Goal: Register for event/course

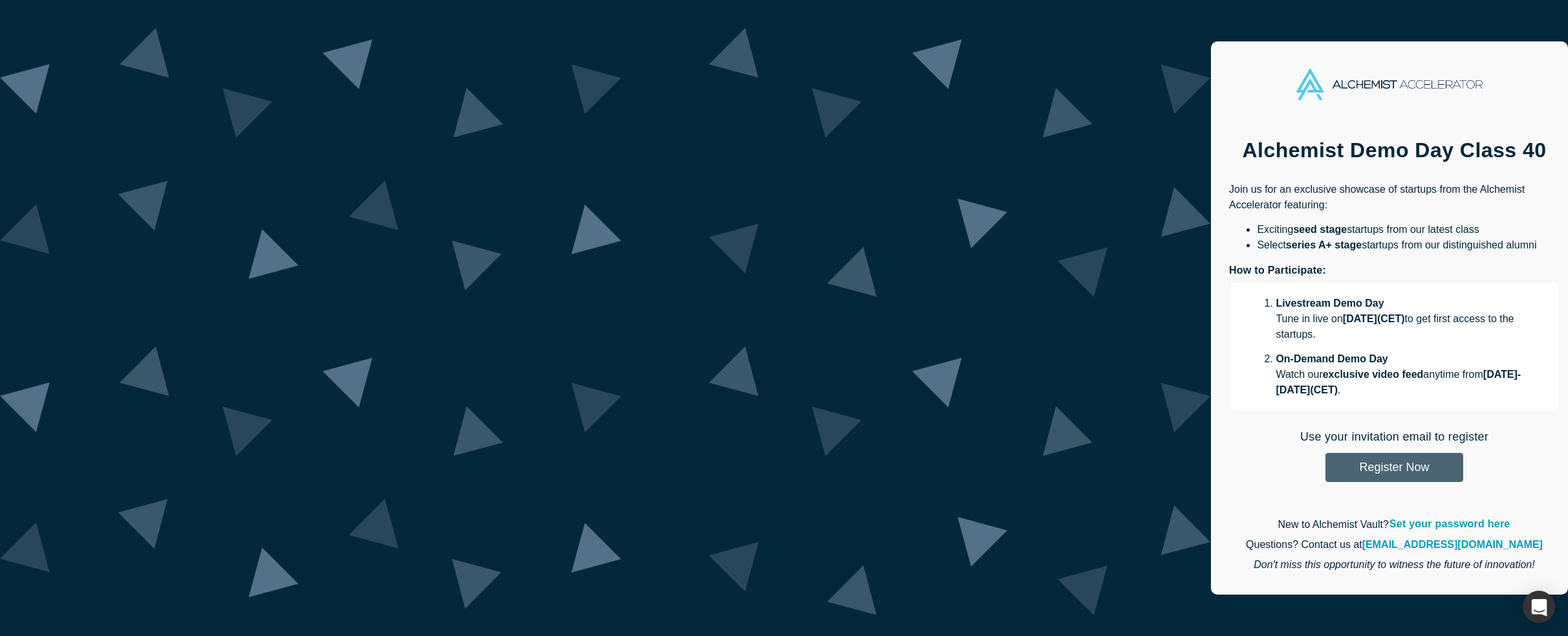
click at [1326, 453] on button "Register Now" at bounding box center [1394, 467] width 138 height 29
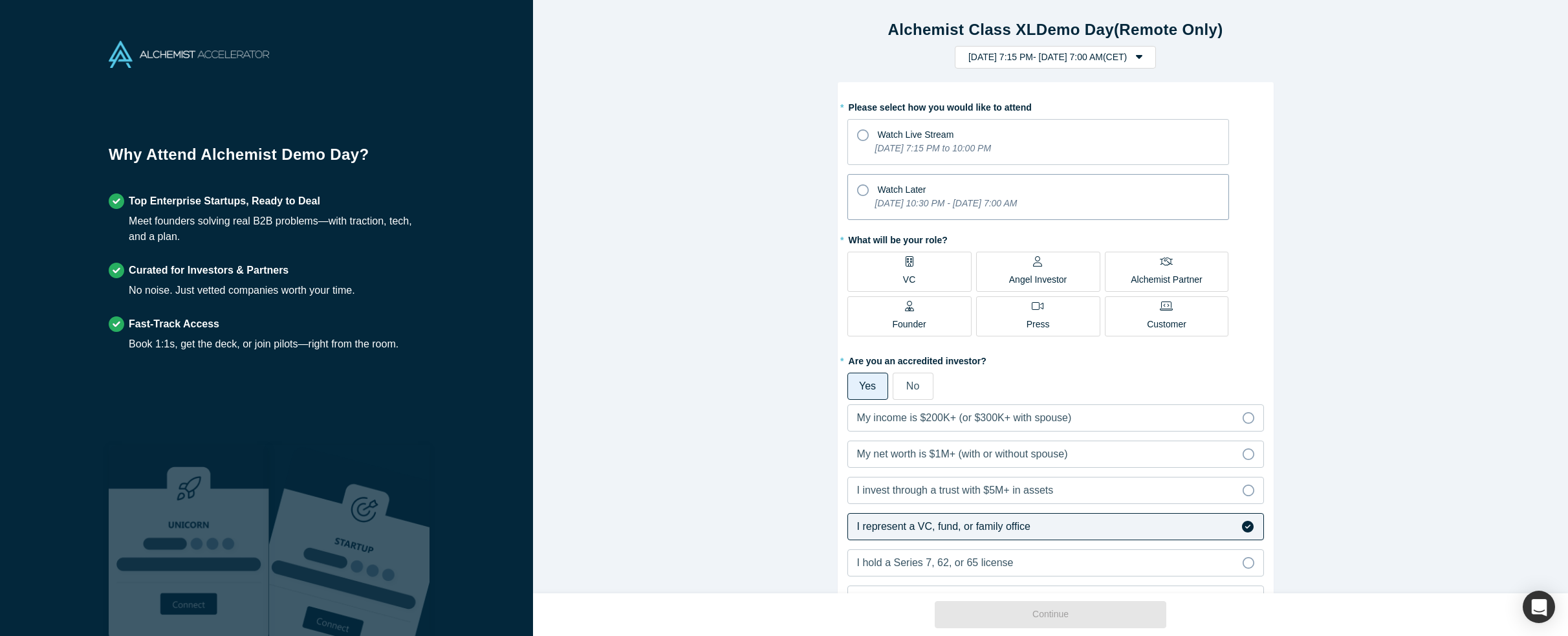
click at [1015, 207] on icon "[DATE] 10:30 PM - [DATE] 7:00 AM" at bounding box center [946, 203] width 142 height 10
click at [0, 0] on input "Watch Later [DATE] 10:30 PM - [DATE] 7:00 AM" at bounding box center [0, 0] width 0 height 0
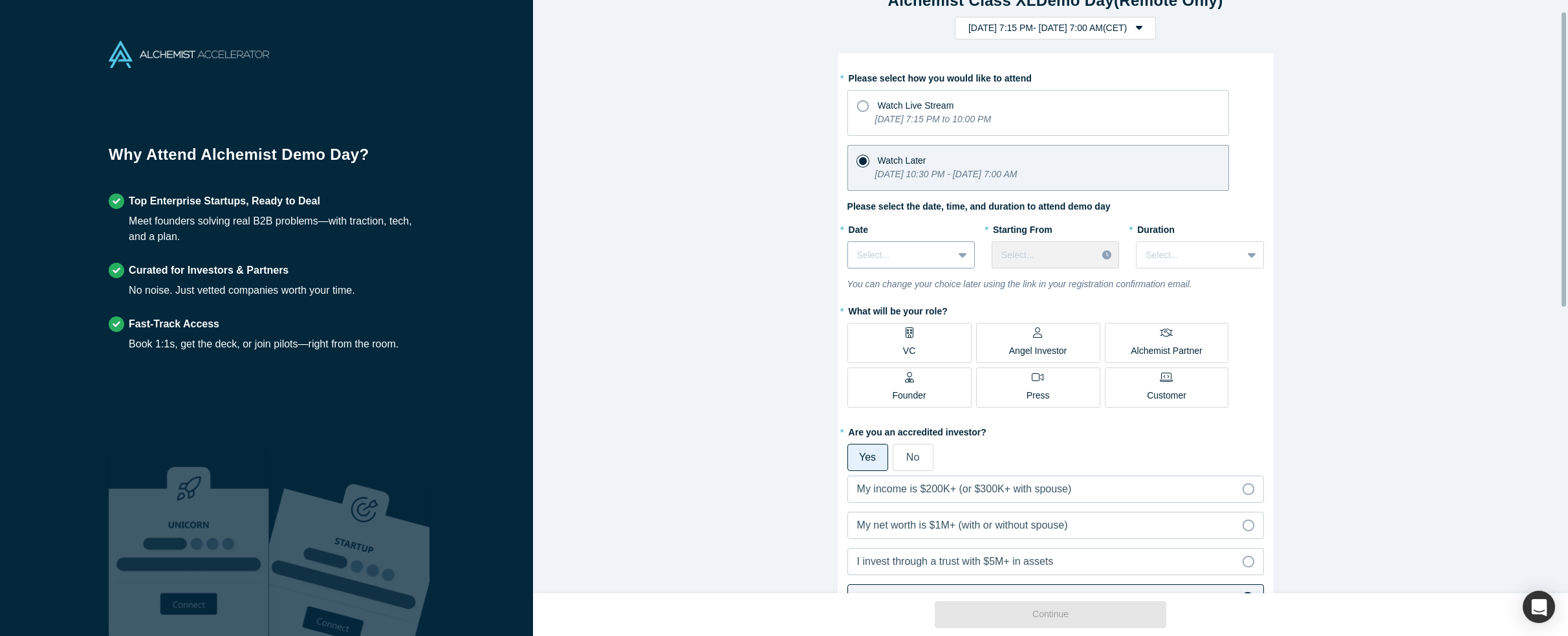
scroll to position [64, 0]
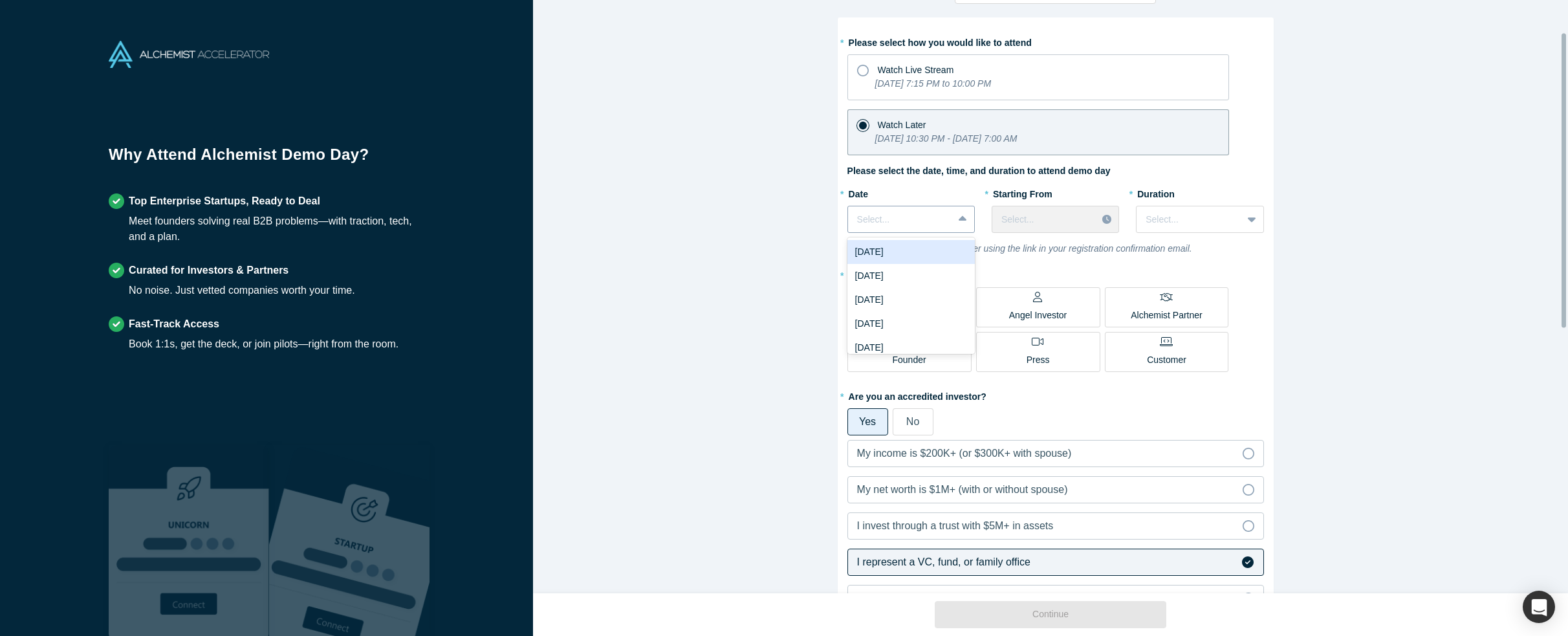
click at [898, 221] on div at bounding box center [900, 220] width 86 height 16
click at [899, 252] on div "[DATE]" at bounding box center [911, 252] width 127 height 24
click at [1082, 219] on div at bounding box center [1044, 220] width 86 height 16
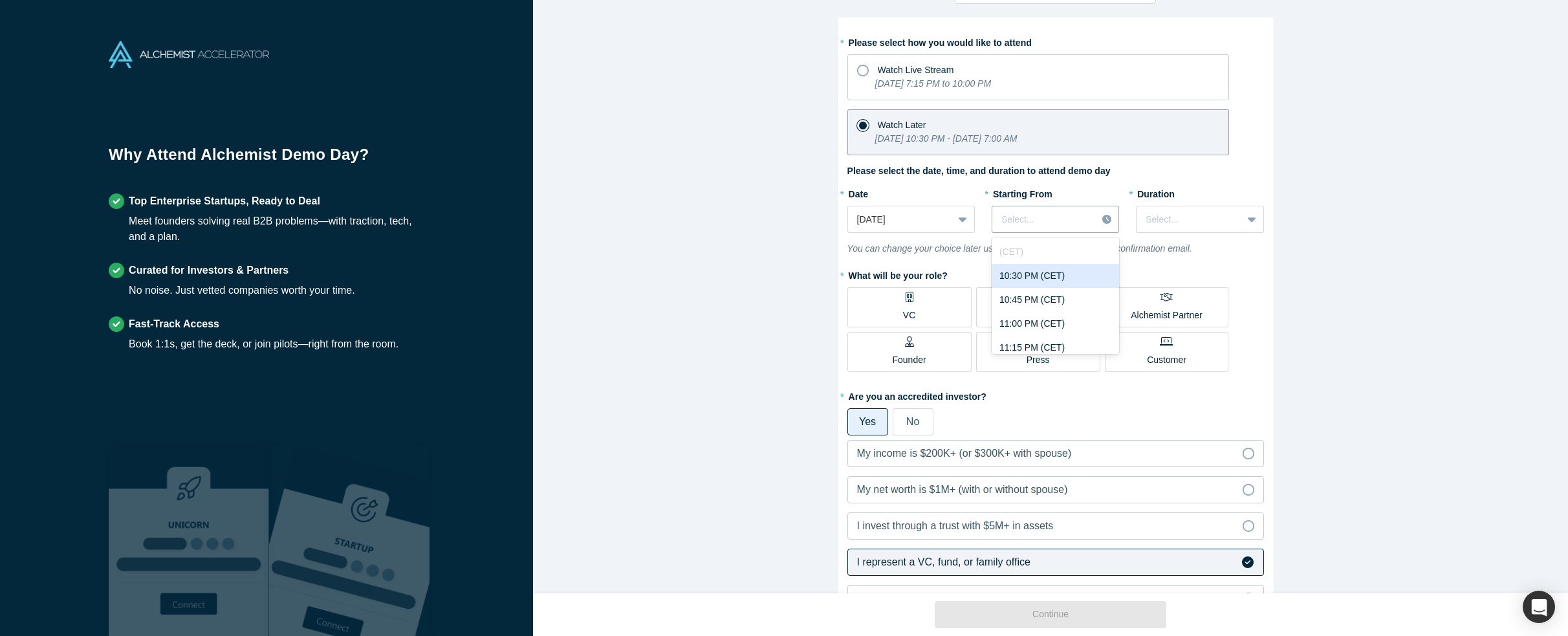
click at [1058, 273] on div "10:30 PM (CET)" at bounding box center [1055, 276] width 127 height 24
click at [1230, 226] on div "Select..." at bounding box center [1189, 219] width 105 height 21
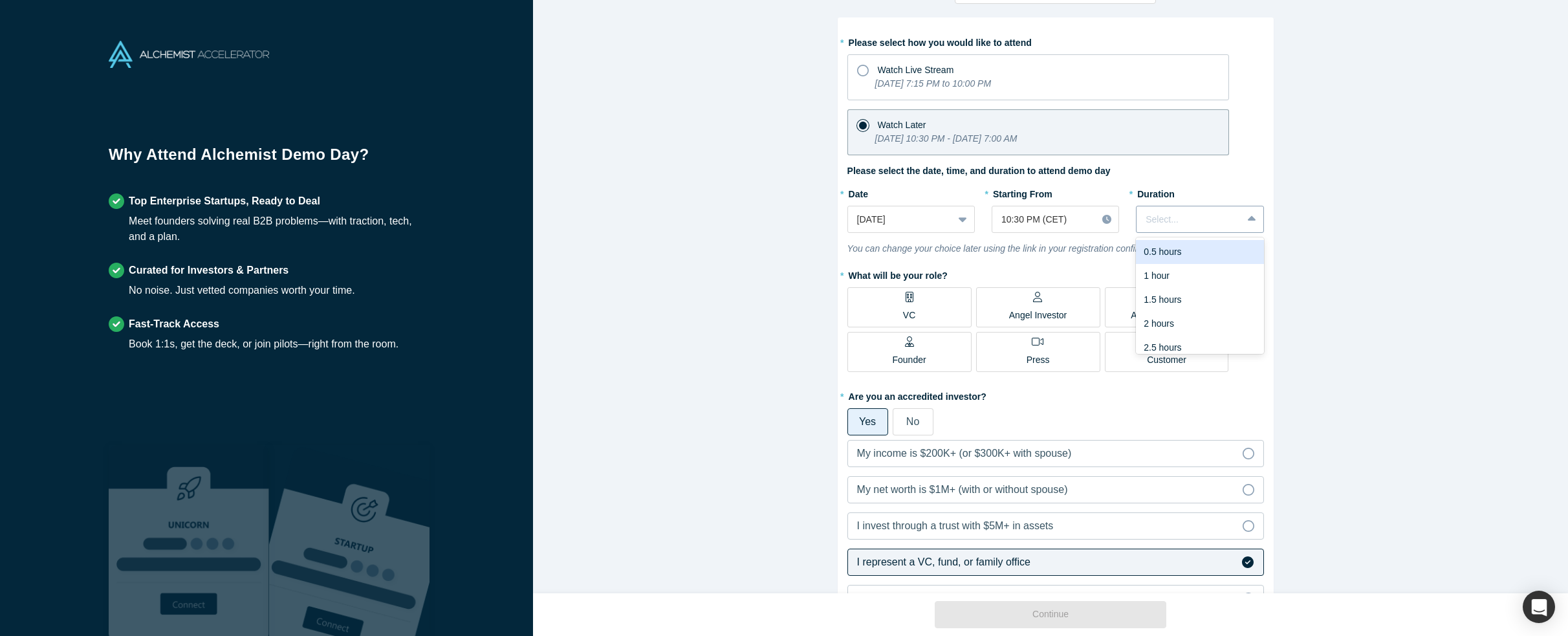
click at [1218, 212] on div at bounding box center [1189, 220] width 86 height 16
click at [1185, 180] on div "* Please select how you would like to attend Watch Live Stream [DATE] 7:15 PM t…" at bounding box center [1055, 369] width 417 height 676
click at [1039, 177] on label "Please select the date, time, and duration to attend demo day" at bounding box center [978, 171] width 263 height 14
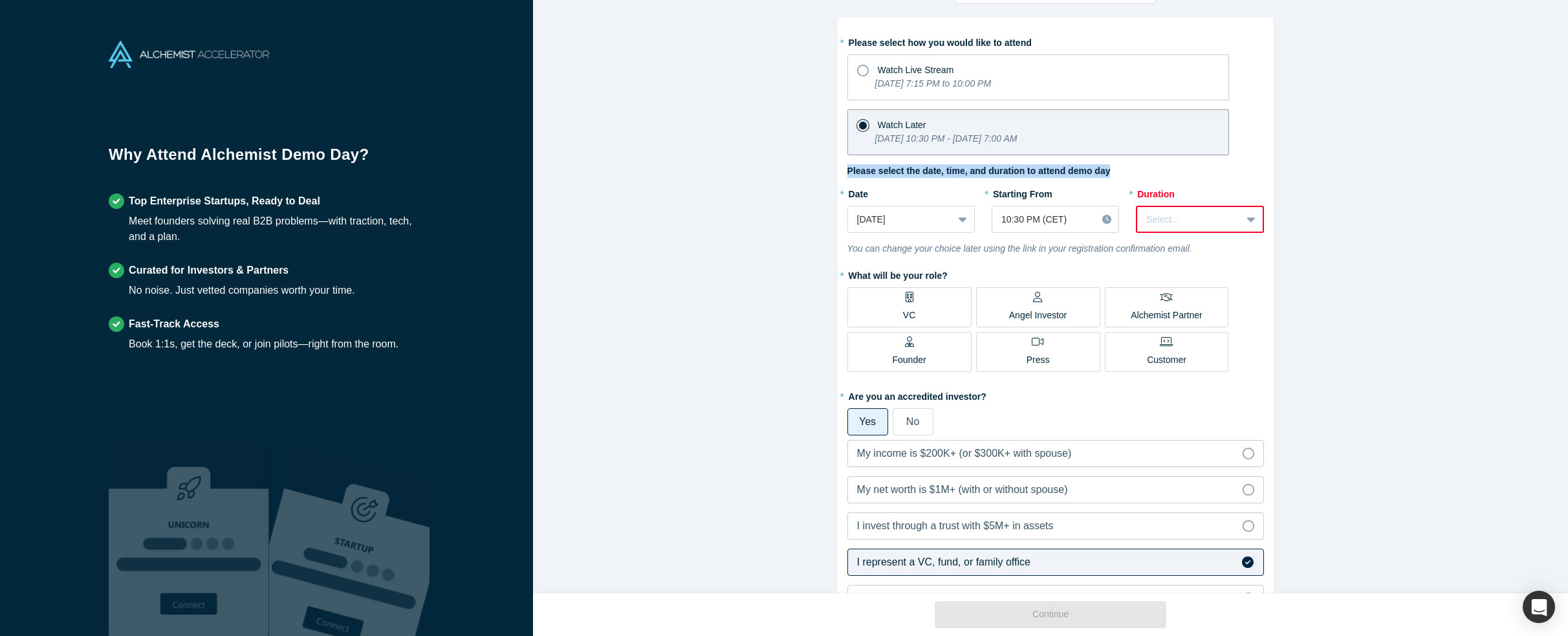
click at [1039, 177] on label "Please select the date, time, and duration to attend demo day" at bounding box center [978, 171] width 263 height 14
click at [1116, 166] on div "* Please select how you would like to attend Watch Live Stream [DATE] 7:15 PM t…" at bounding box center [1055, 369] width 417 height 676
click at [1200, 223] on div at bounding box center [1189, 220] width 86 height 16
click at [1194, 336] on div "3 hours" at bounding box center [1200, 339] width 127 height 24
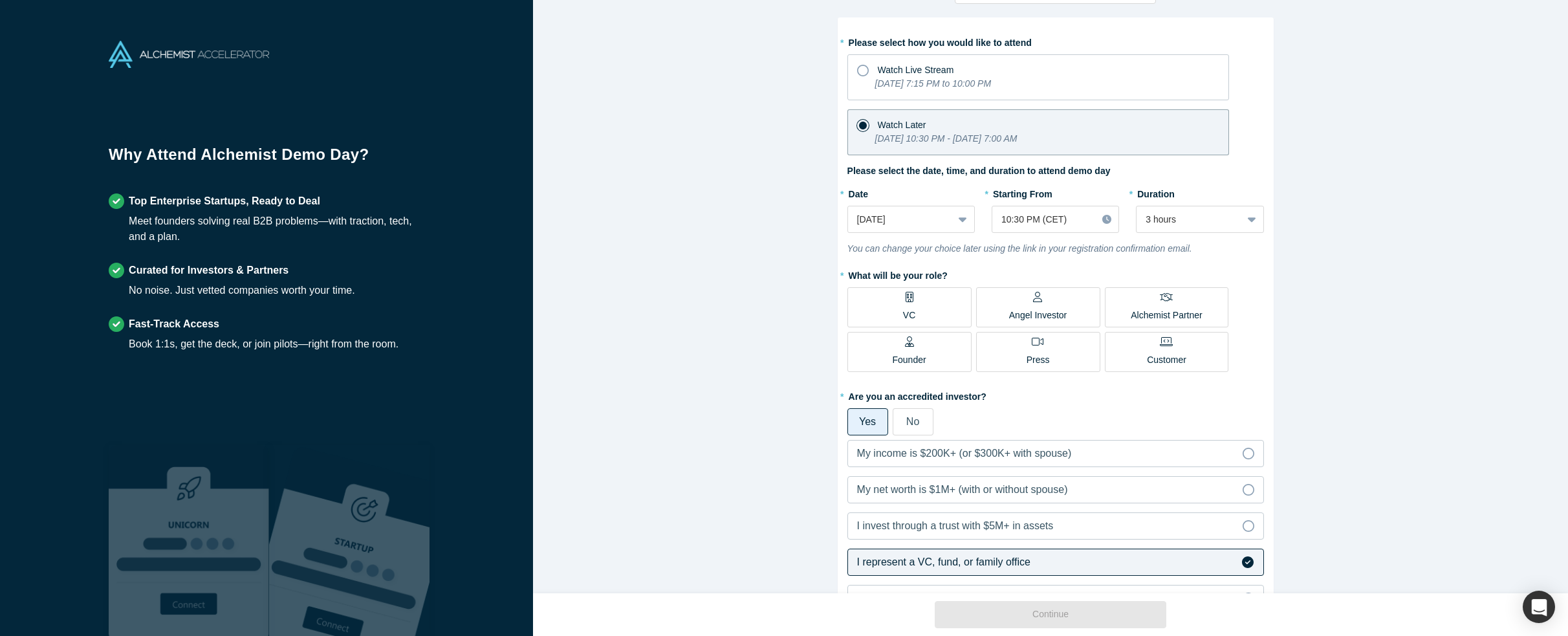
click at [1250, 185] on label "* Duration" at bounding box center [1200, 192] width 127 height 18
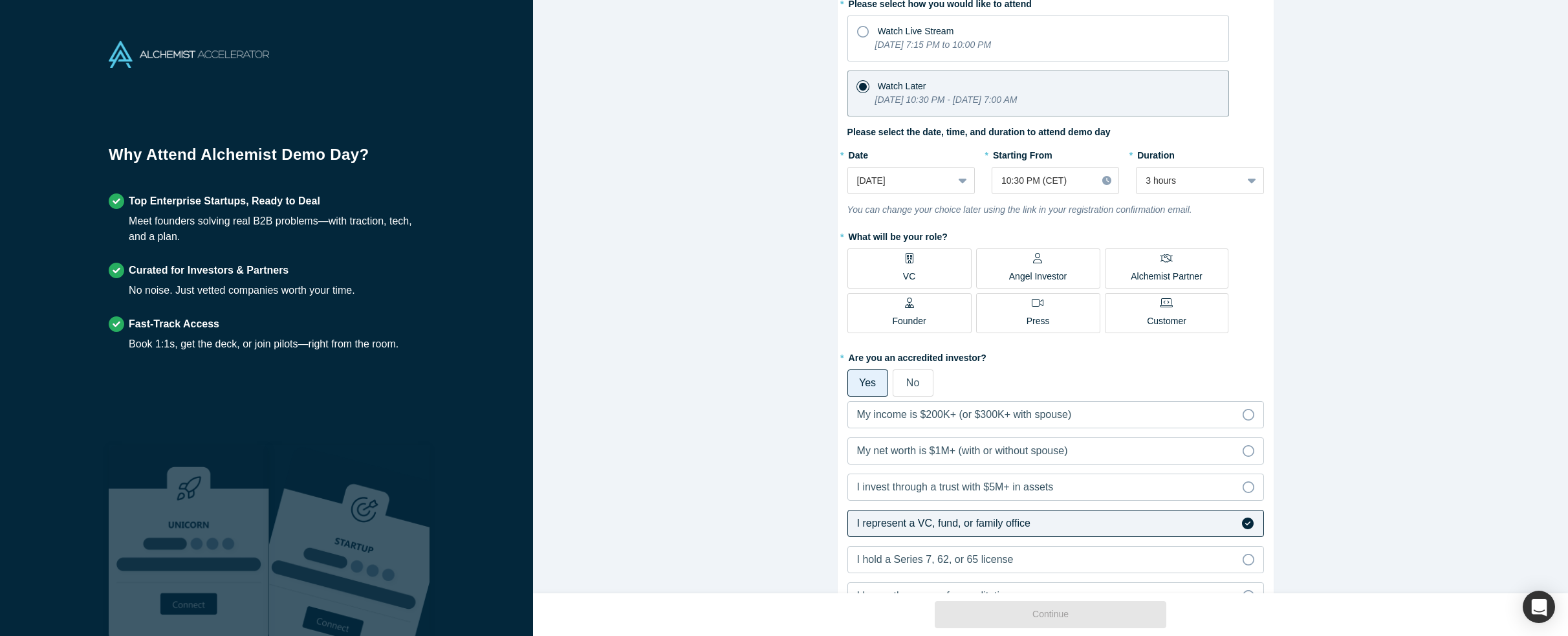
scroll to position [130, 0]
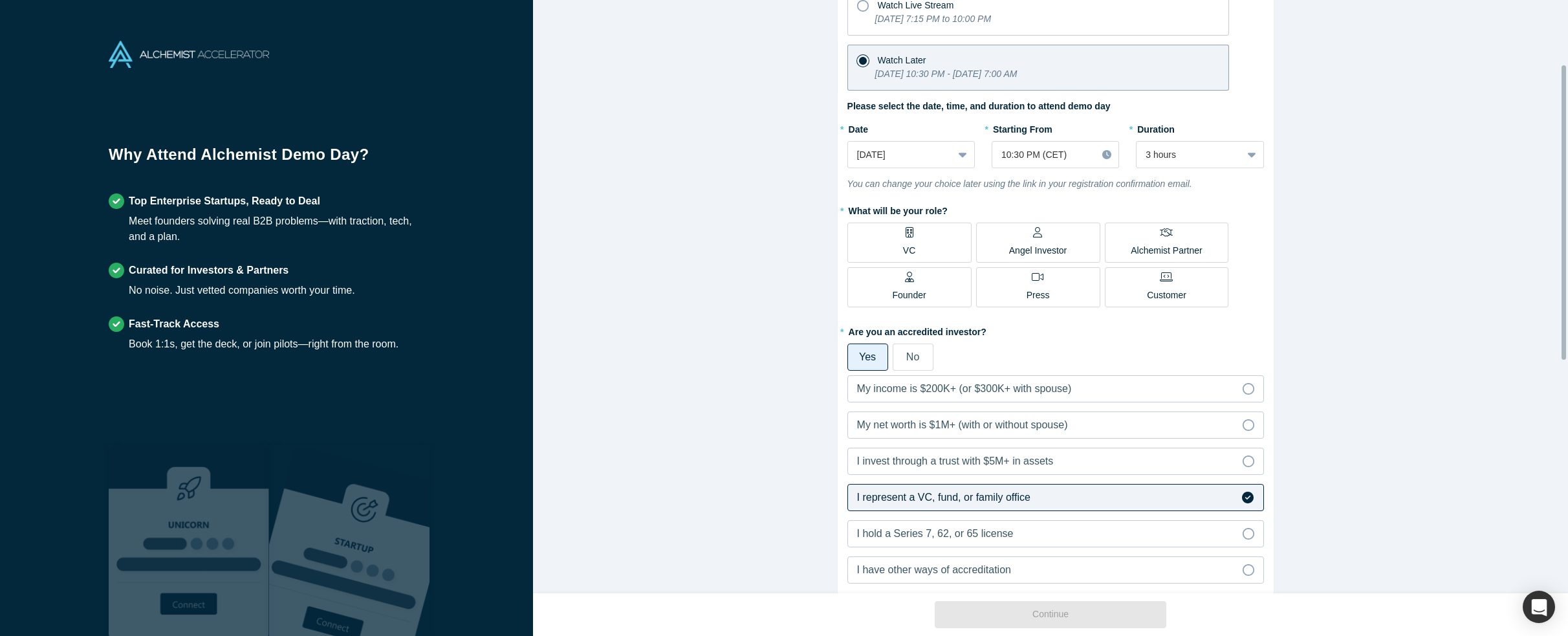
click at [950, 169] on div "* Date [DATE]" at bounding box center [911, 148] width 127 height 59
click at [954, 152] on div at bounding box center [964, 155] width 21 height 23
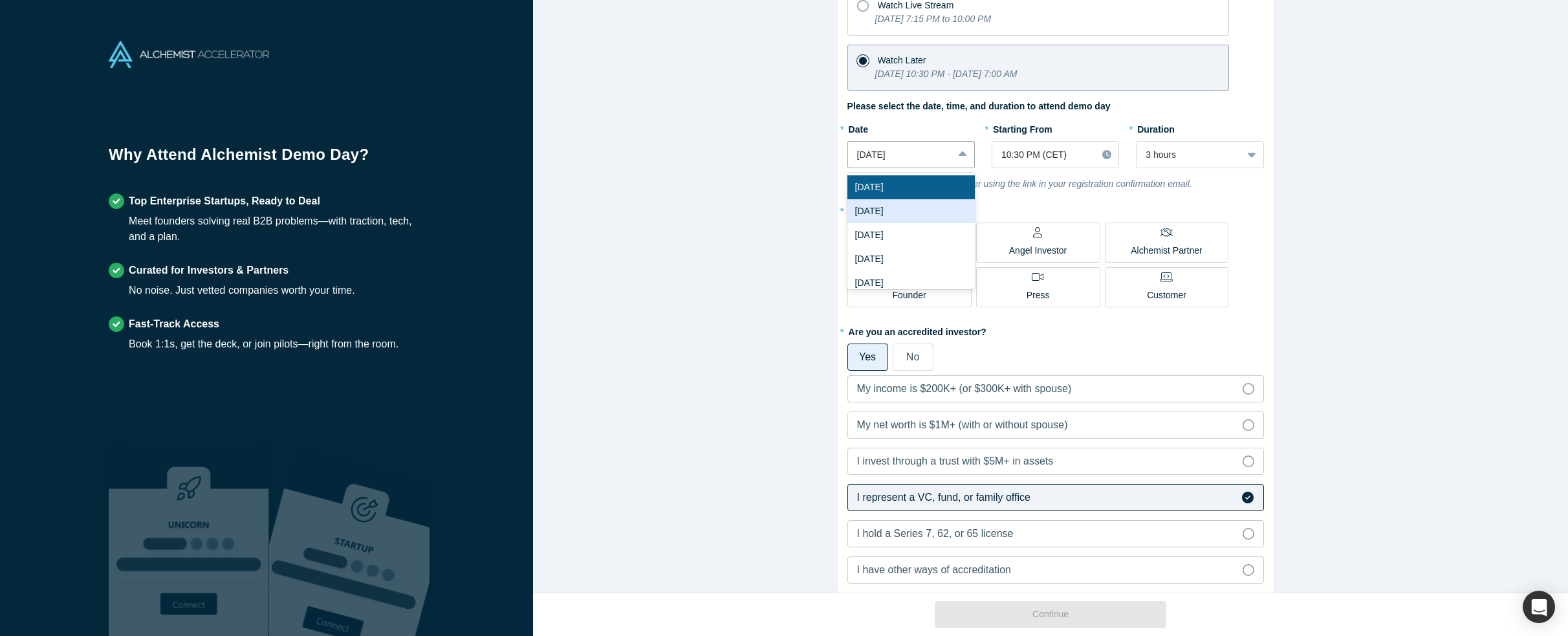
click at [916, 214] on div "[DATE]" at bounding box center [911, 211] width 127 height 24
click at [1040, 158] on div at bounding box center [1044, 155] width 86 height 16
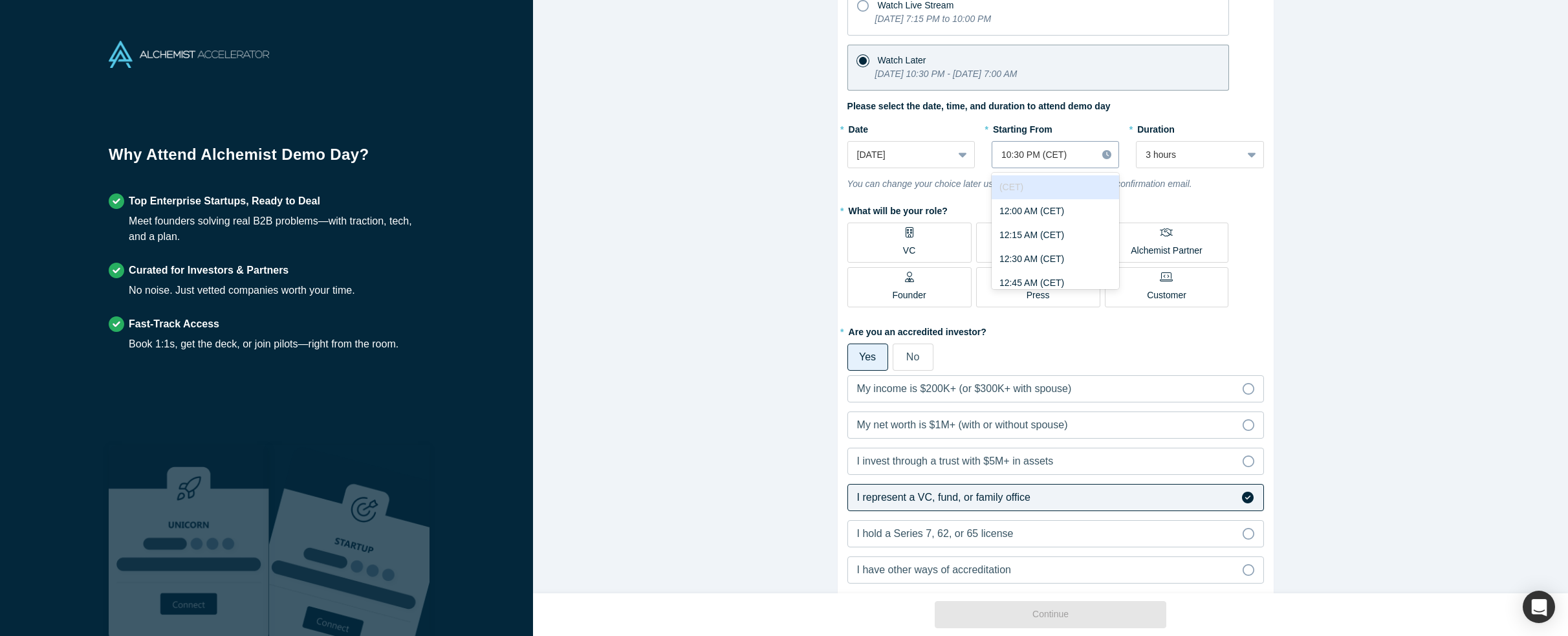
scroll to position [2097, 0]
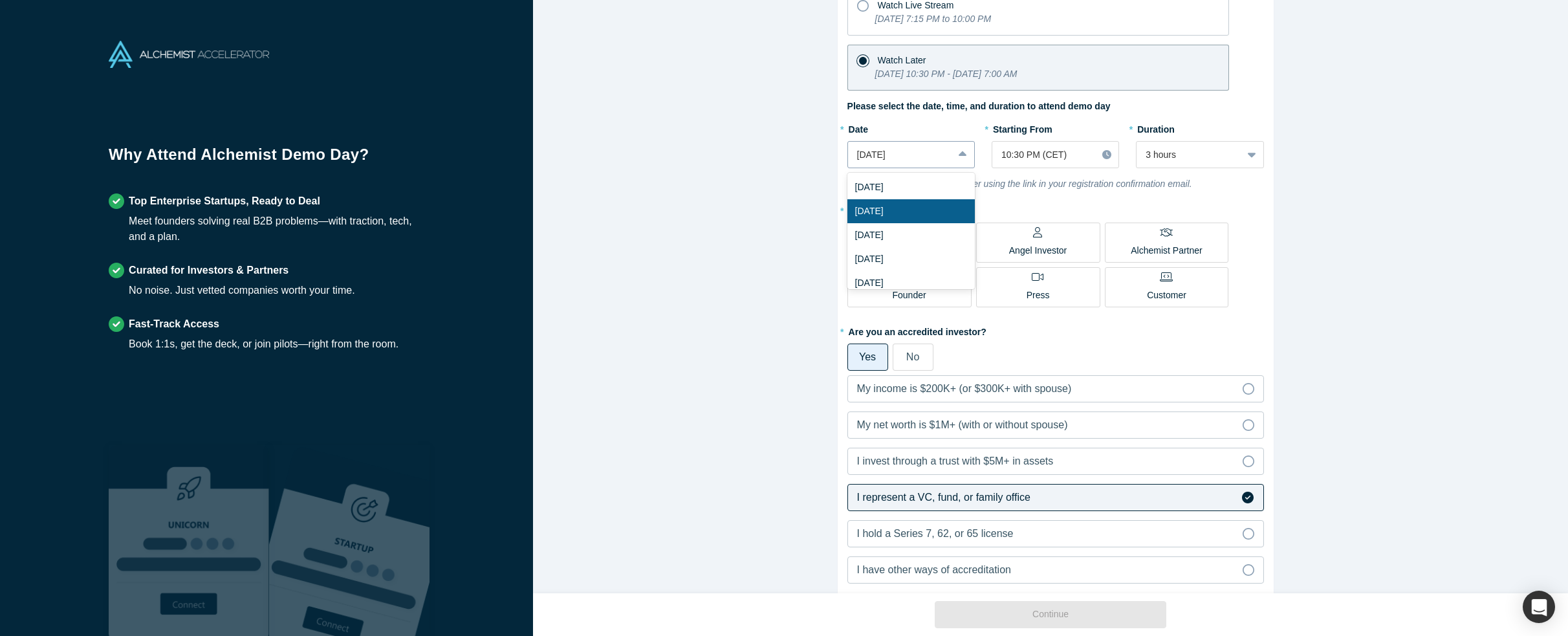
click at [928, 152] on div at bounding box center [900, 155] width 86 height 16
click at [1026, 152] on div at bounding box center [1044, 155] width 86 height 16
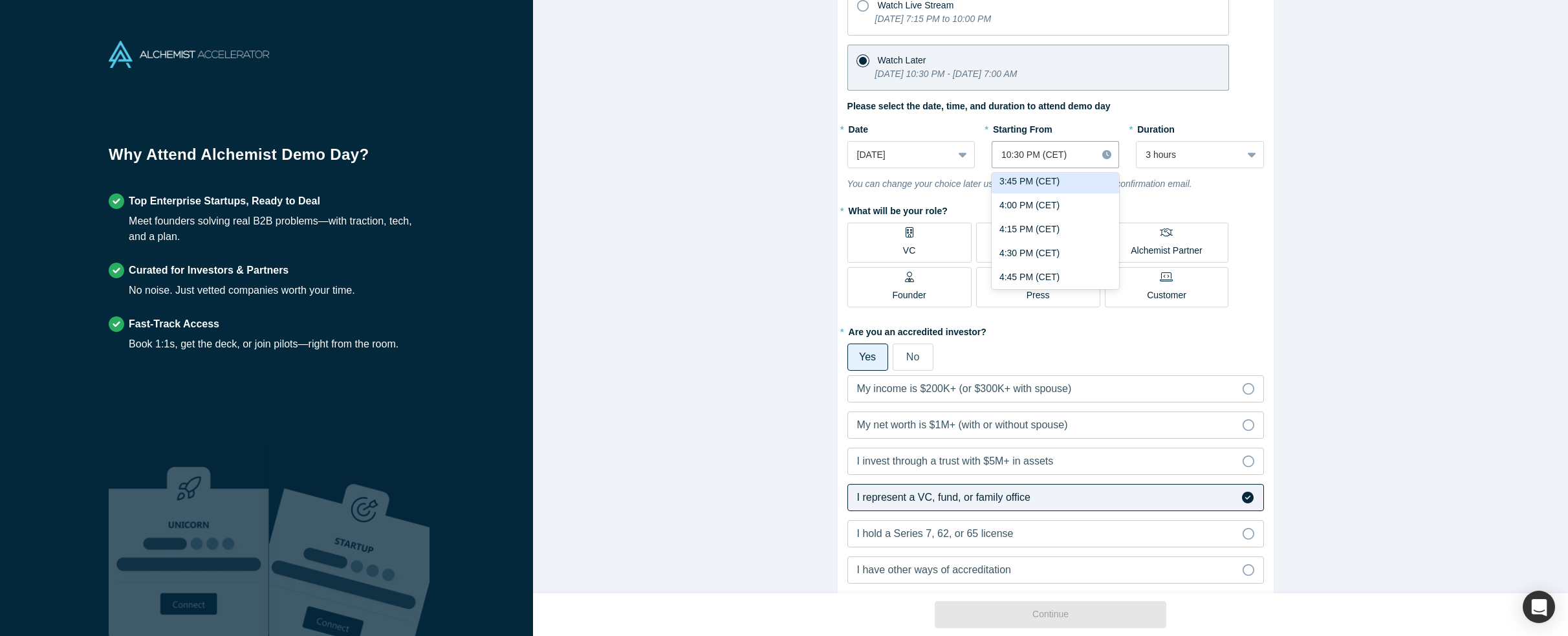
scroll to position [1564, 0]
click at [1040, 178] on div "4:00 PM (CET)" at bounding box center [1055, 180] width 127 height 24
click at [1159, 159] on div at bounding box center [1189, 155] width 86 height 16
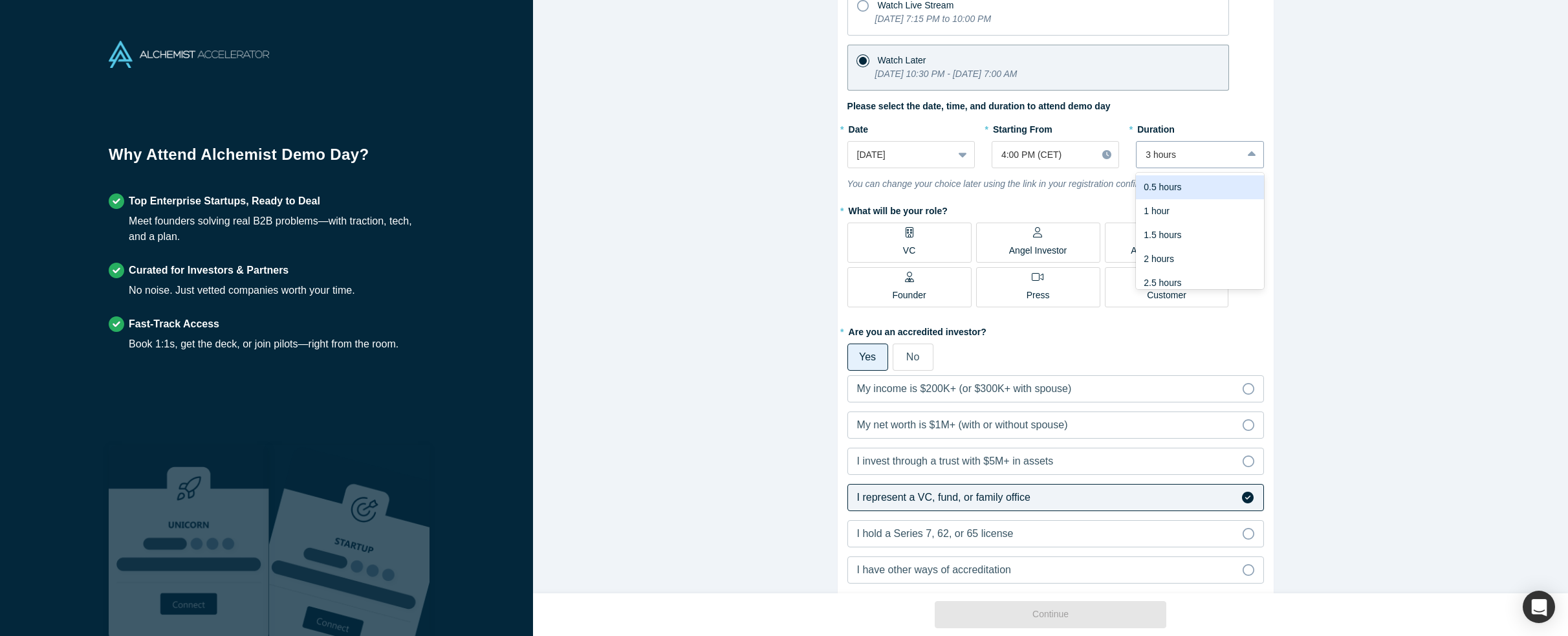
scroll to position [32, 0]
click at [703, 192] on div "Alchemist Class XL Demo Day (Remote Only) [DATE] 7:15 PM - [DATE] 7:00 AM ( CET…" at bounding box center [1055, 301] width 1044 height 603
click at [869, 241] on label "VC" at bounding box center [910, 243] width 125 height 40
click at [0, 0] on input "VC" at bounding box center [0, 0] width 0 height 0
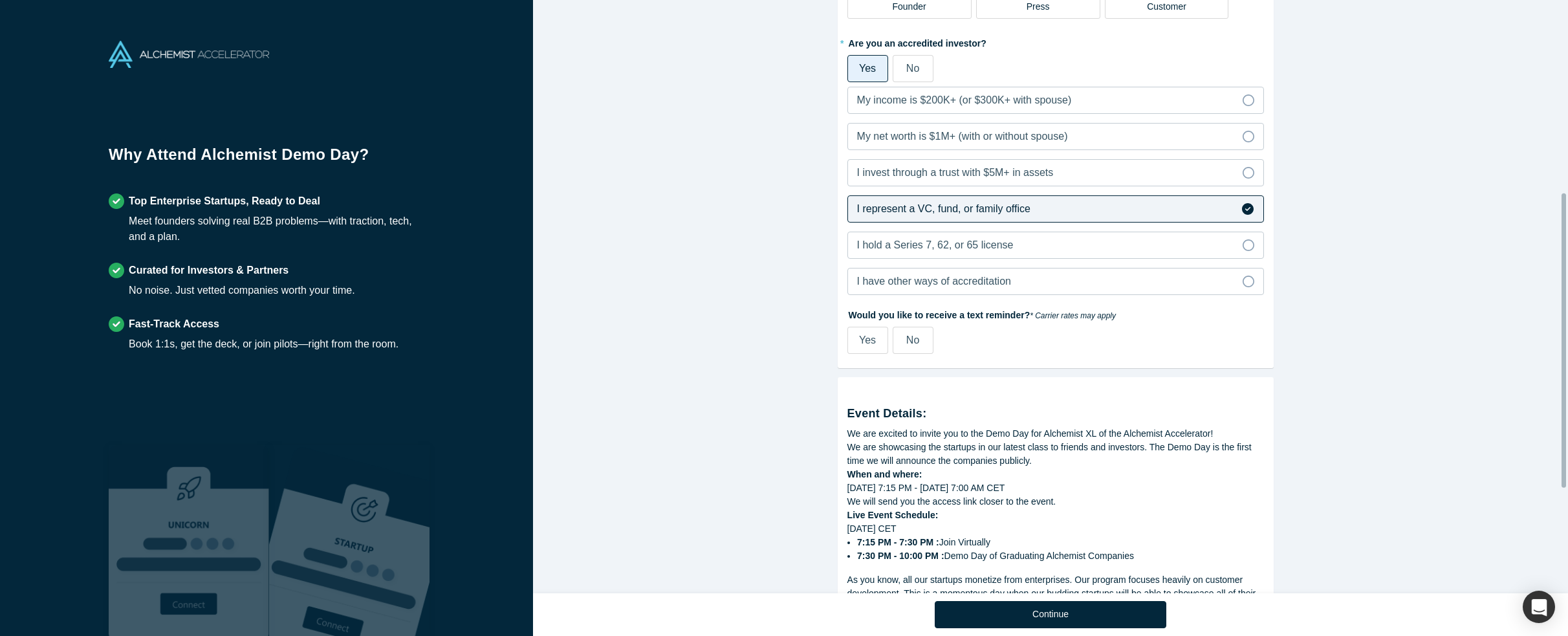
scroll to position [453, 0]
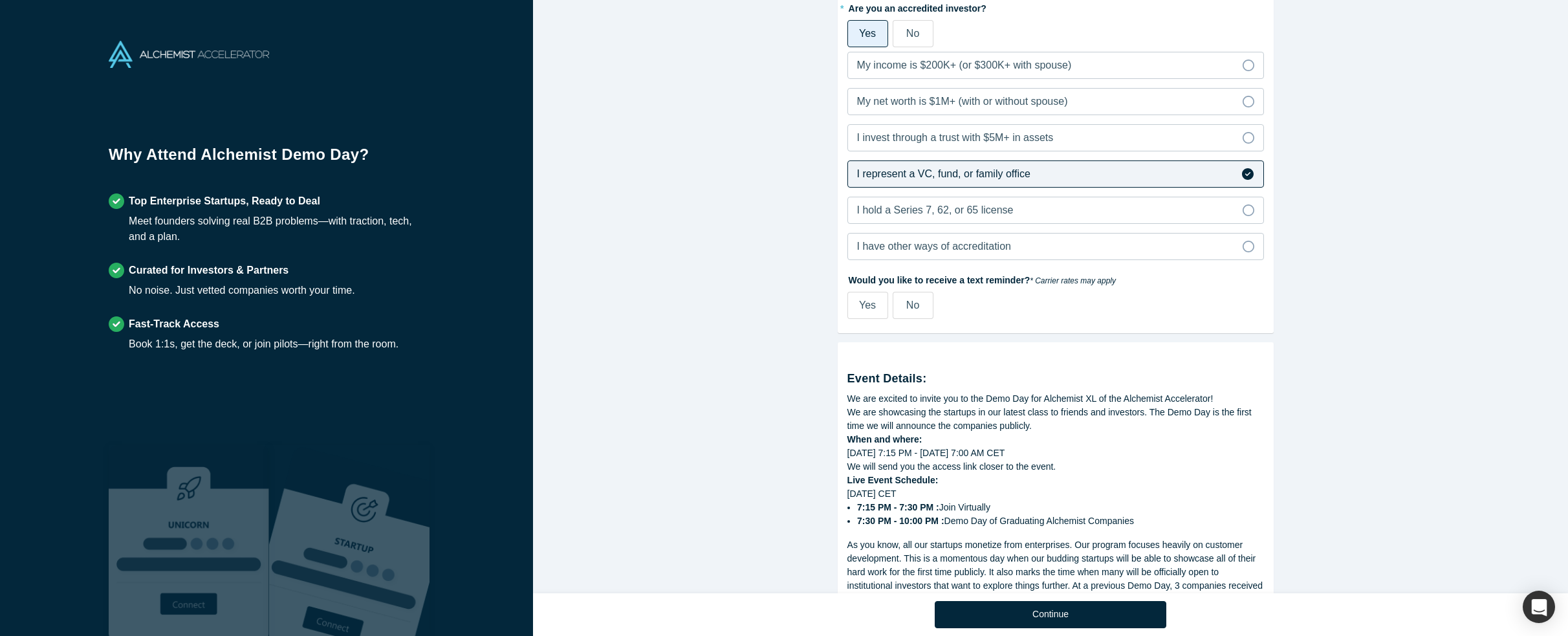
click at [917, 298] on label "No" at bounding box center [913, 305] width 41 height 27
click at [0, 0] on input "No" at bounding box center [0, 0] width 0 height 0
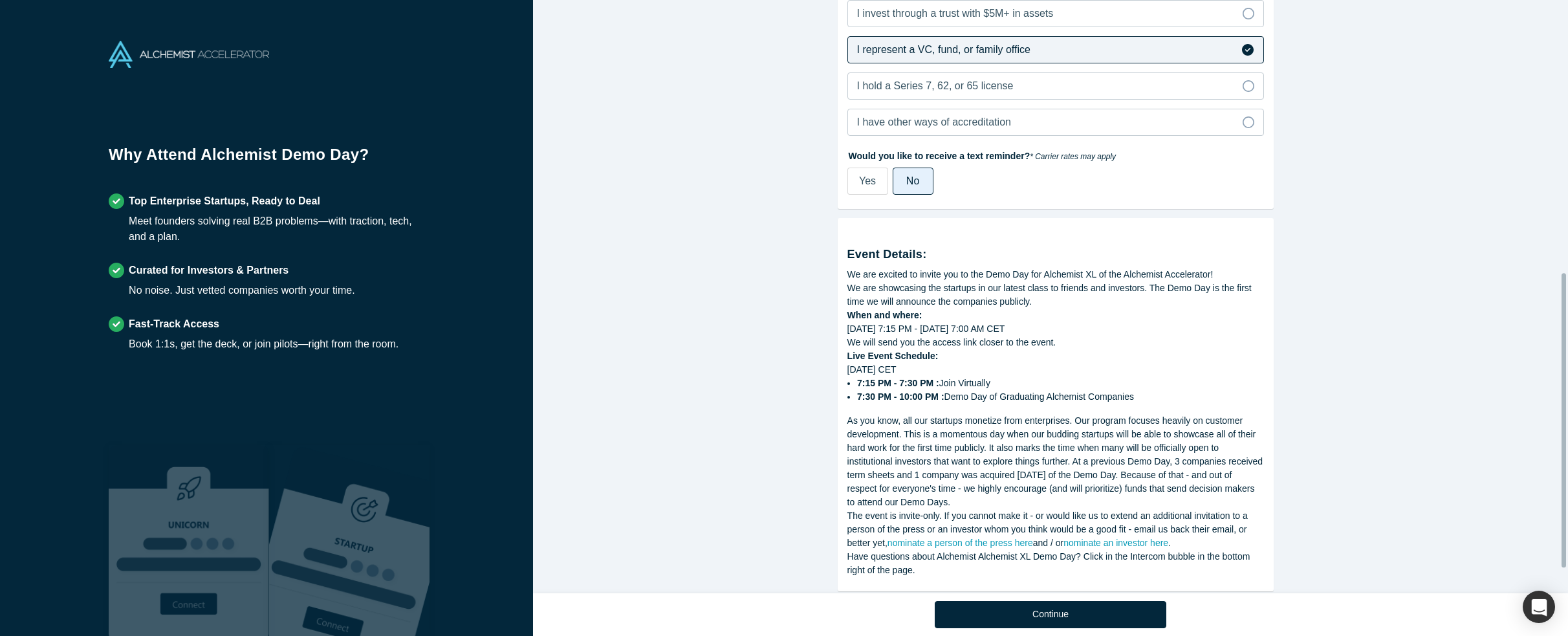
scroll to position [599, 0]
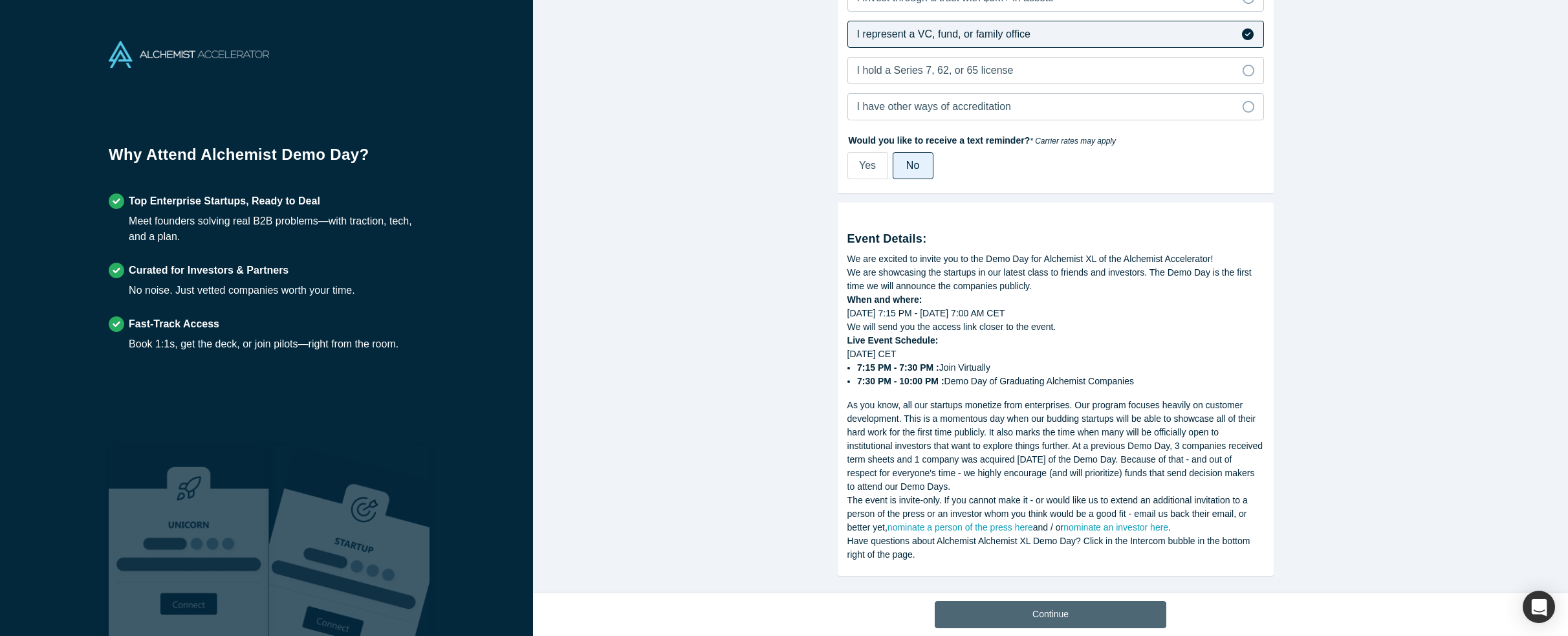
click at [1014, 620] on button "Continue" at bounding box center [1050, 615] width 231 height 27
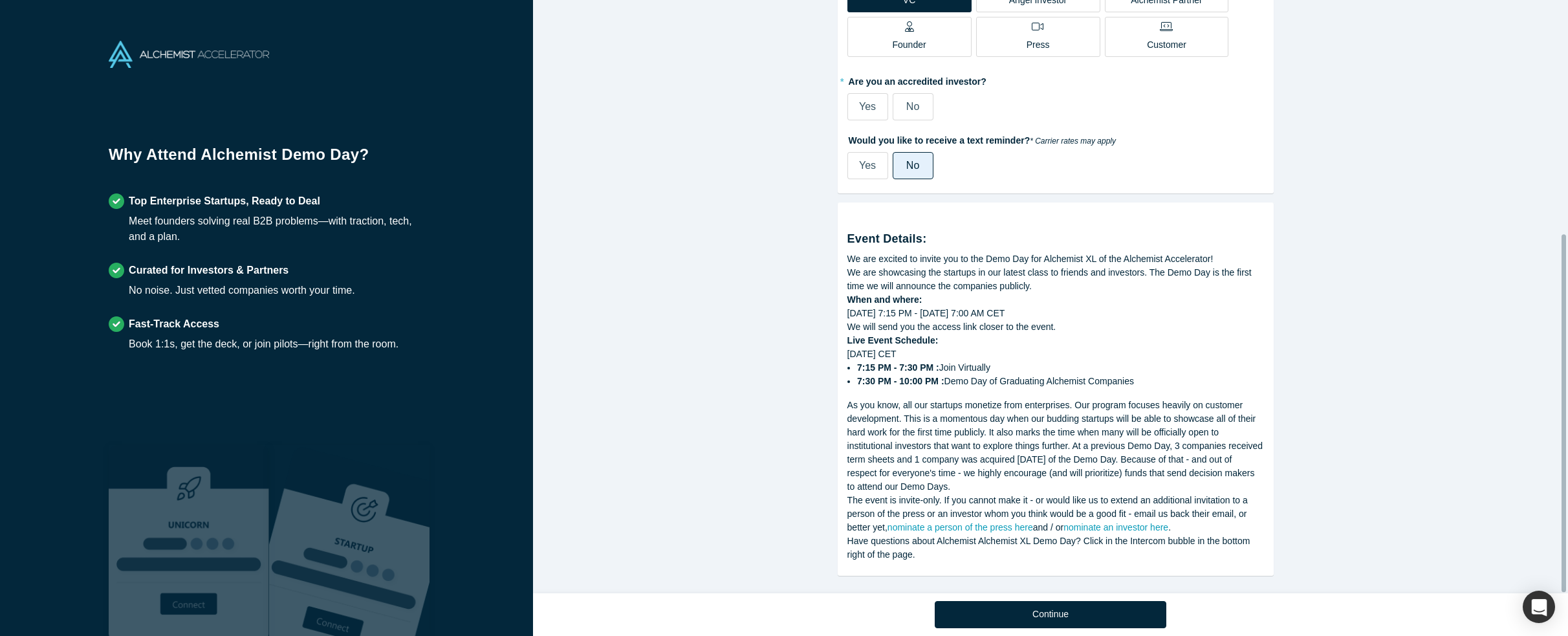
scroll to position [386, 0]
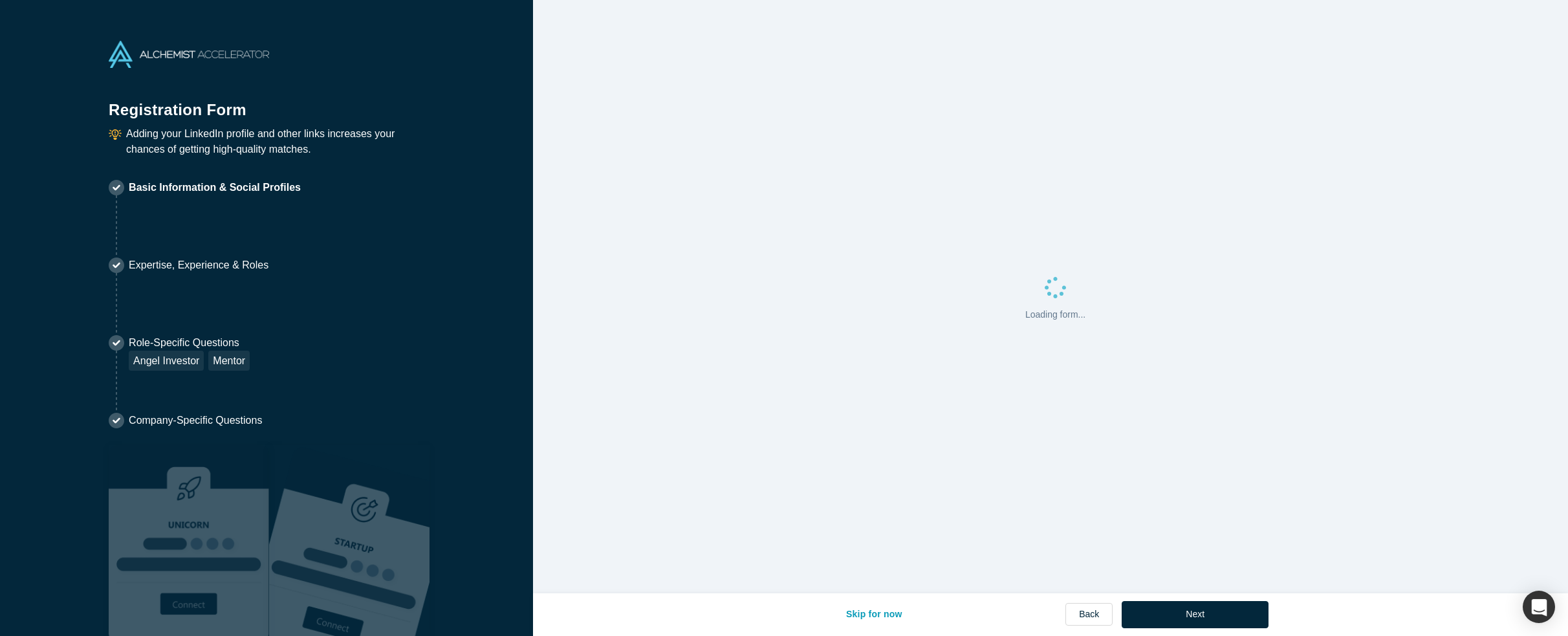
select select "US"
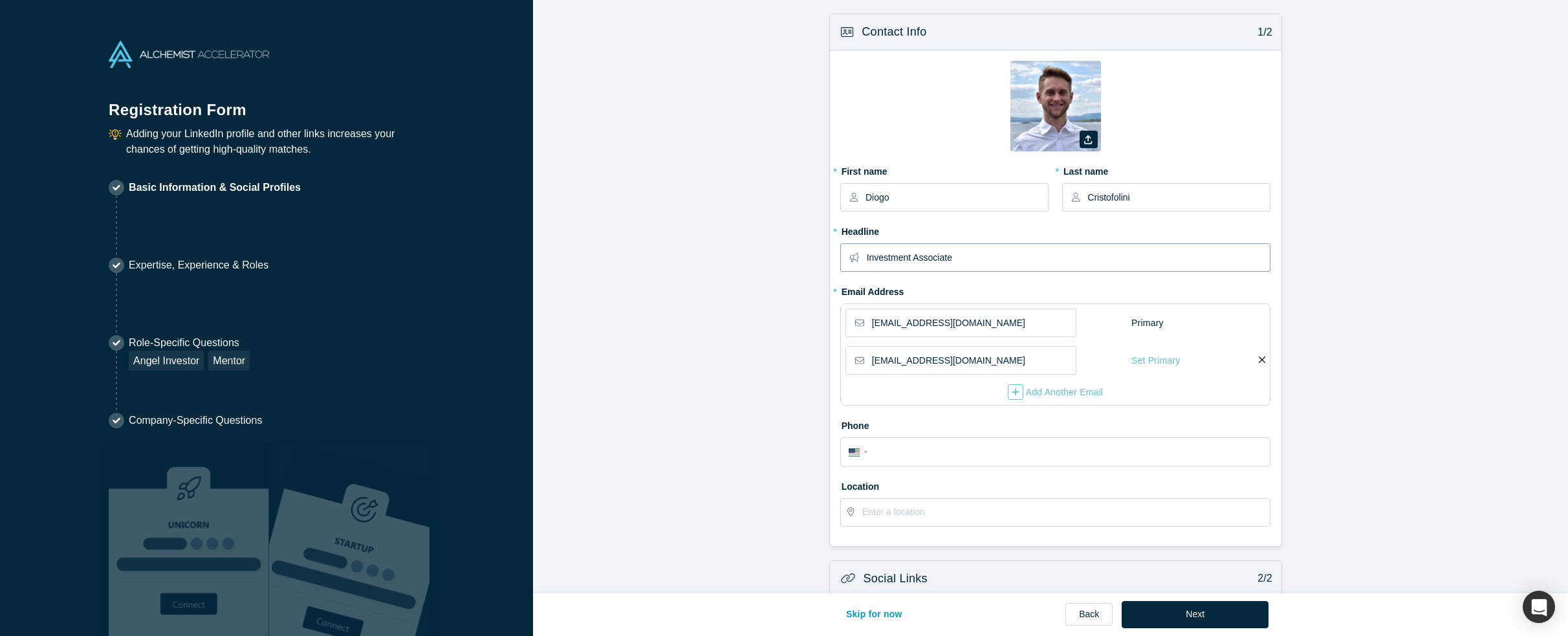
scroll to position [64, 0]
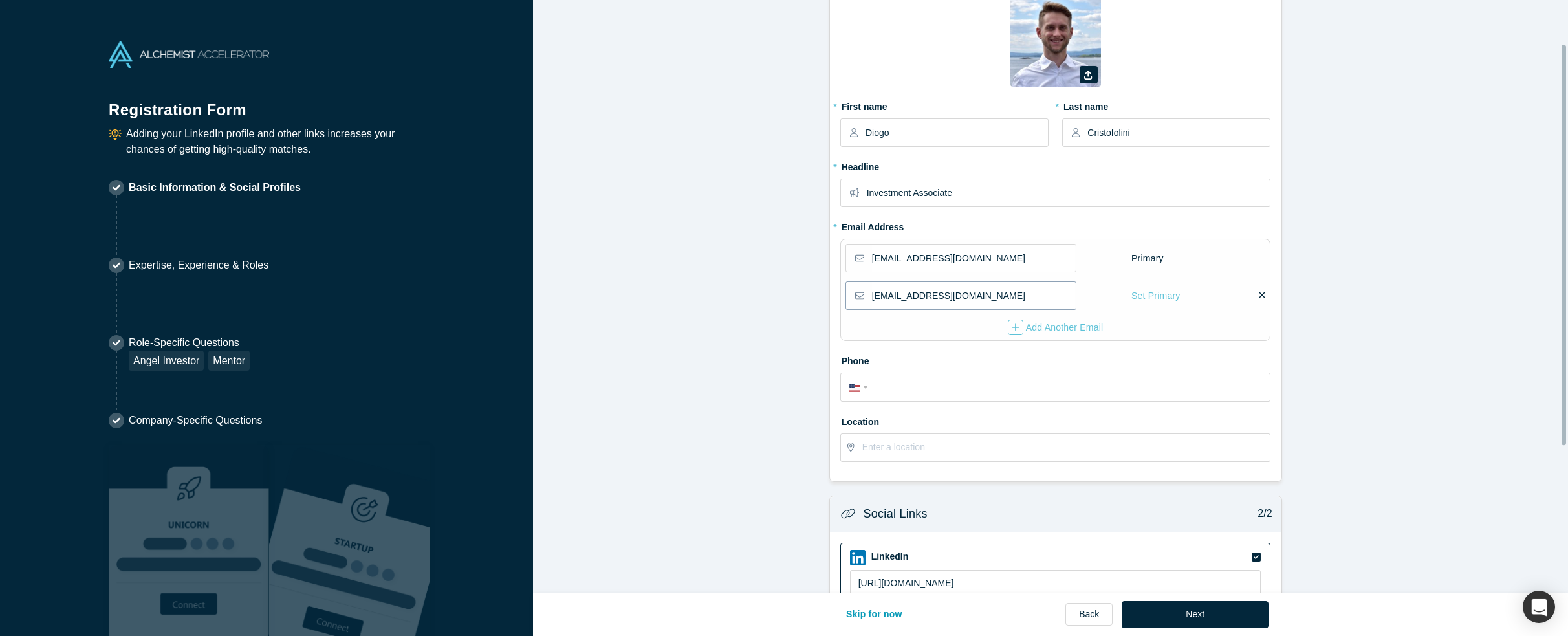
click at [972, 291] on input "[EMAIL_ADDRESS][DOMAIN_NAME]" at bounding box center [973, 295] width 203 height 27
click at [1259, 291] on icon at bounding box center [1263, 296] width 7 height 12
click at [0, 0] on input "checkbox" at bounding box center [0, 0] width 0 height 0
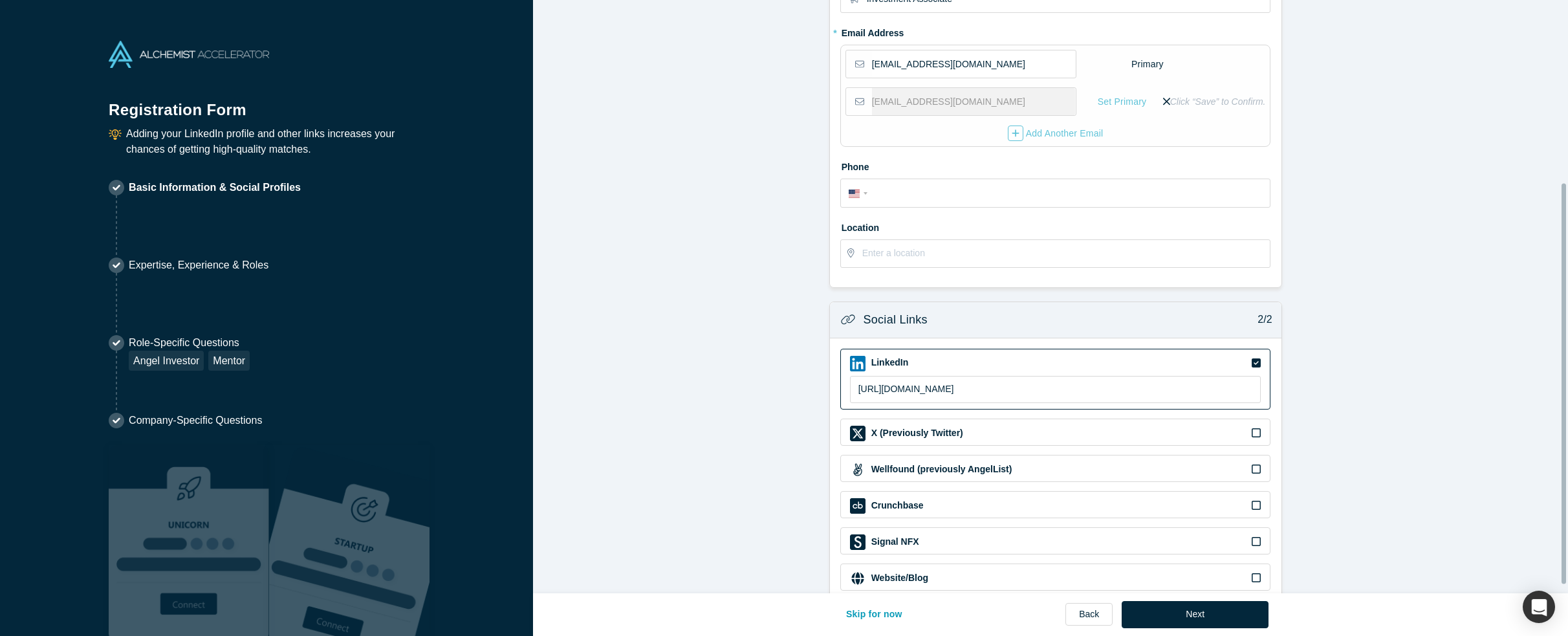
scroll to position [283, 0]
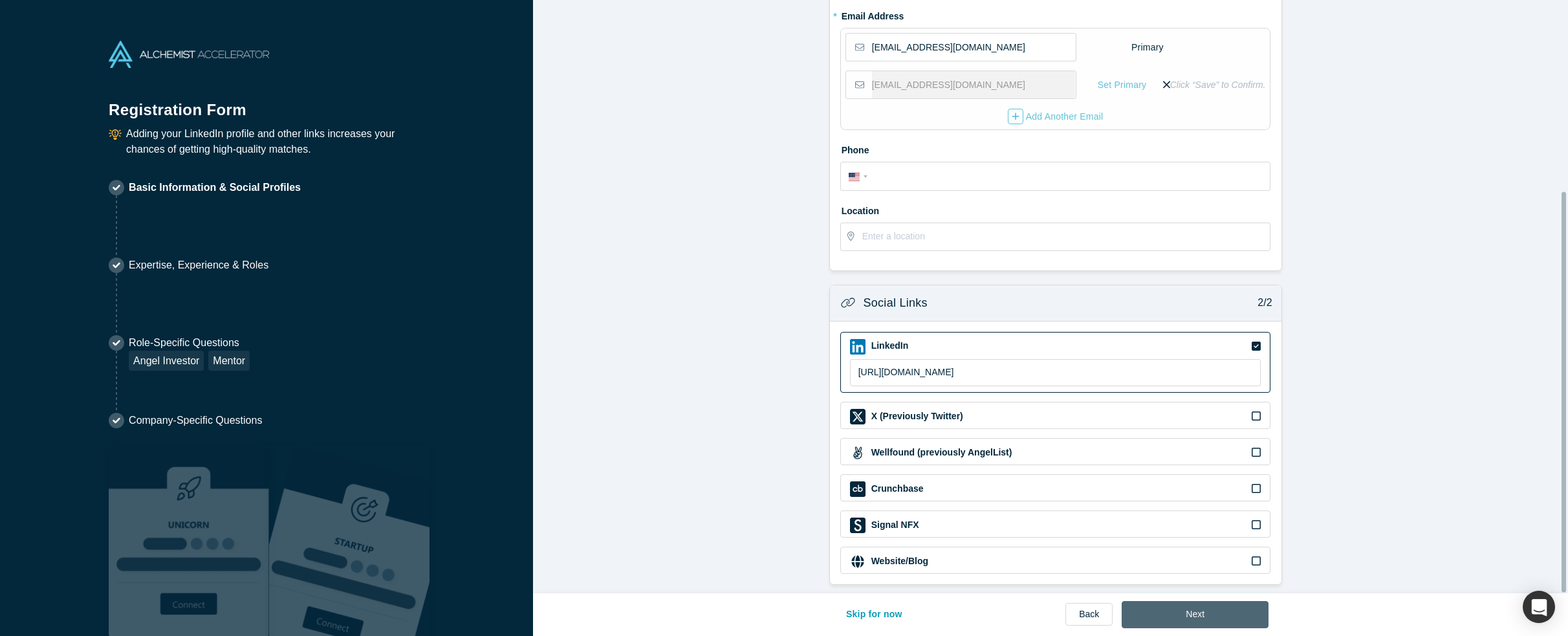
click at [1195, 607] on button "Next" at bounding box center [1195, 615] width 146 height 27
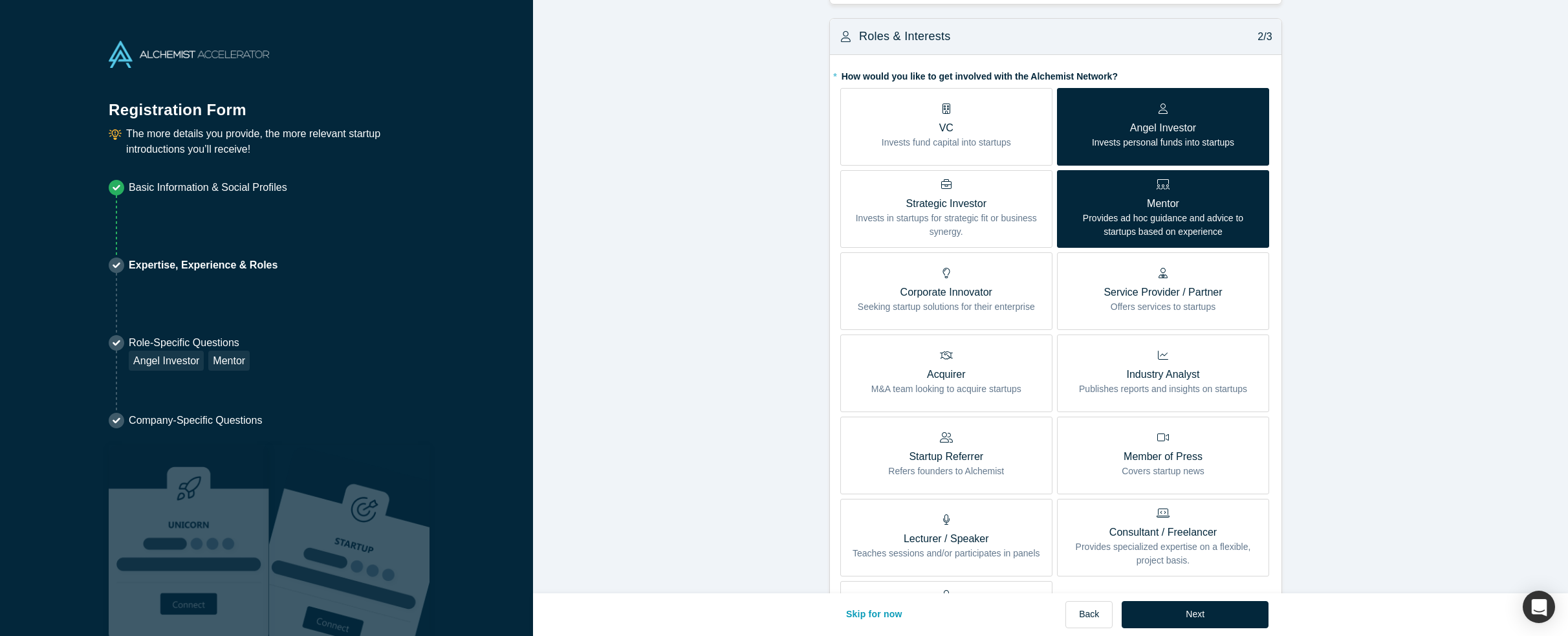
scroll to position [324, 0]
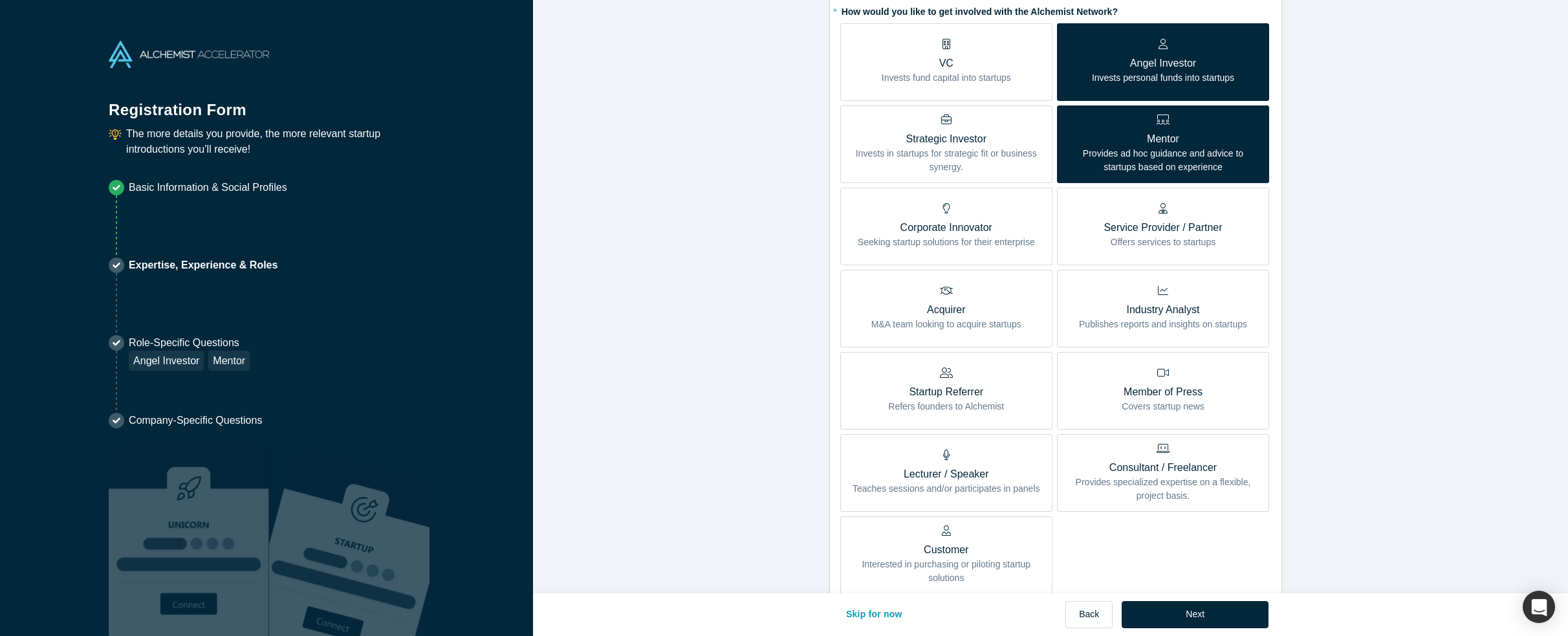
click at [956, 83] on p "Invests fund capital into startups" at bounding box center [946, 78] width 130 height 14
click at [0, 0] on input "VC Invests fund capital into startups" at bounding box center [0, 0] width 0 height 0
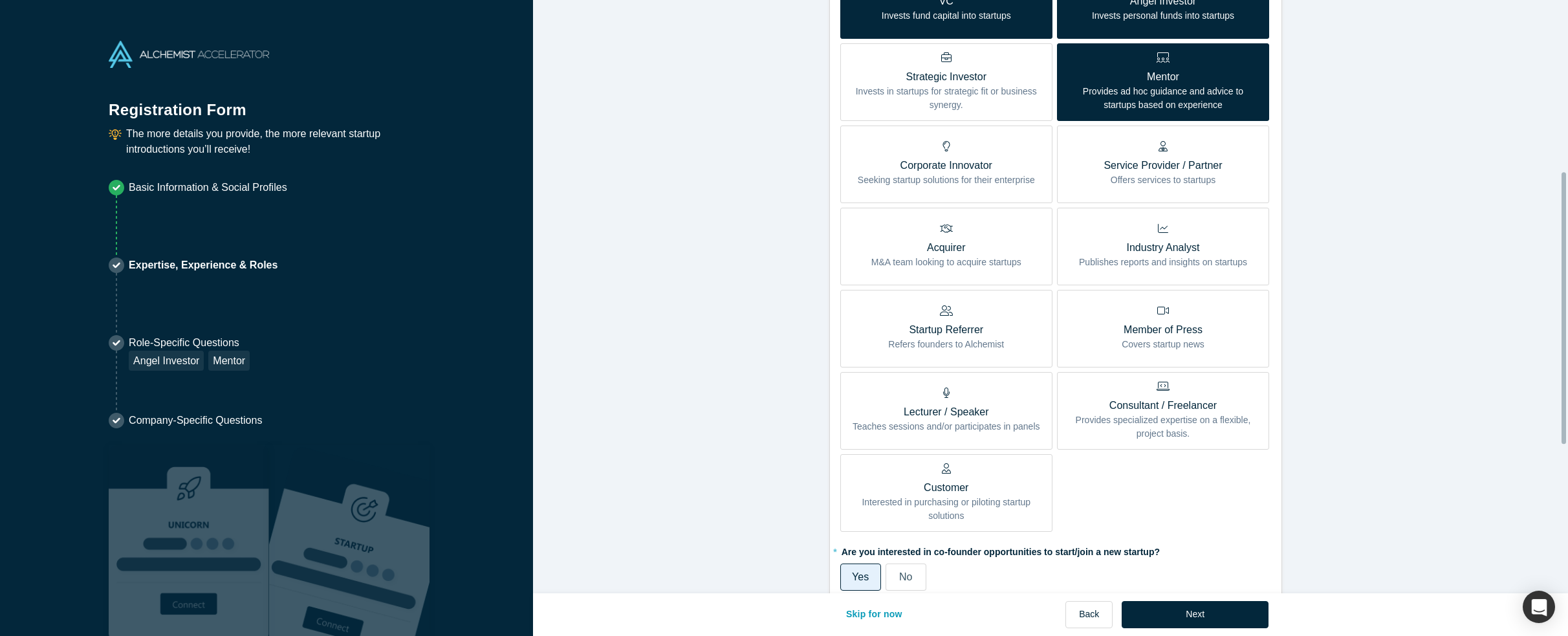
scroll to position [388, 0]
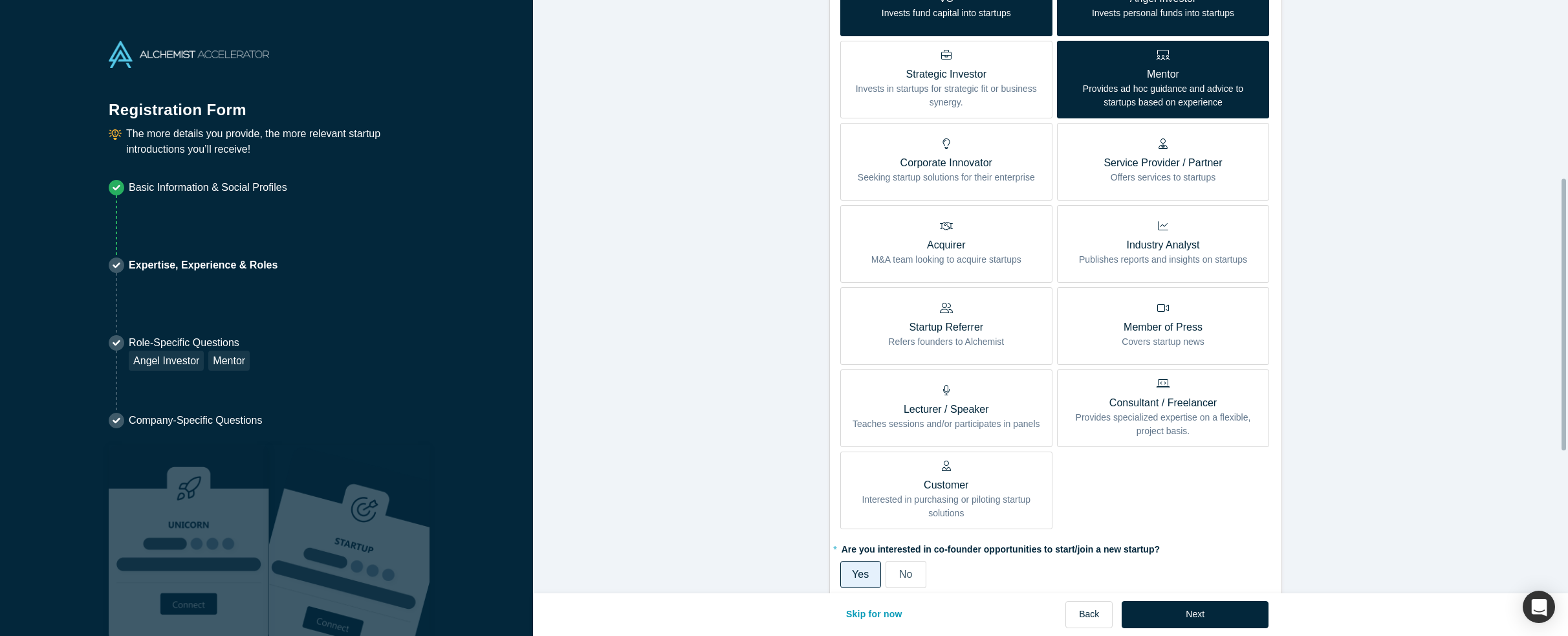
click at [976, 104] on p "Invests in startups for strategic fit or business synergy." at bounding box center [946, 95] width 193 height 27
click at [0, 0] on input "Strategic Investor Invests in startups for strategic fit or business synergy." at bounding box center [0, 0] width 0 height 0
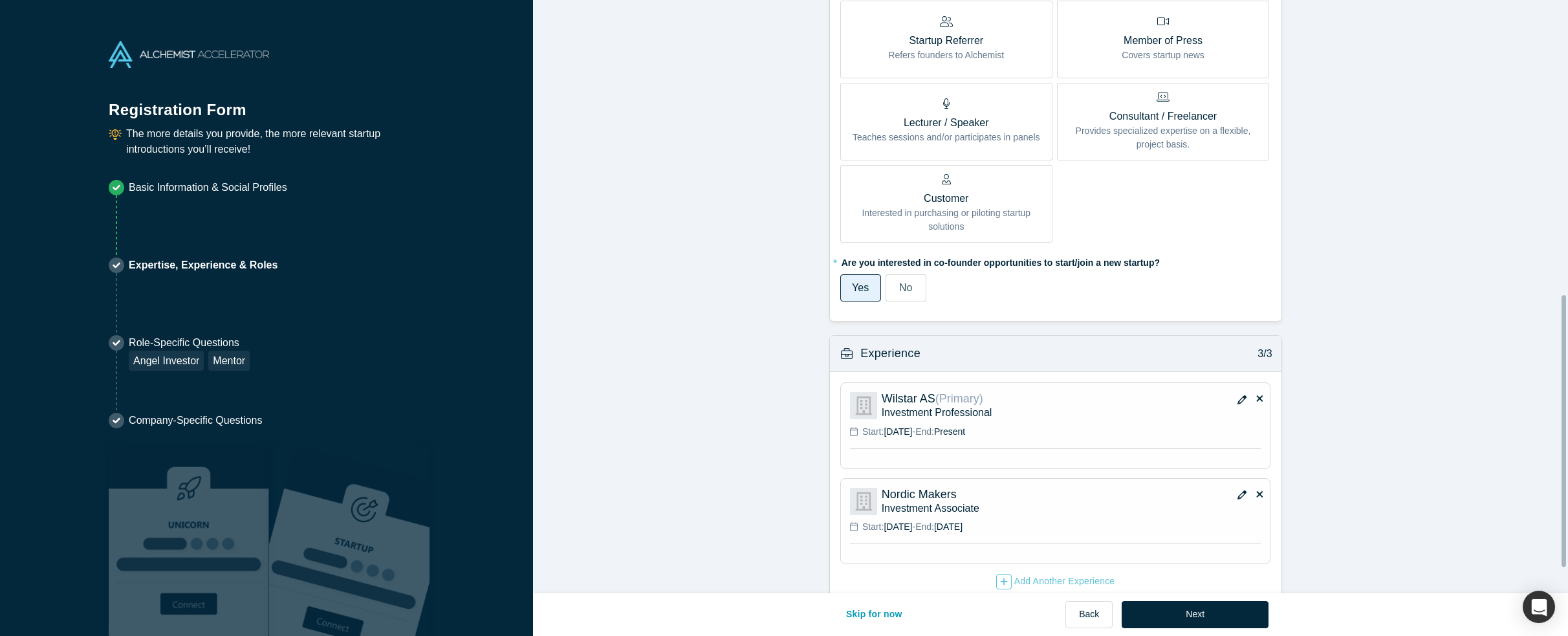
scroll to position [698, 0]
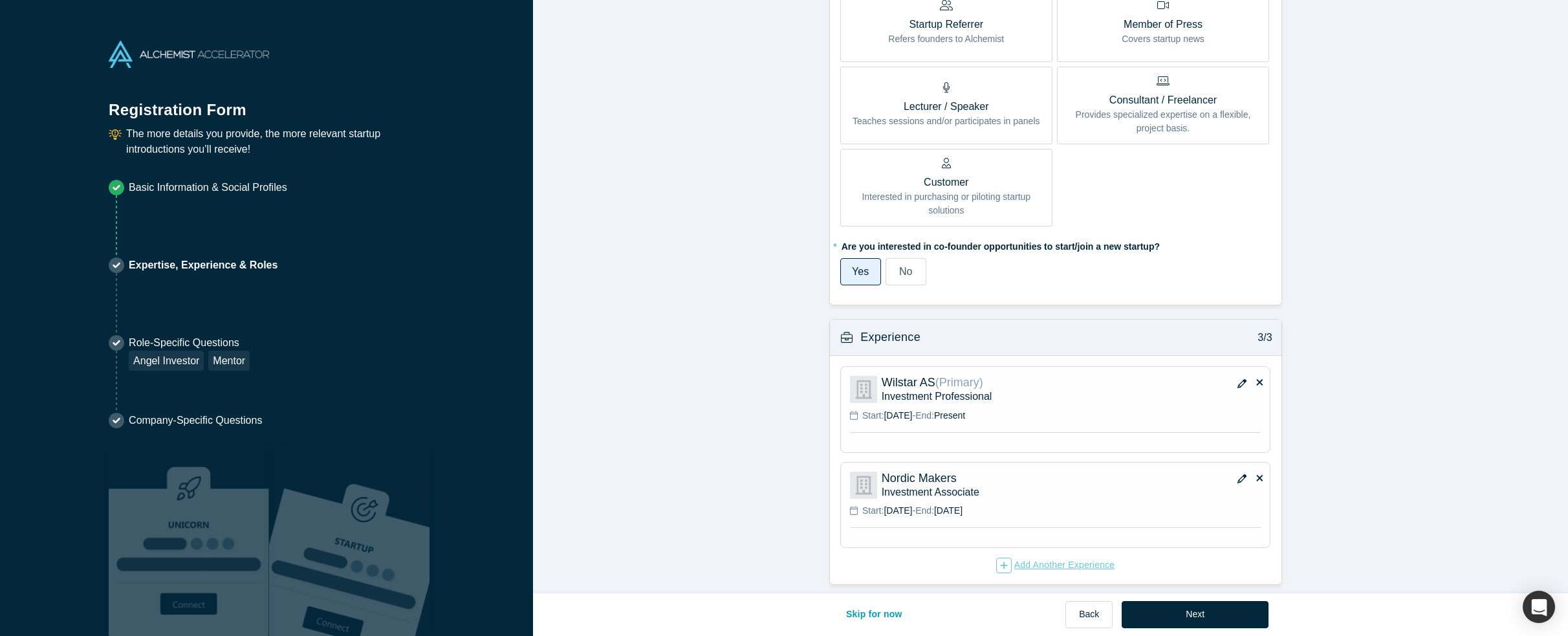
click at [1022, 558] on div "Add Another Experience" at bounding box center [1055, 565] width 119 height 15
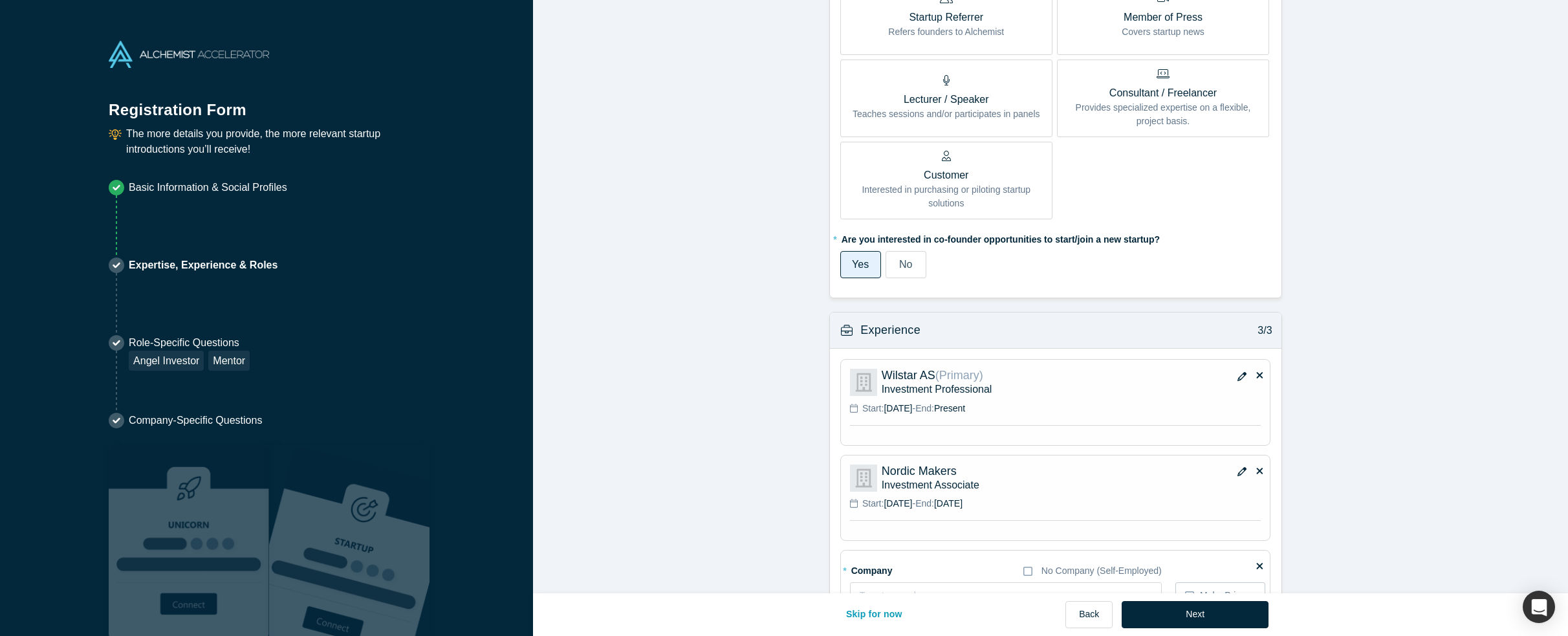
scroll to position [818, 0]
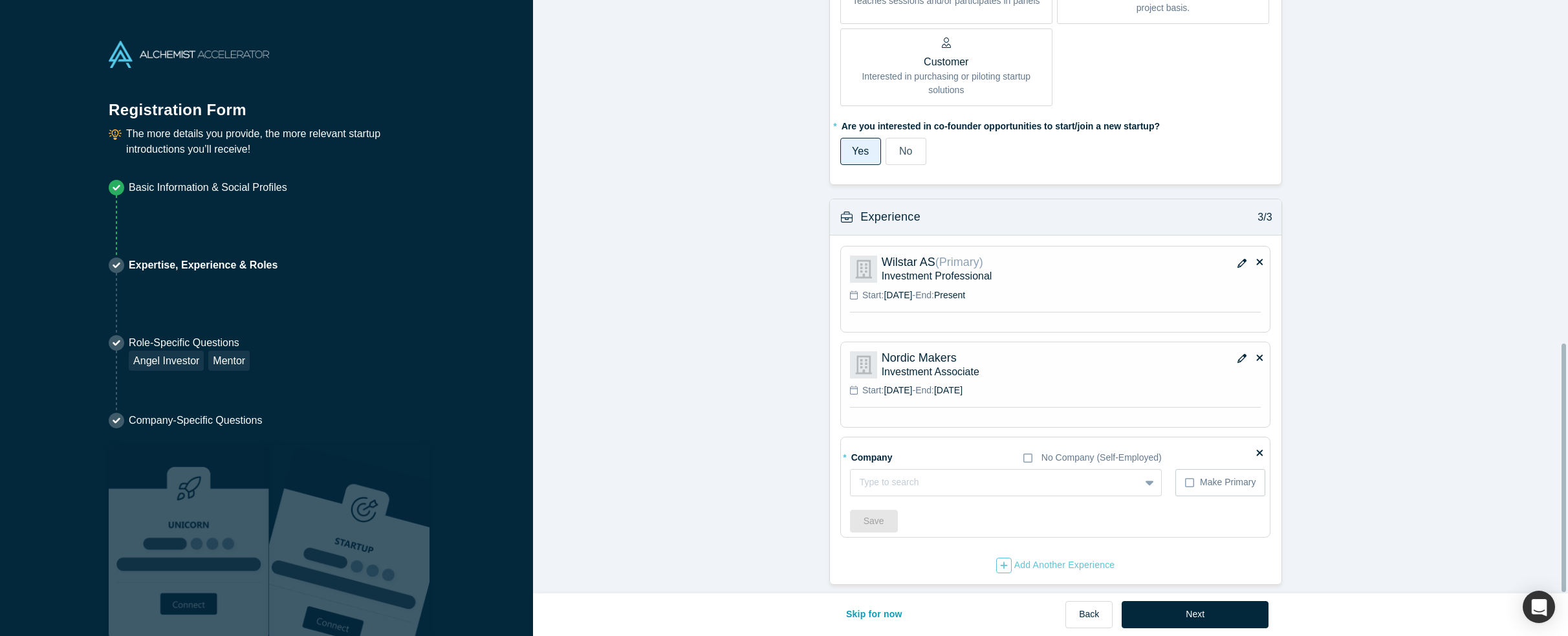
click at [929, 457] on div "* Company No Company (Self-Employed)" at bounding box center [1006, 457] width 312 height 23
click at [936, 474] on div at bounding box center [995, 482] width 271 height 16
type input "katapult"
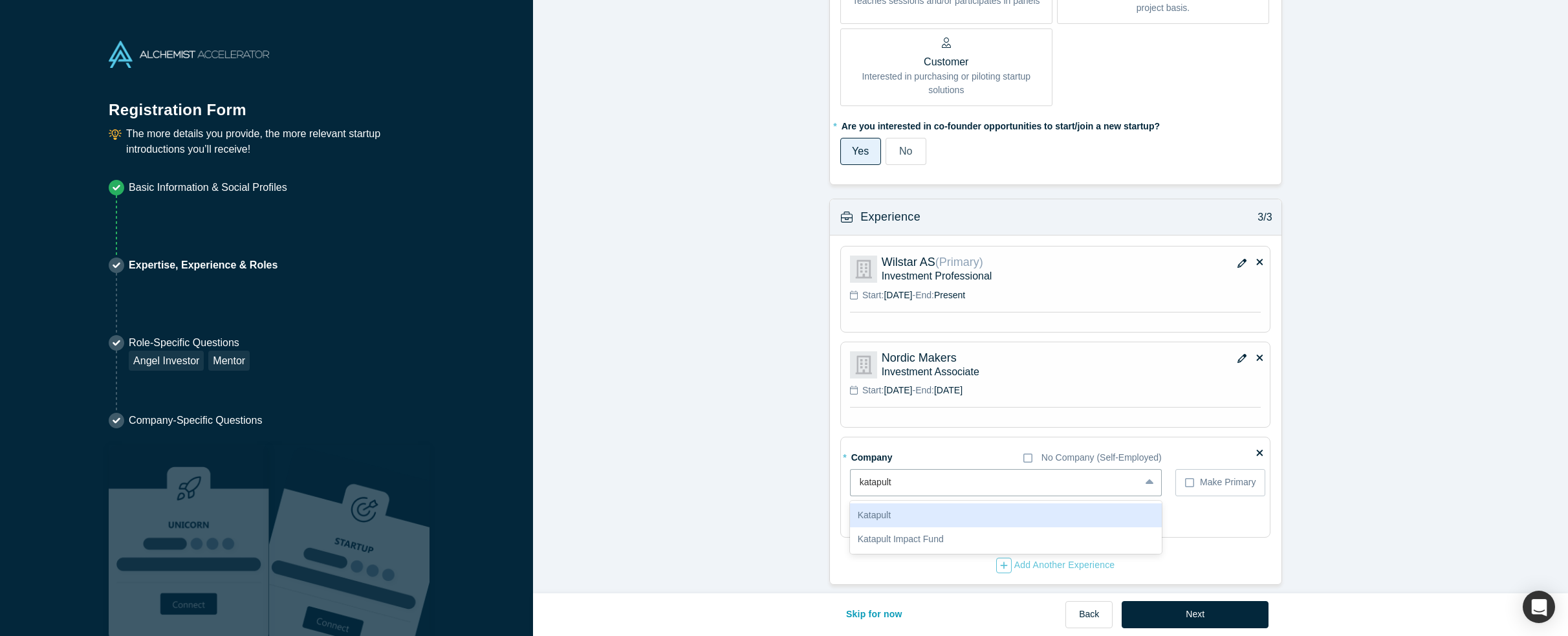
click at [929, 506] on div "Katapult" at bounding box center [1006, 515] width 312 height 24
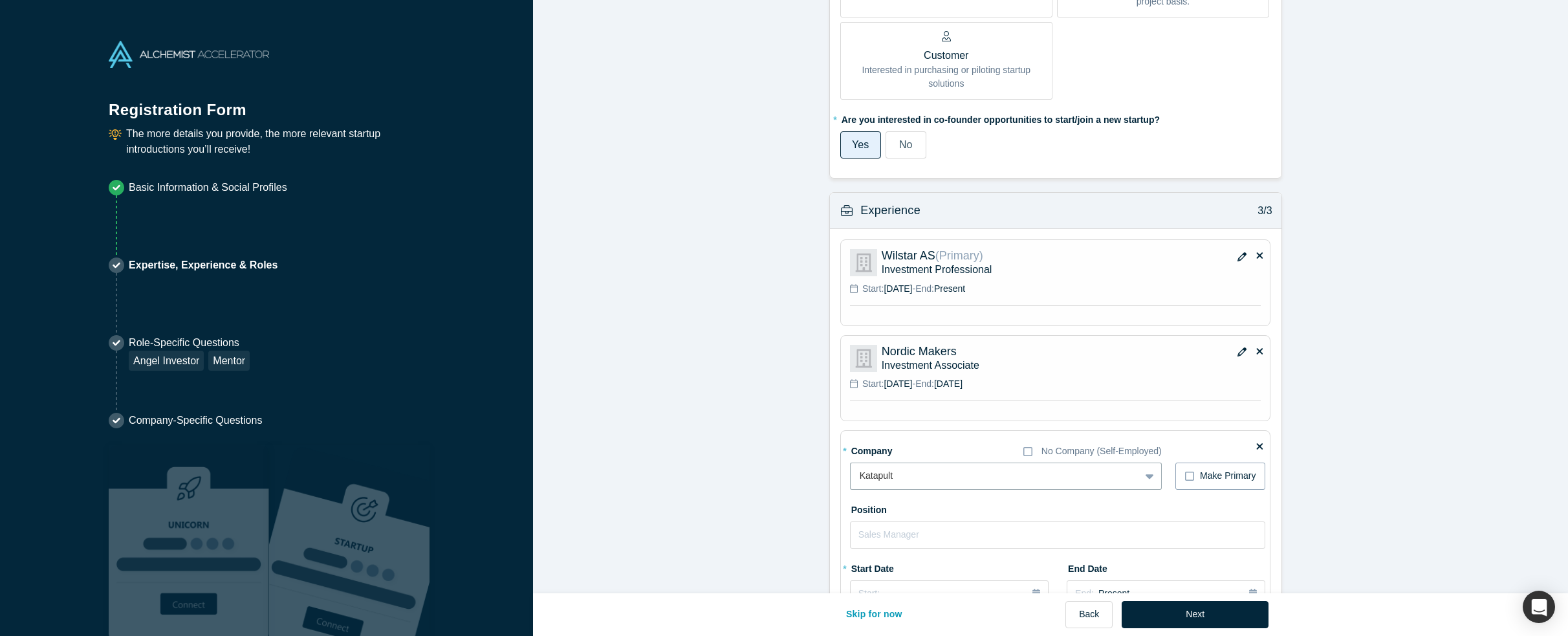
click at [1185, 473] on icon at bounding box center [1189, 476] width 9 height 10
click at [0, 0] on input "Make Primary" at bounding box center [0, 0] width 0 height 0
click at [1185, 472] on icon at bounding box center [1189, 476] width 9 height 9
click at [0, 0] on input "Make Primary" at bounding box center [0, 0] width 0 height 0
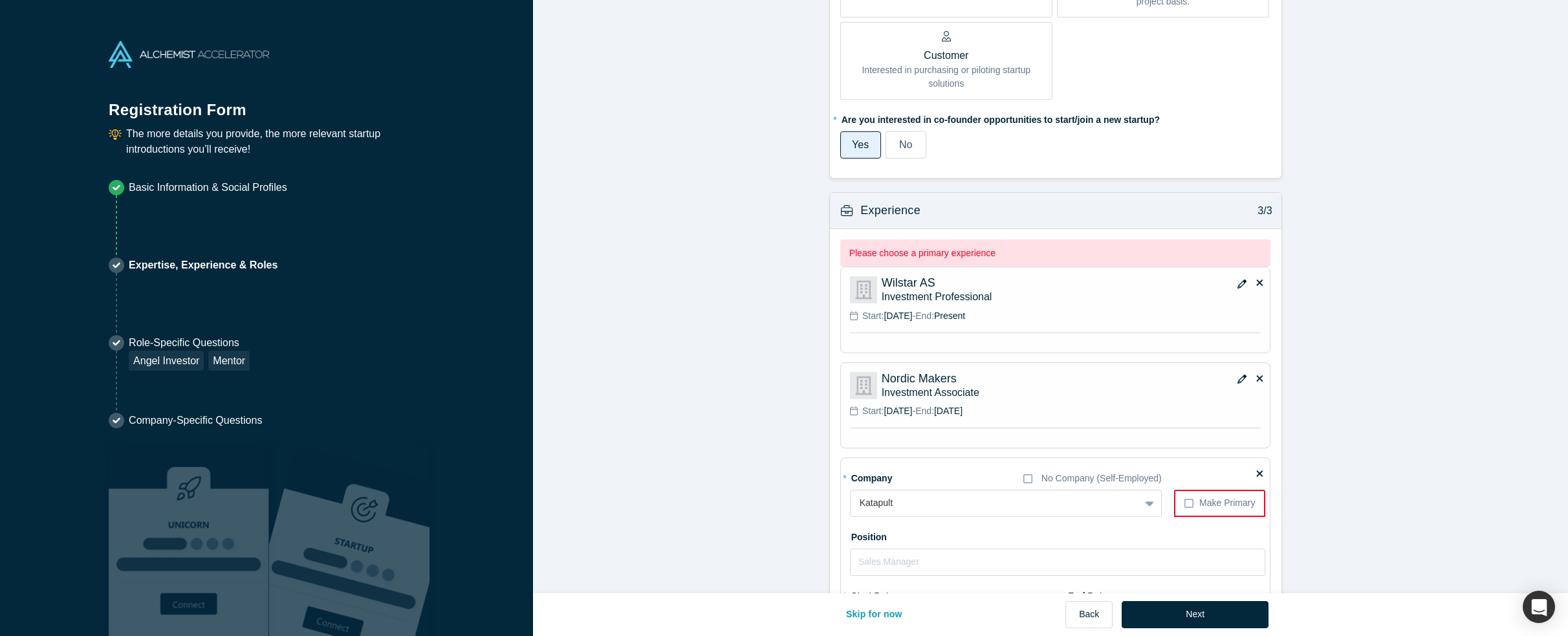
click at [1238, 283] on icon "button" at bounding box center [1242, 284] width 9 height 9
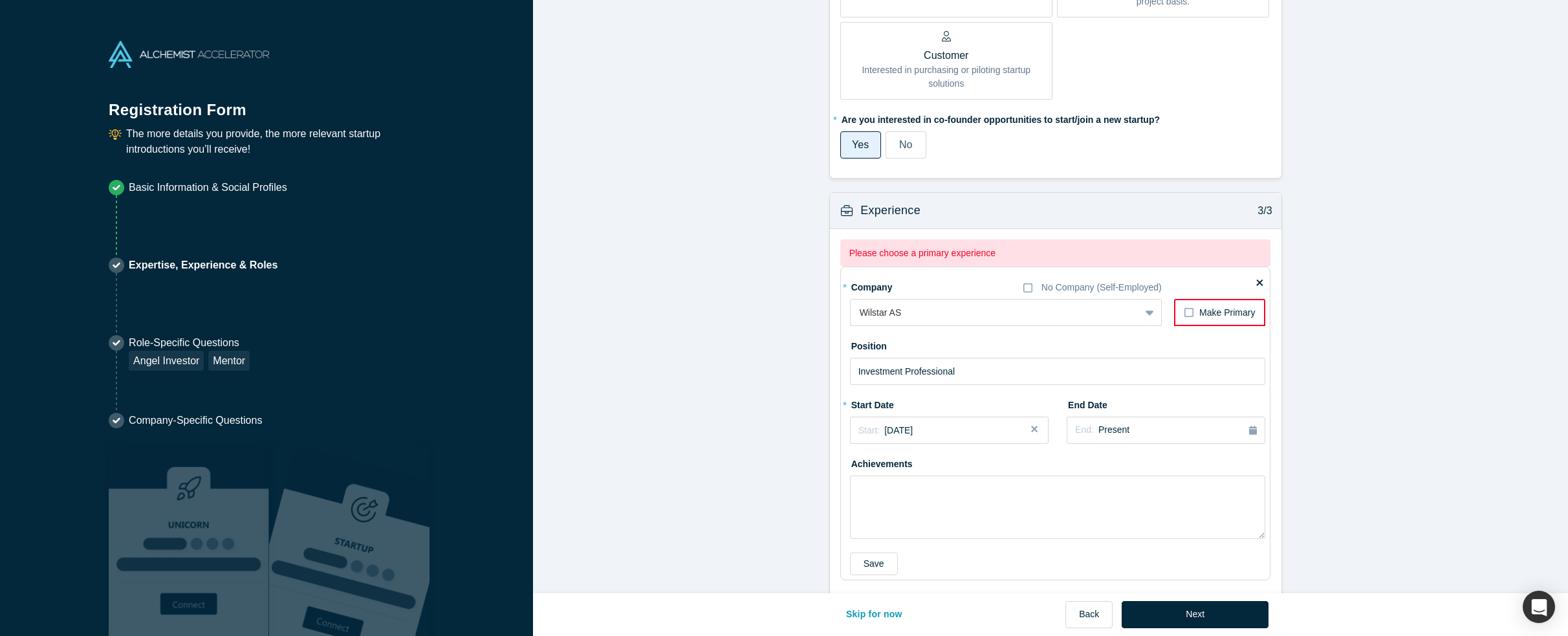
drag, startPoint x: 1170, startPoint y: 308, endPoint x: 1183, endPoint y: 310, distance: 13.2
click at [1173, 308] on div "Wilstar AS To pick up a draggable item, press the space bar. While dragging, us…" at bounding box center [1058, 312] width 416 height 27
click at [1184, 310] on icon at bounding box center [1189, 313] width 9 height 10
click at [0, 0] on input "Make Primary" at bounding box center [0, 0] width 0 height 0
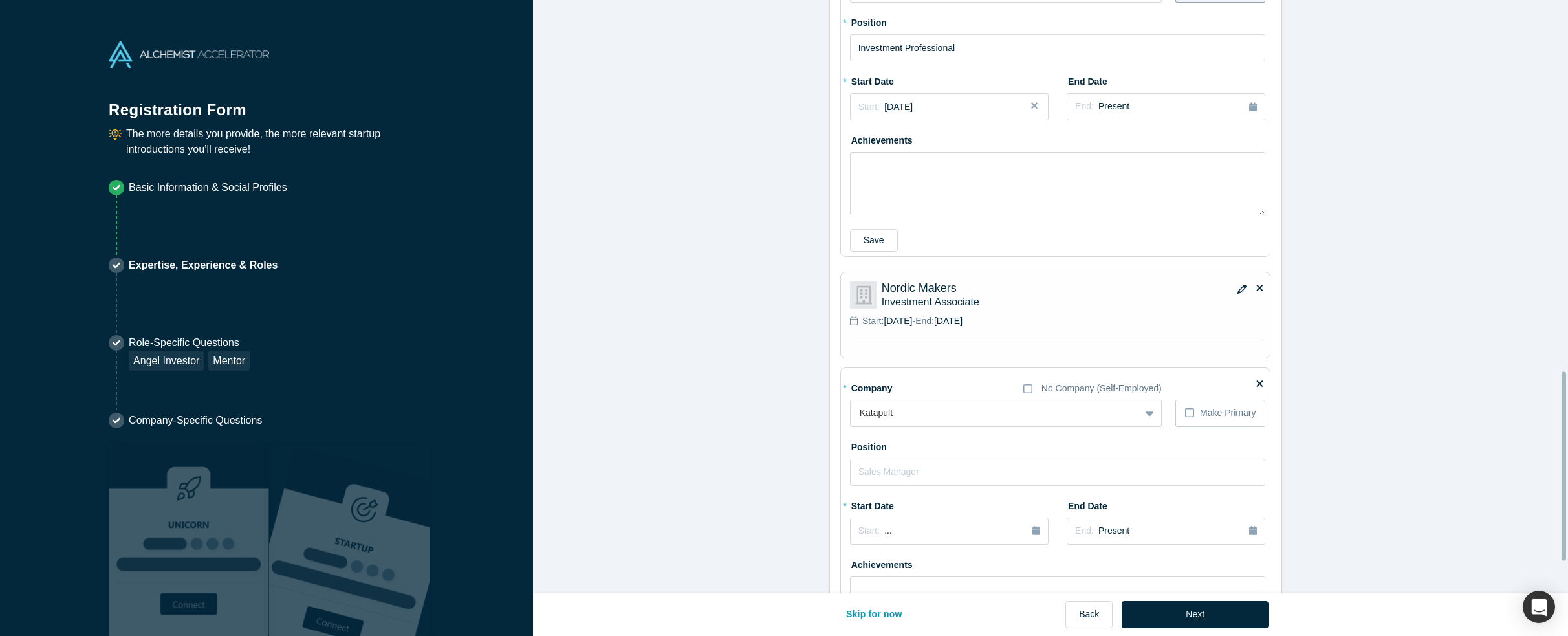
scroll to position [1263, 0]
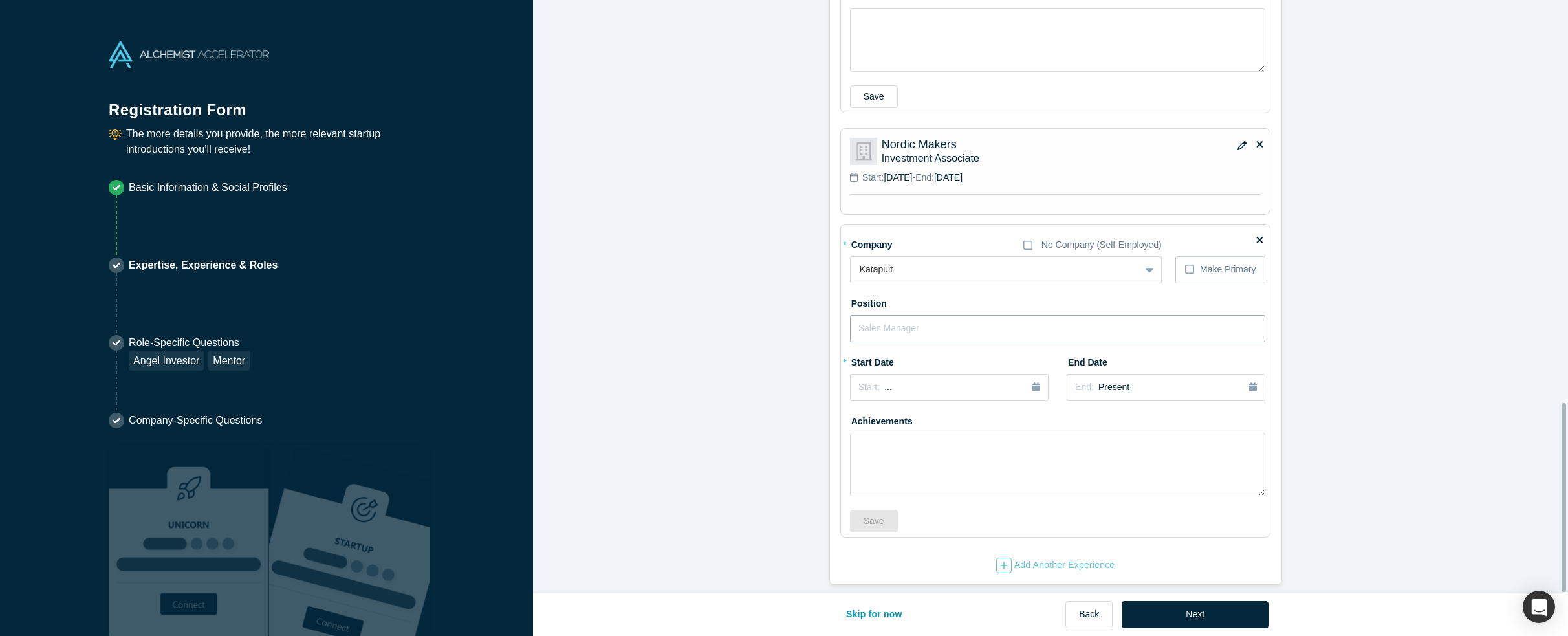
click at [1022, 321] on input "text" at bounding box center [1058, 328] width 416 height 27
type input "Investment Associate"
click at [914, 396] on div "* Start Date Start: ..." at bounding box center [949, 381] width 198 height 59
click at [935, 374] on button "Start: ..." at bounding box center [949, 388] width 198 height 27
click at [850, 418] on button "Previous Year" at bounding box center [855, 424] width 13 height 13
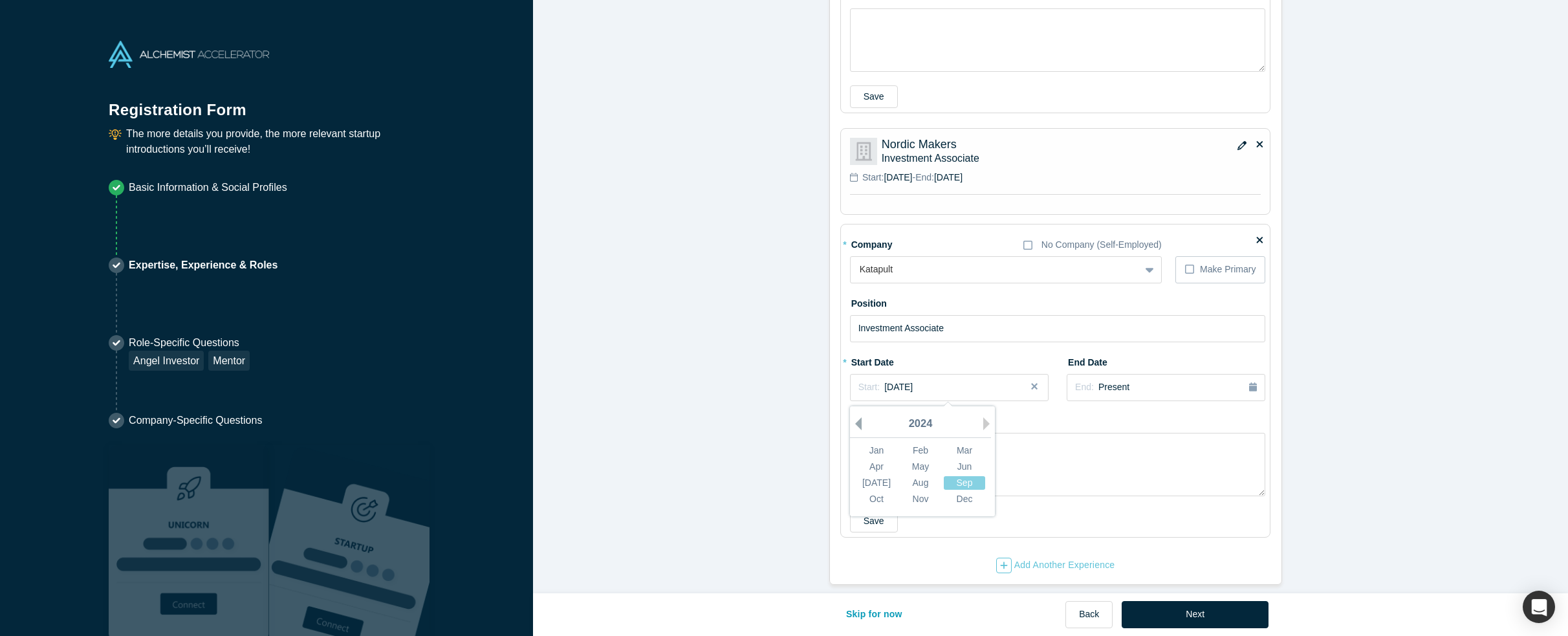
click at [853, 418] on button "Previous Year" at bounding box center [855, 424] width 13 height 13
click at [951, 476] on div "Sep" at bounding box center [965, 482] width 42 height 14
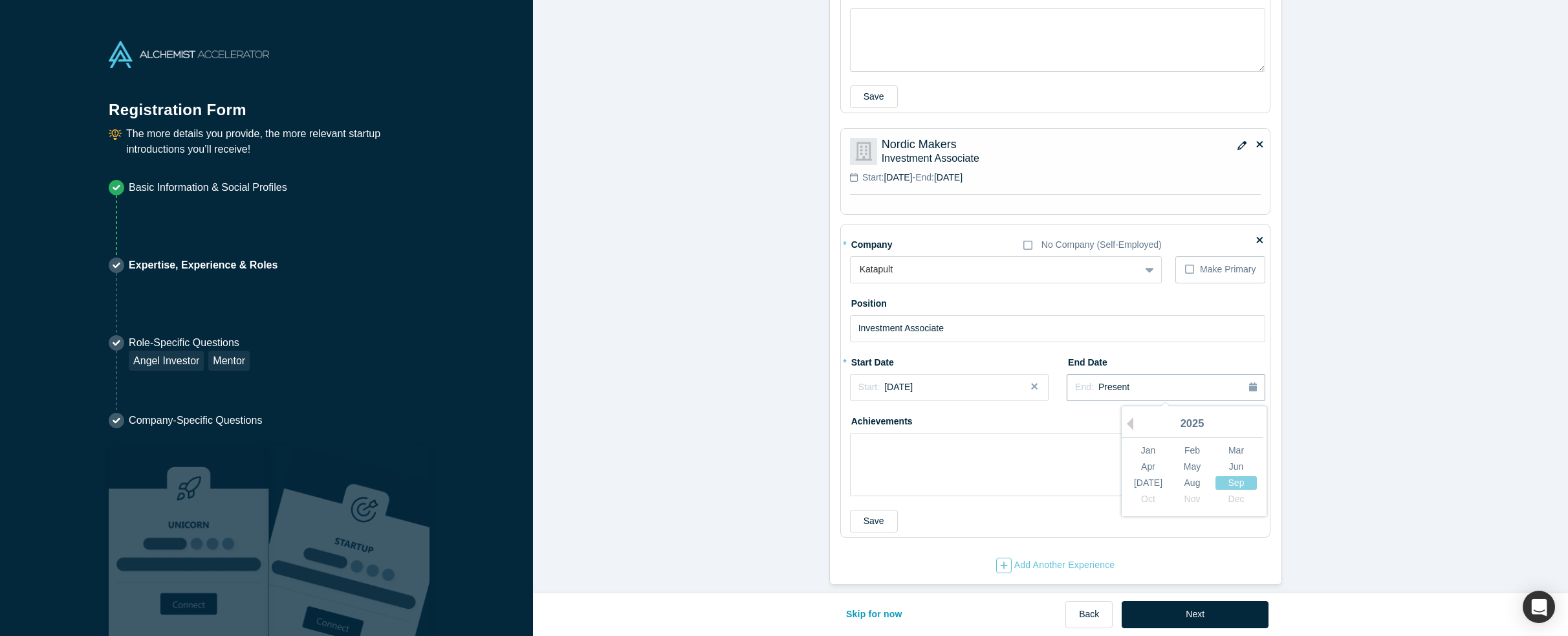
click at [1176, 384] on div "End: Present" at bounding box center [1166, 387] width 182 height 14
click at [1129, 413] on div "2025" at bounding box center [1192, 424] width 141 height 27
click at [1127, 418] on button "Previous Year" at bounding box center [1127, 424] width 13 height 13
click at [1190, 443] on div "Feb" at bounding box center [1192, 450] width 42 height 14
click at [1188, 380] on div "End: [DATE]" at bounding box center [1166, 387] width 182 height 14
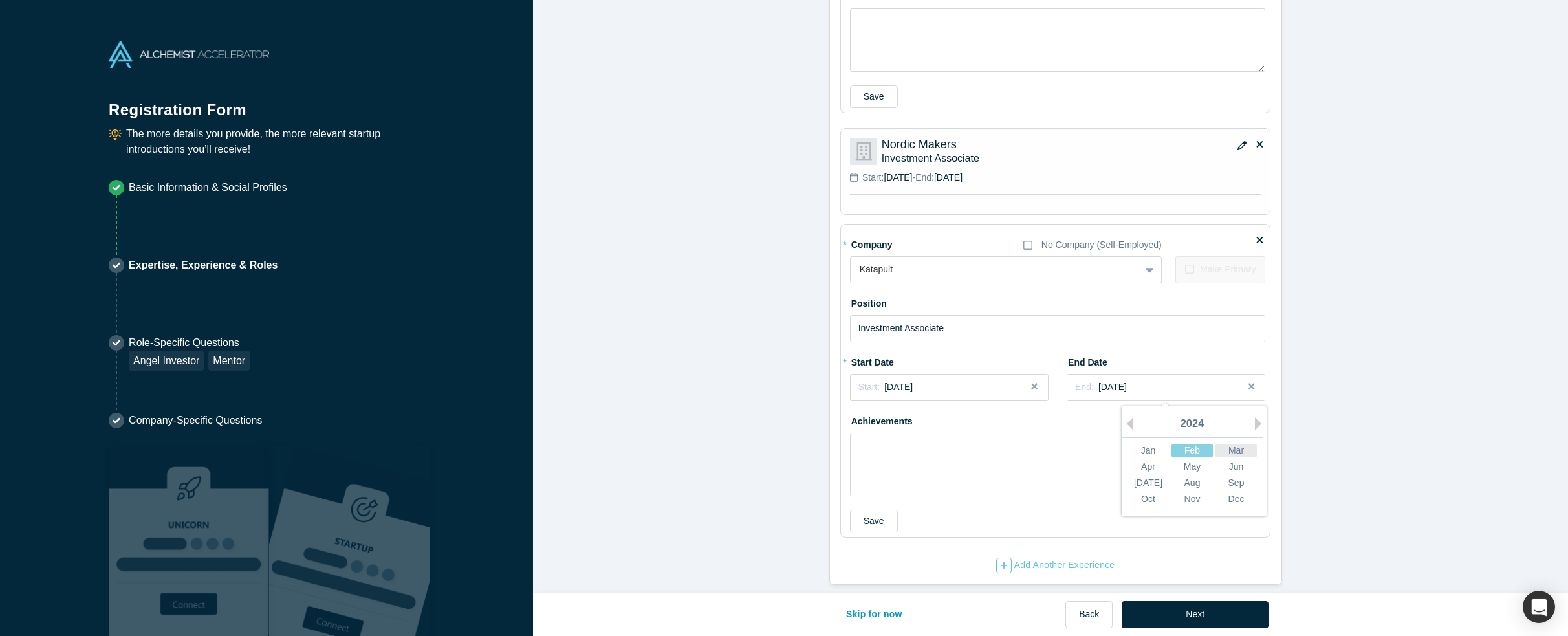
click at [1237, 443] on div "Mar" at bounding box center [1236, 450] width 42 height 14
click at [858, 517] on button "Save" at bounding box center [874, 521] width 48 height 23
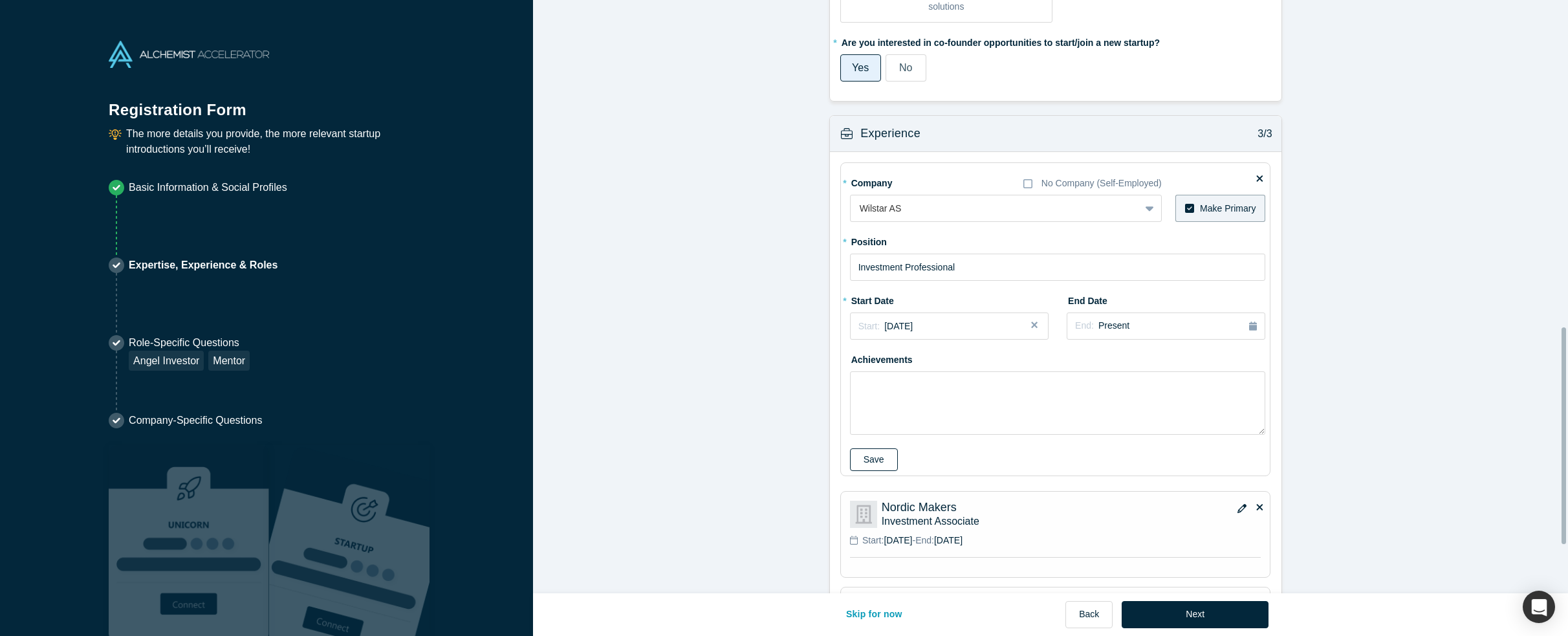
click at [870, 468] on button "Save" at bounding box center [874, 459] width 48 height 23
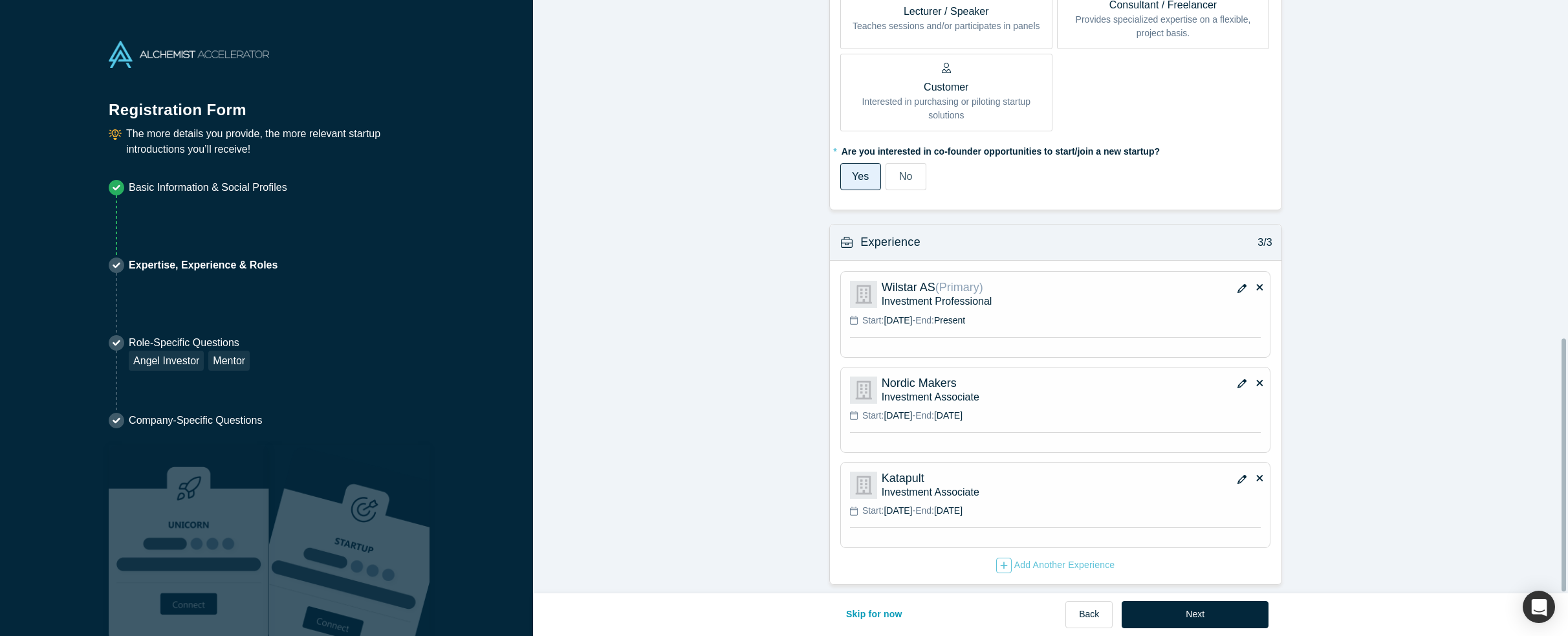
scroll to position [794, 0]
click at [1205, 607] on button "Next" at bounding box center [1195, 615] width 146 height 27
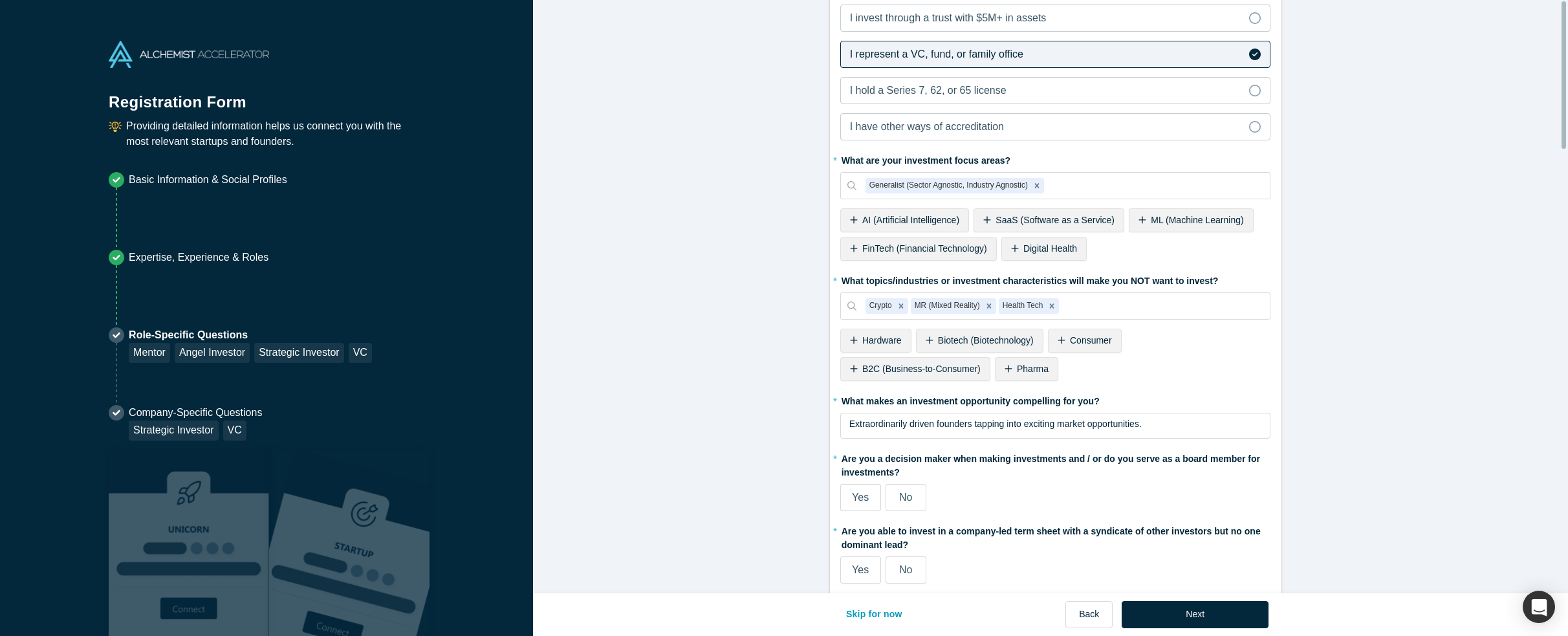
scroll to position [0, 0]
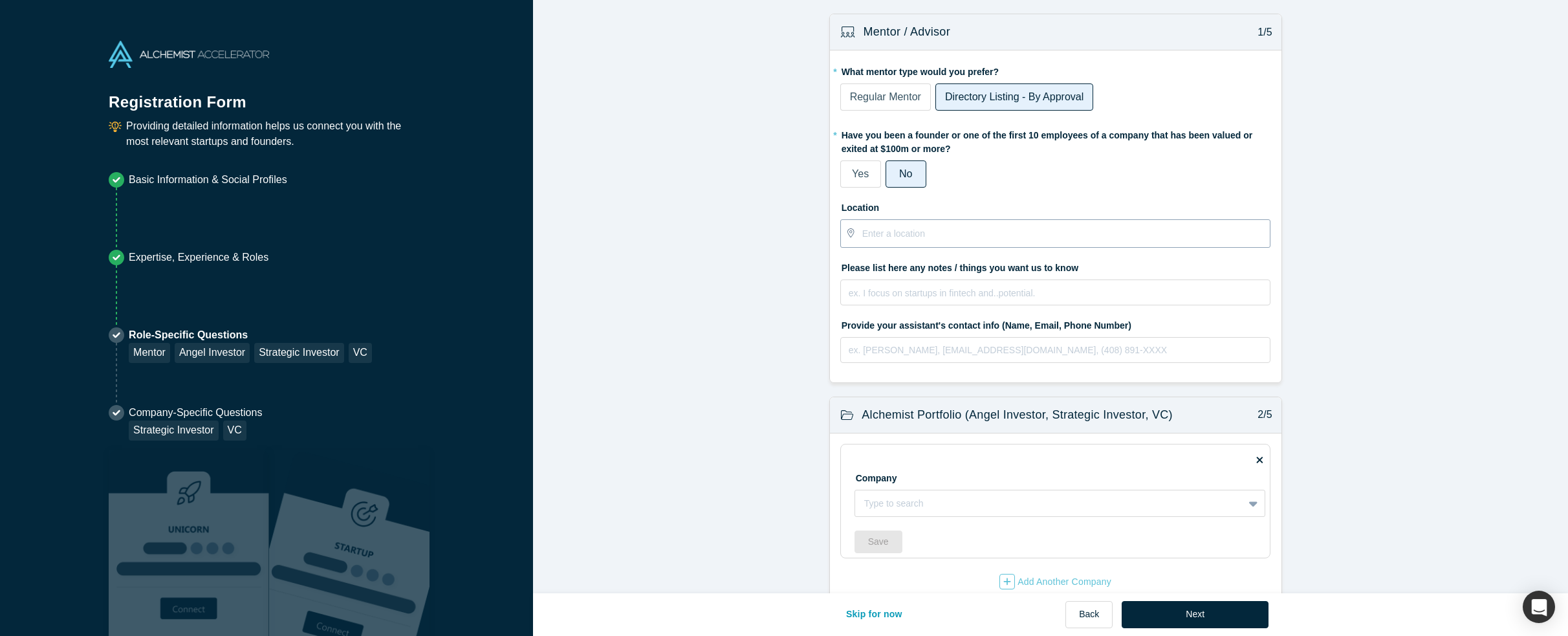
click at [945, 241] on input "text" at bounding box center [1066, 233] width 407 height 27
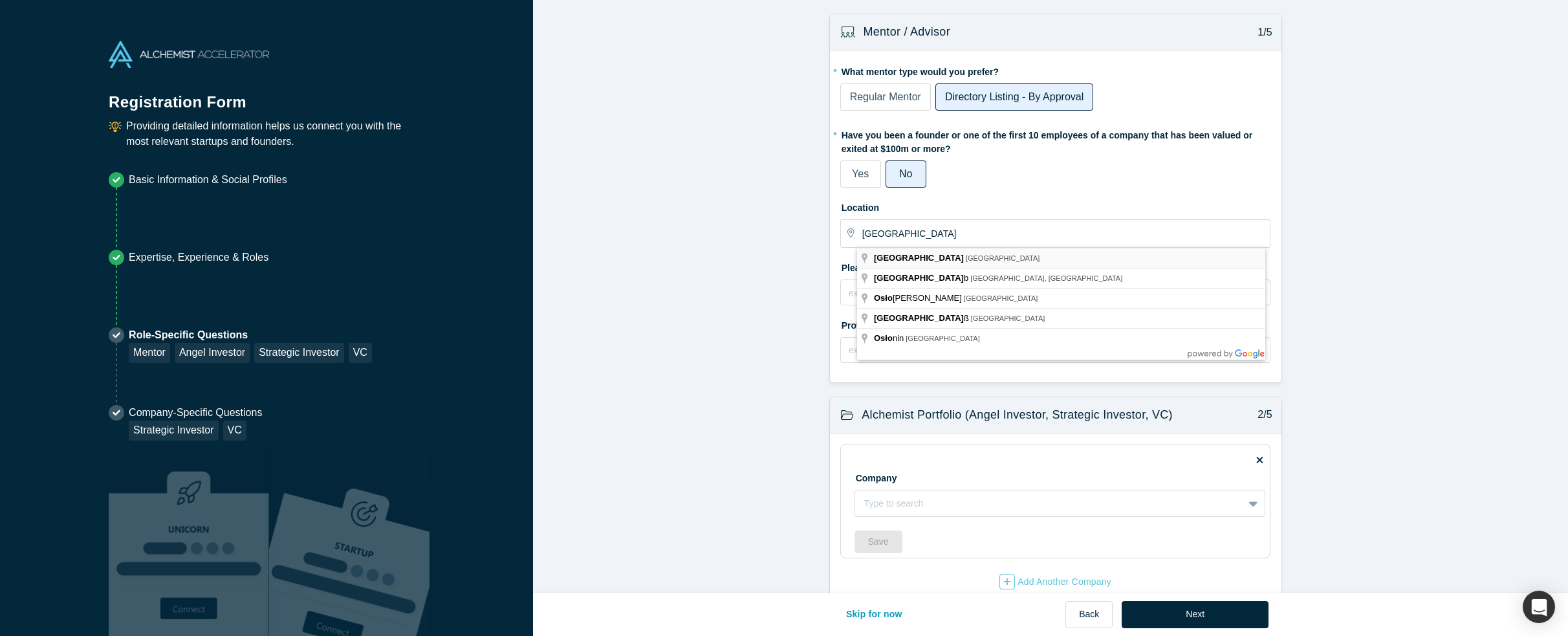
type input "[GEOGRAPHIC_DATA], [GEOGRAPHIC_DATA]"
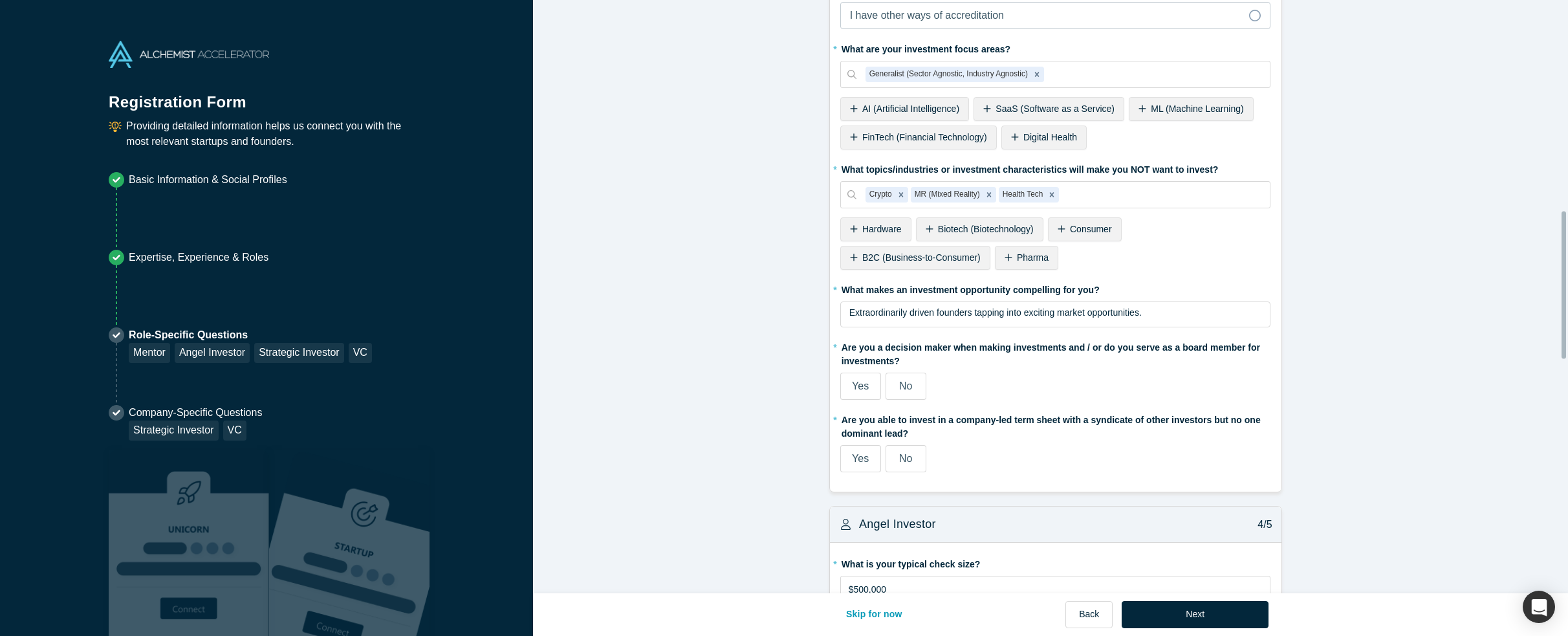
scroll to position [906, 0]
click at [899, 189] on icon "Remove Crypto" at bounding box center [901, 193] width 9 height 9
click at [941, 191] on div "Remove MR (Mixed Reality)" at bounding box center [943, 193] width 14 height 15
click at [916, 191] on icon "Remove Health Tech" at bounding box center [918, 193] width 9 height 9
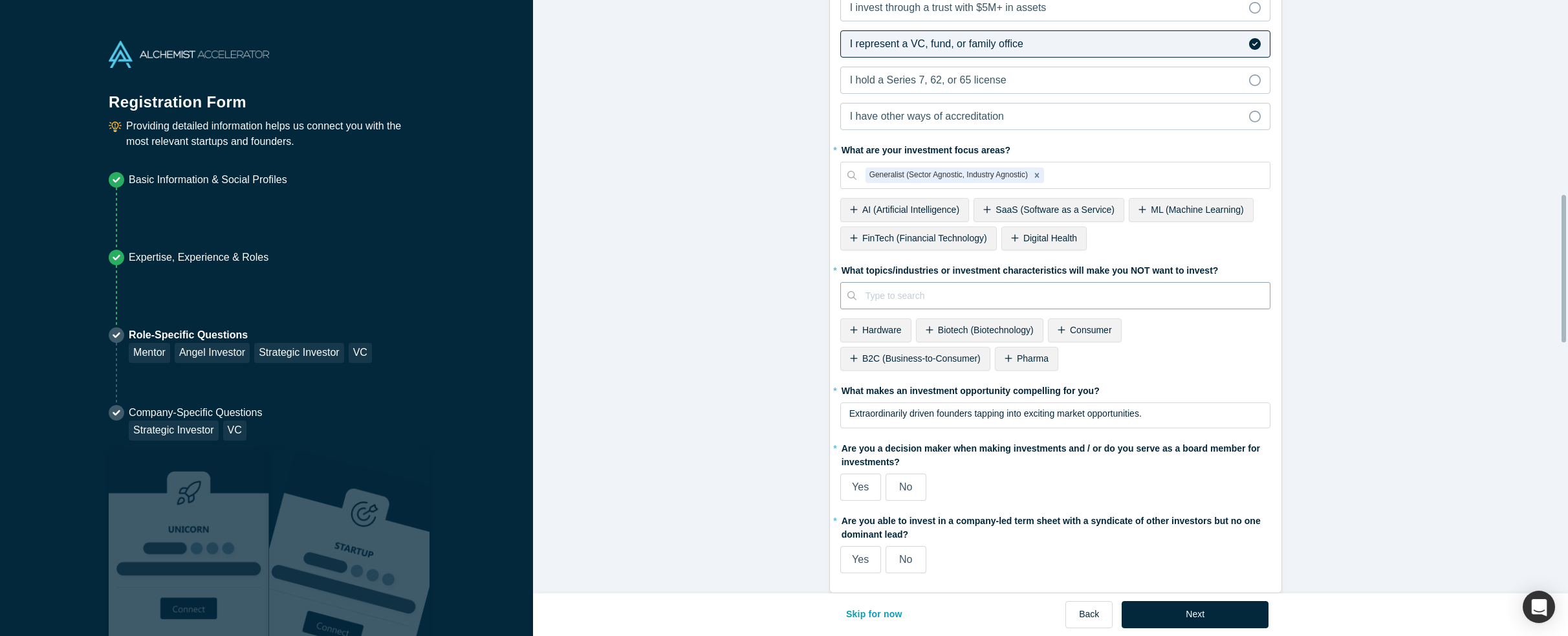
scroll to position [777, 0]
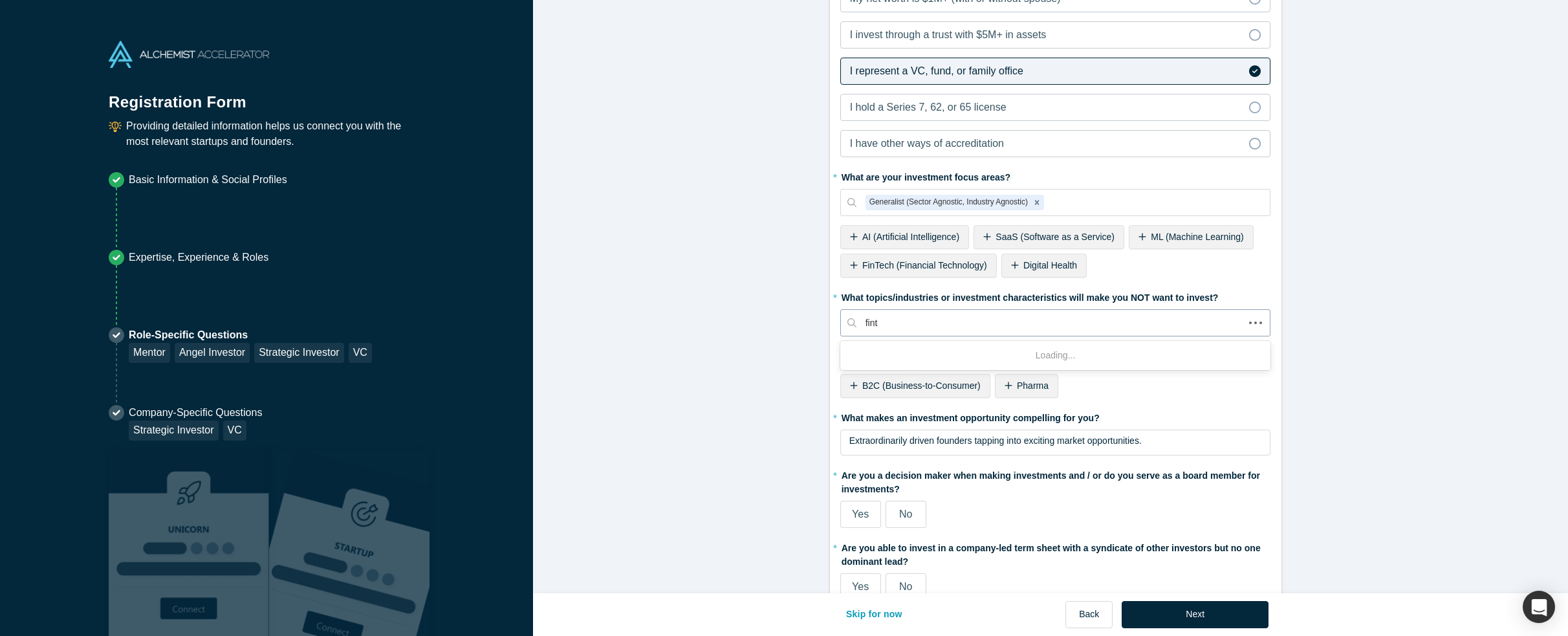
type input "finte"
drag, startPoint x: 898, startPoint y: 320, endPoint x: 759, endPoint y: 313, distance: 139.2
click at [759, 313] on form "Mentor / Advisor 1/5 * What mentor type would you prefer? Regular Mentor Direct…" at bounding box center [1055, 429] width 1044 height 2384
click at [691, 320] on form "Mentor / Advisor 1/5 * What mentor type would you prefer? Regular Mentor Direct…" at bounding box center [1055, 429] width 1044 height 2384
click at [978, 208] on div "Generalist (Sector Agnostic, Industry Agnostic)" at bounding box center [1063, 202] width 414 height 21
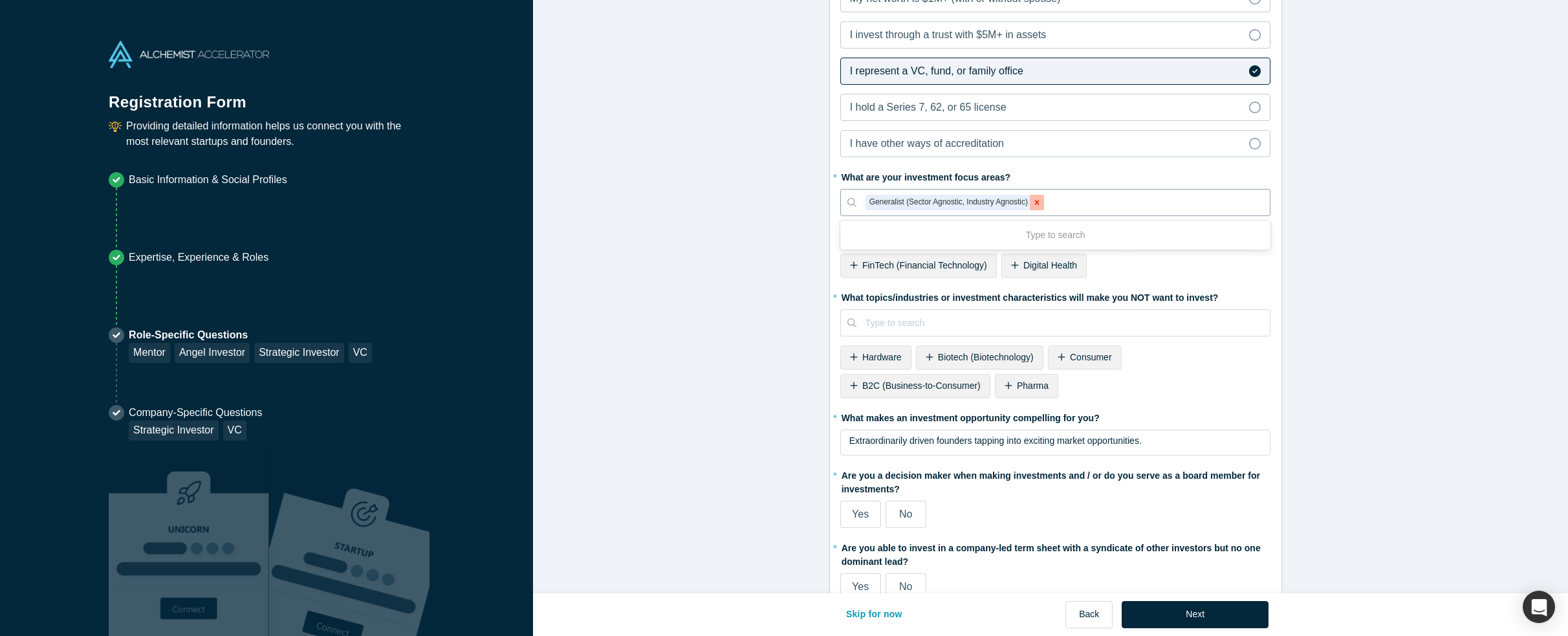
click at [1033, 201] on icon "Remove Generalist (Sector Agnostic, Industry Agnostic)" at bounding box center [1037, 202] width 9 height 9
type input "climate"
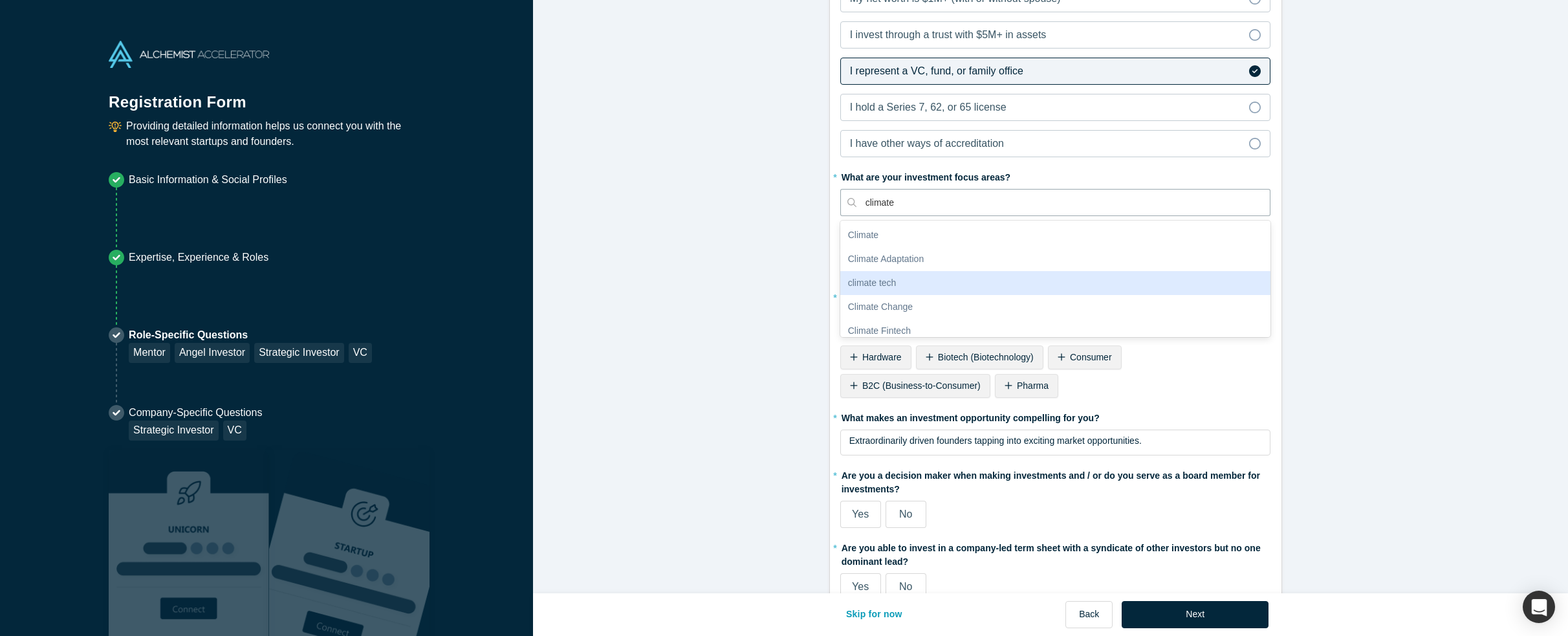
click at [914, 279] on div "climate tech" at bounding box center [1055, 283] width 431 height 24
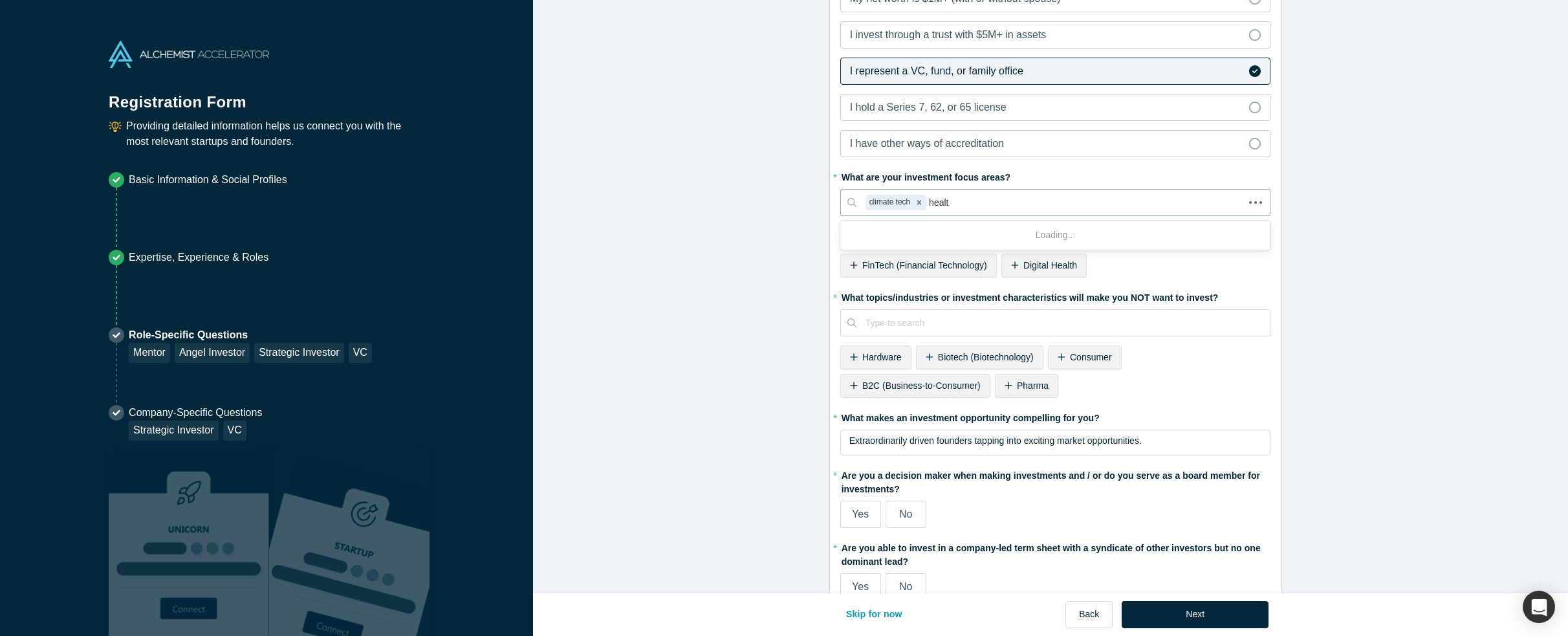
type input "health"
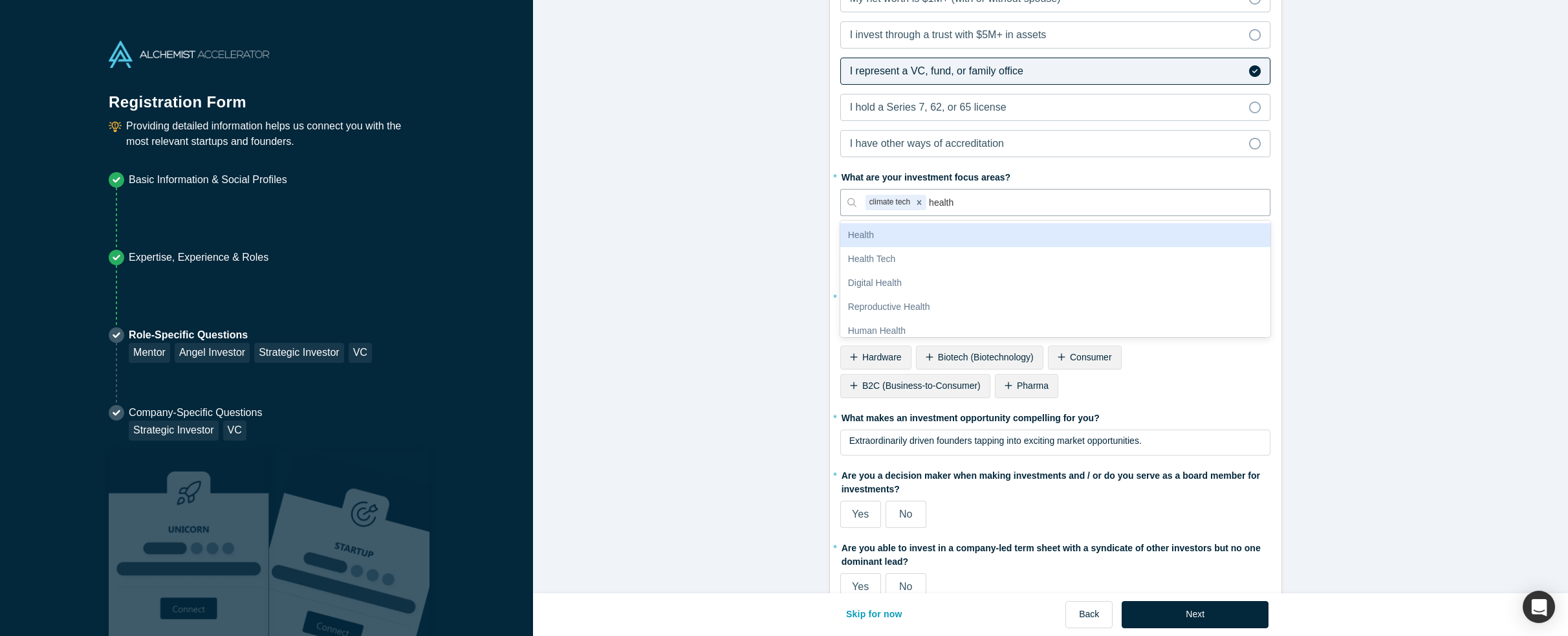
click at [1000, 227] on div "Health" at bounding box center [1055, 235] width 431 height 24
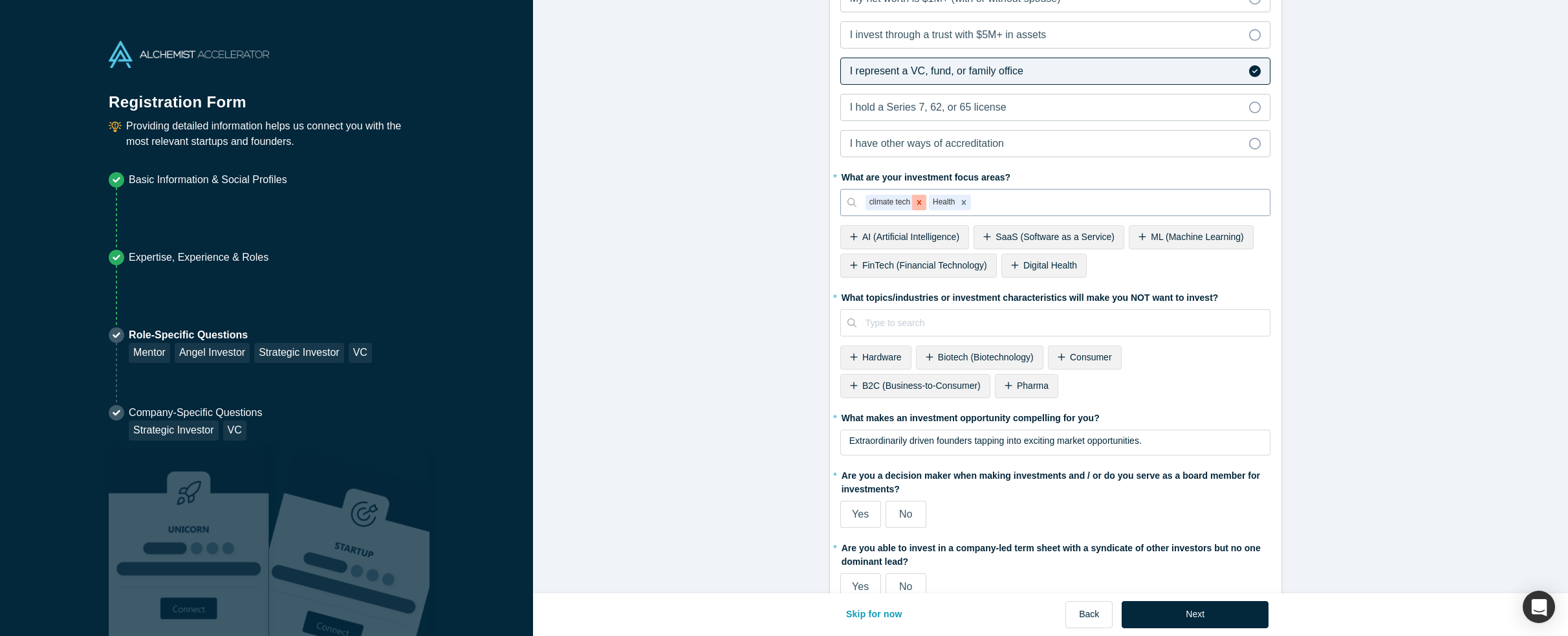
click at [915, 198] on icon "Remove climate tech" at bounding box center [919, 202] width 9 height 9
click at [1011, 199] on div at bounding box center [1085, 203] width 351 height 16
type input "climate"
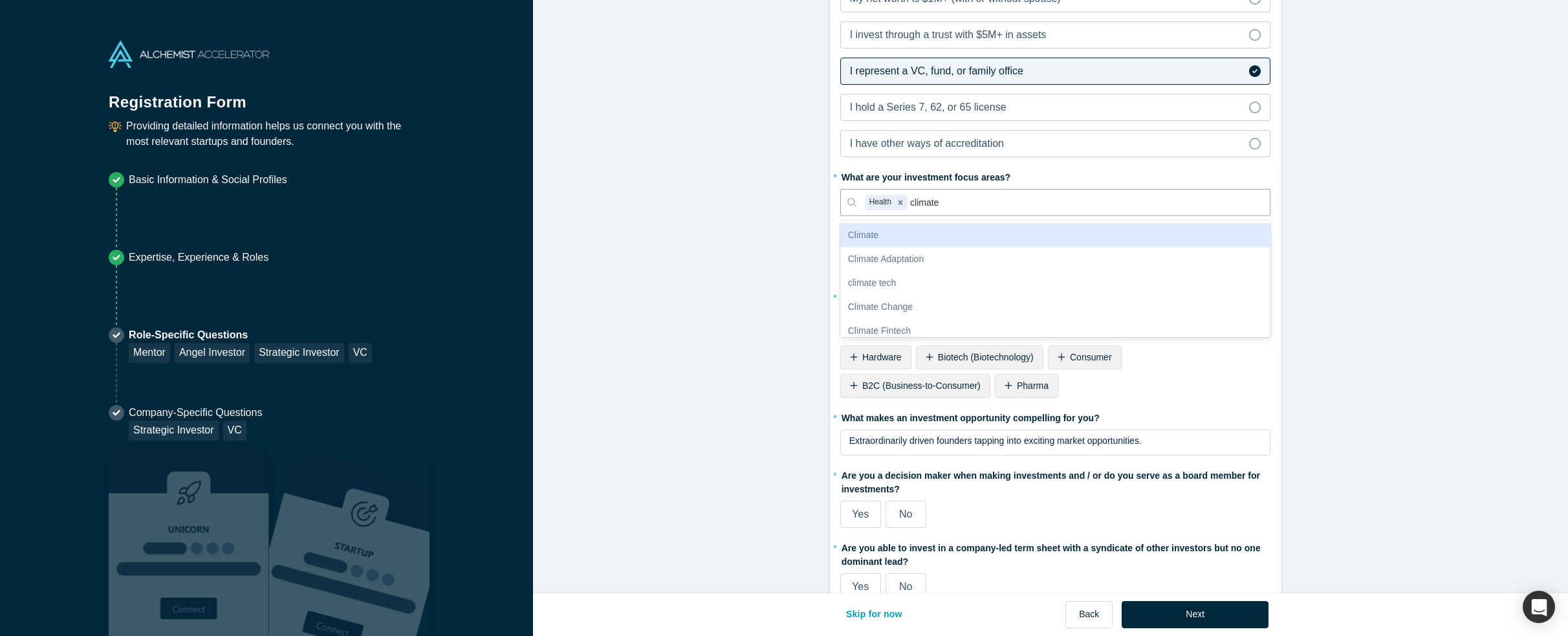
click at [996, 227] on div "Climate" at bounding box center [1055, 235] width 431 height 24
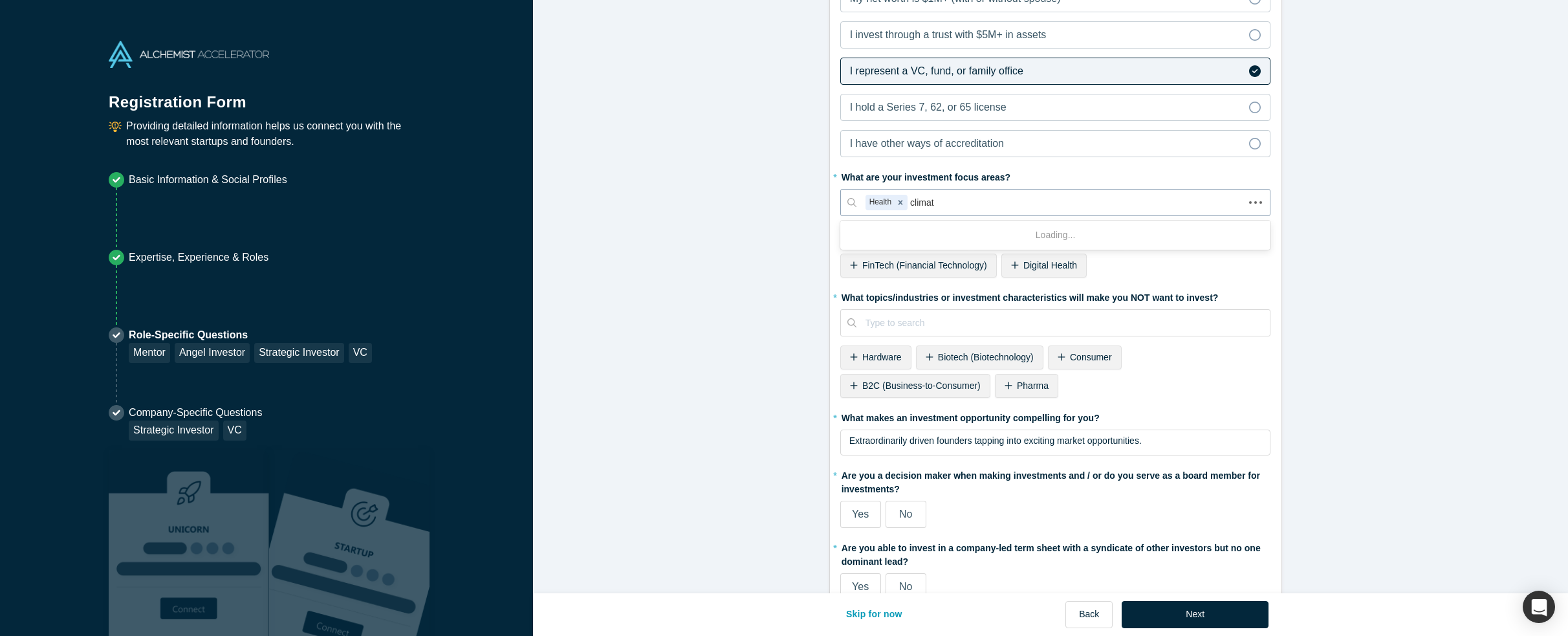
type input "climate"
type input "built"
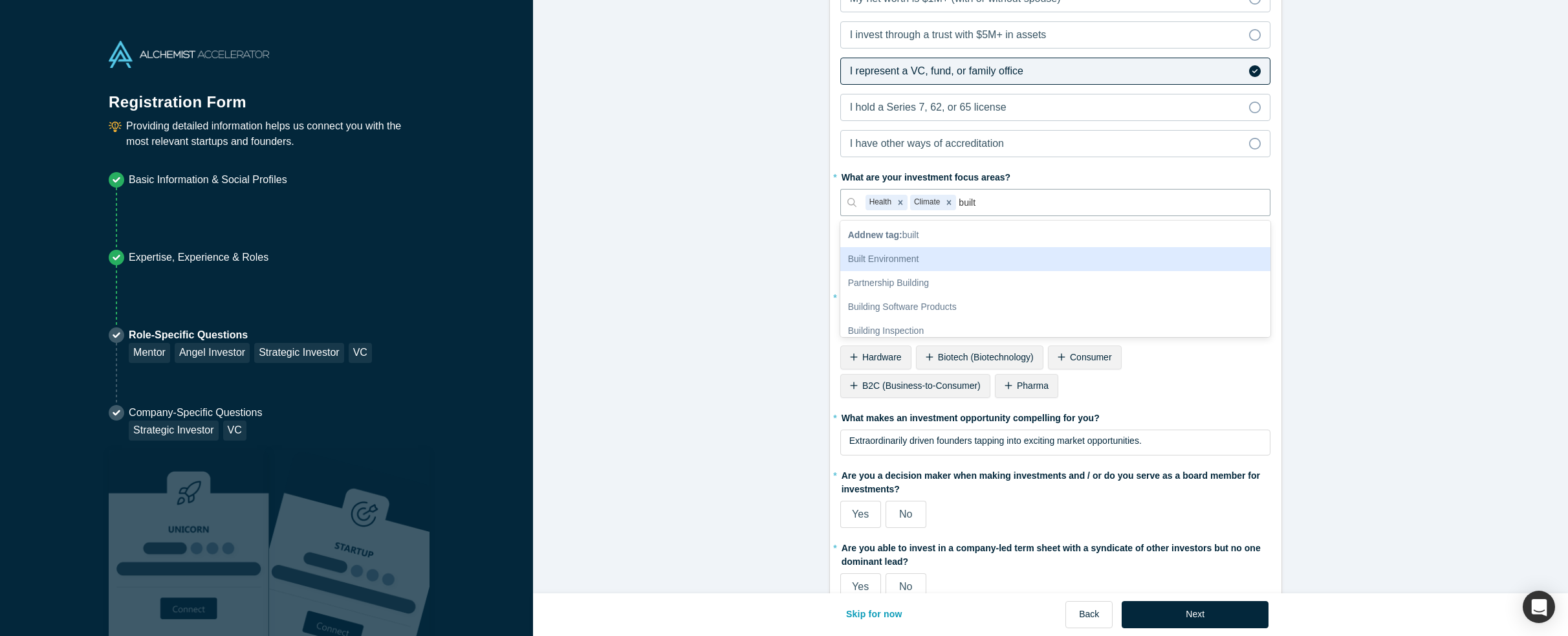
click at [908, 256] on div "Built Environment" at bounding box center [1055, 259] width 431 height 24
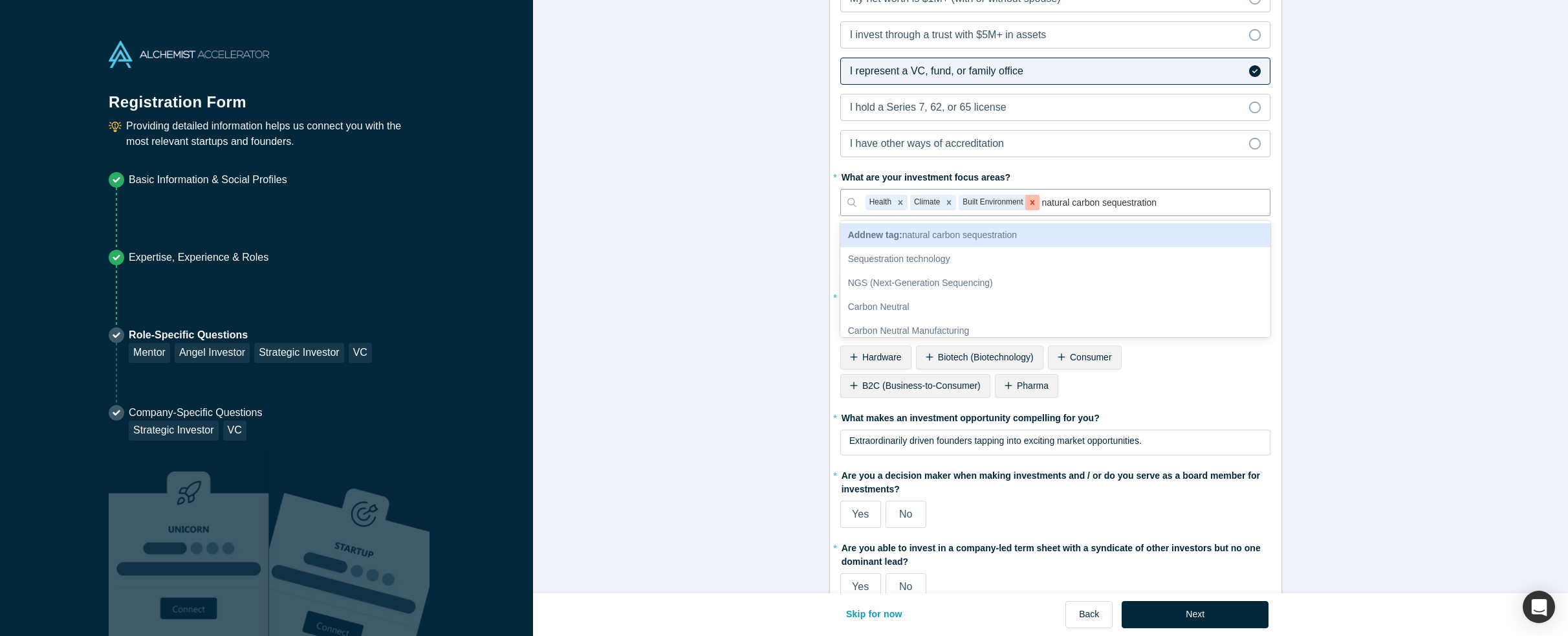
click at [1033, 199] on div "Remove Built Environment" at bounding box center [1032, 202] width 14 height 15
click at [1038, 201] on input "natural carbon sequestration" at bounding box center [1017, 203] width 117 height 14
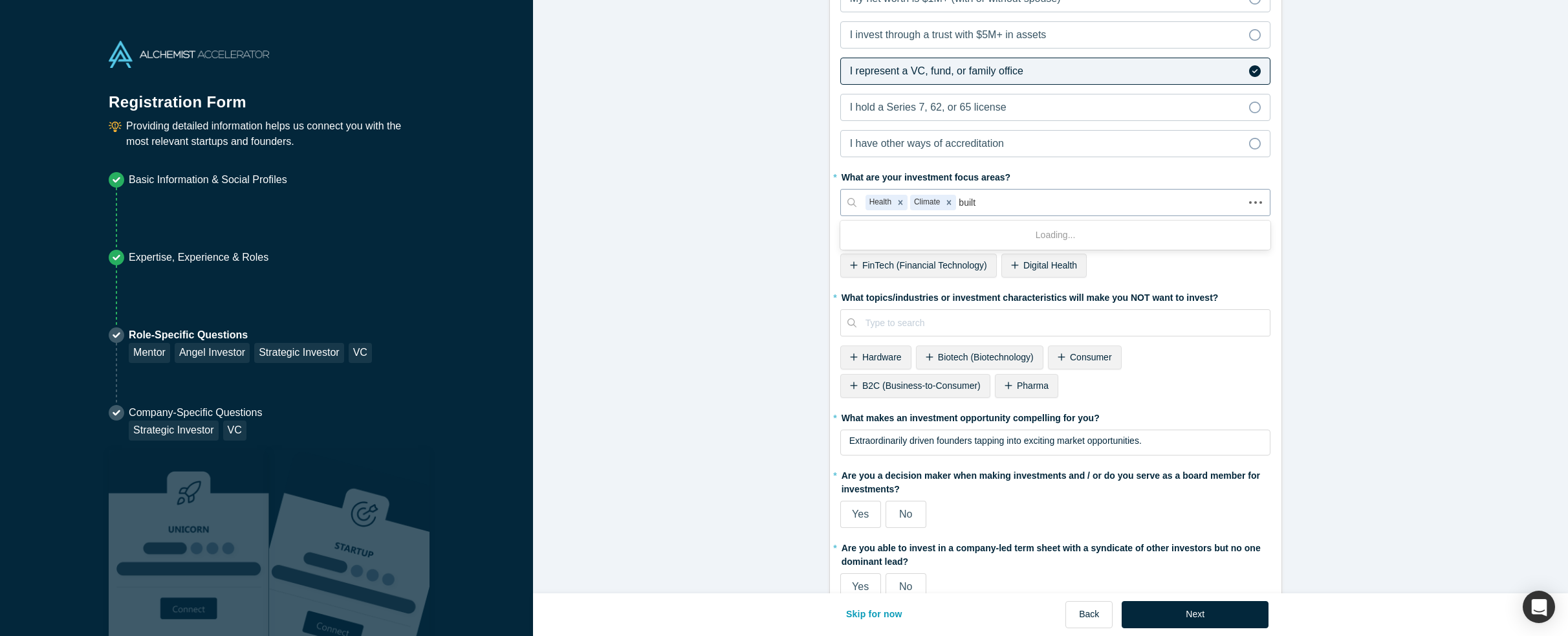
type input "built e"
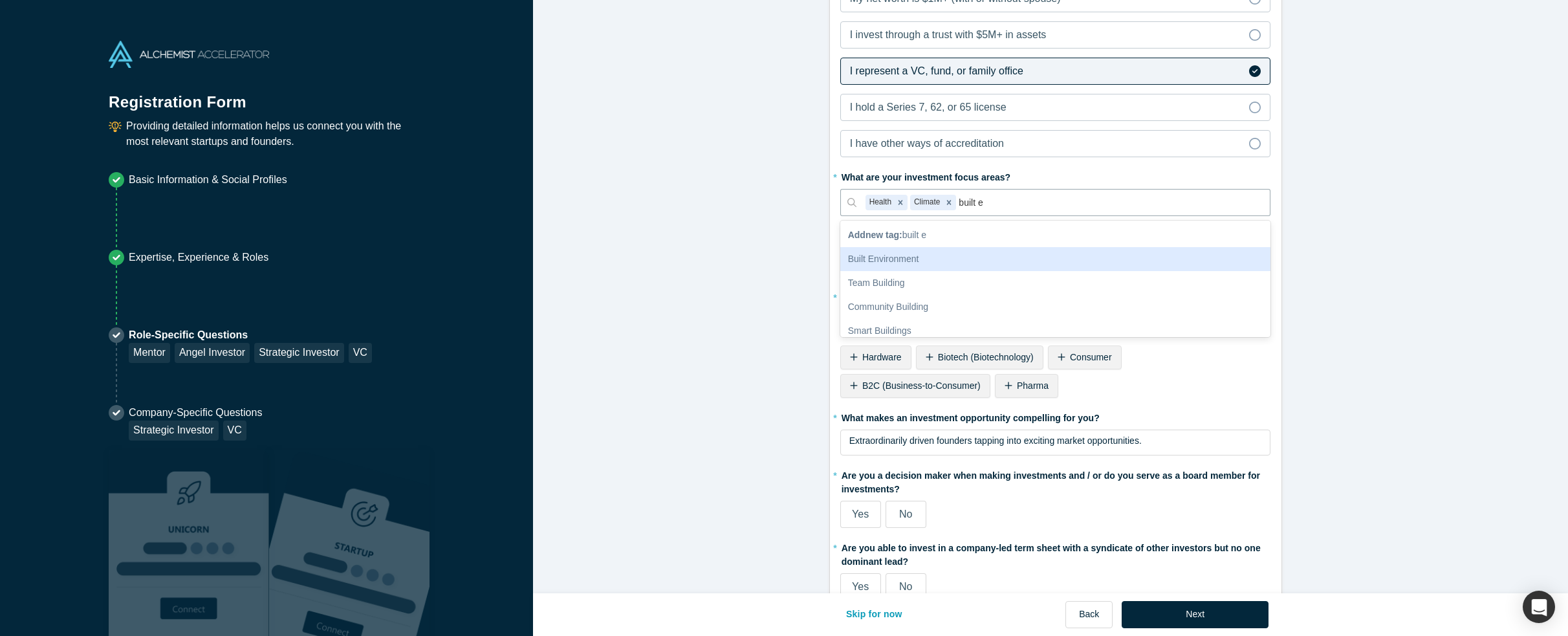
click at [993, 251] on div "Built Environment" at bounding box center [1055, 259] width 431 height 24
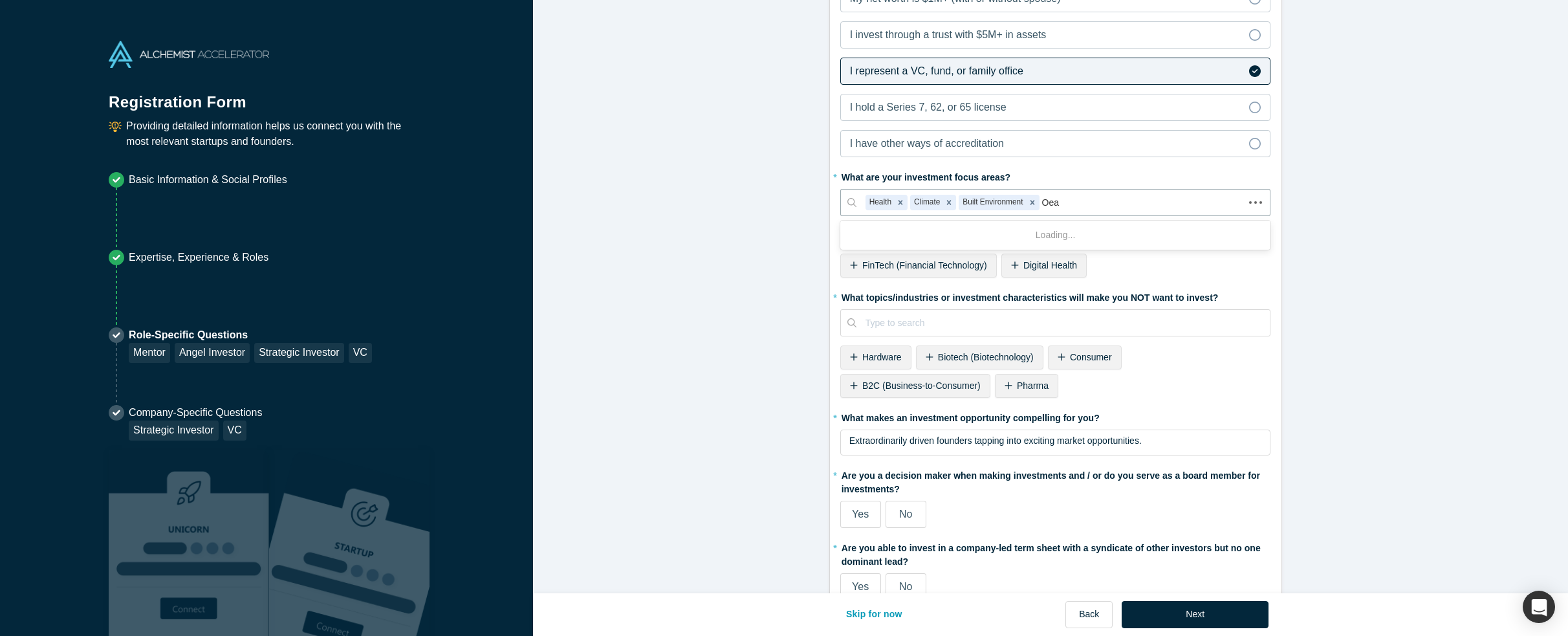
type input "Oean"
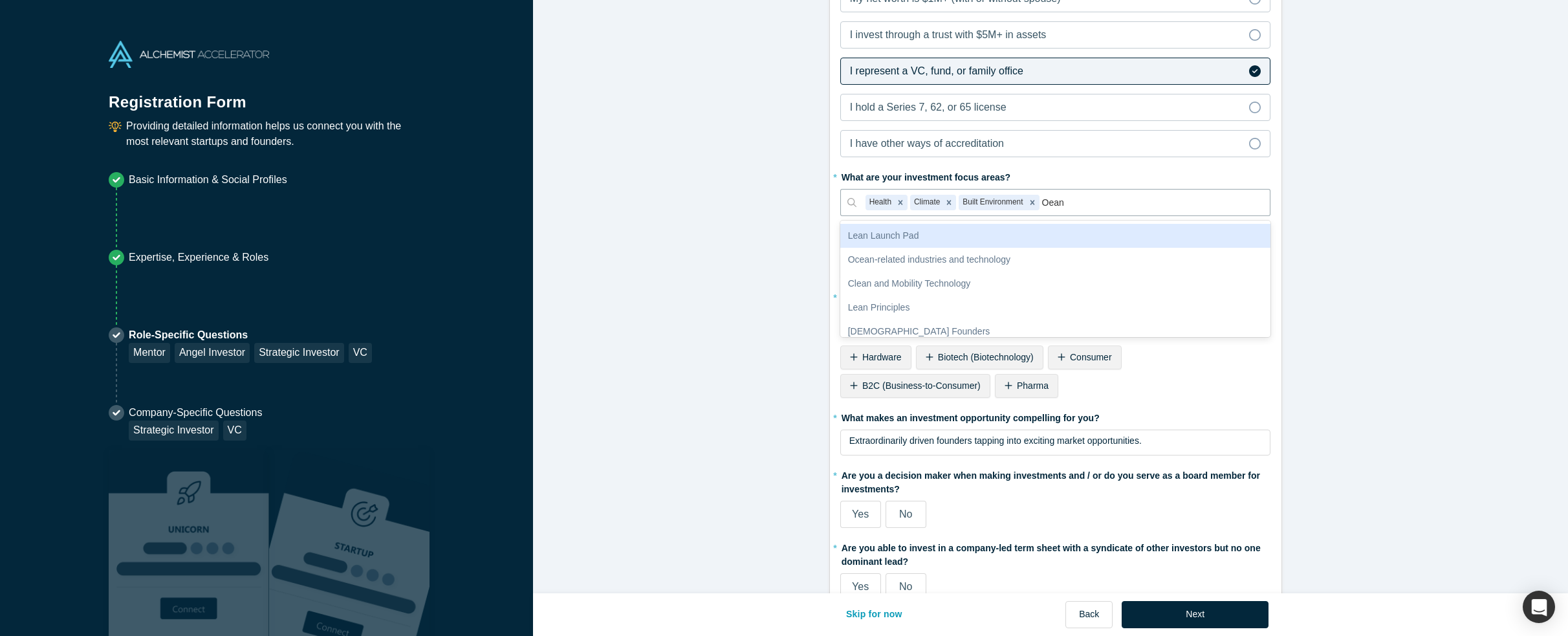
scroll to position [23, 0]
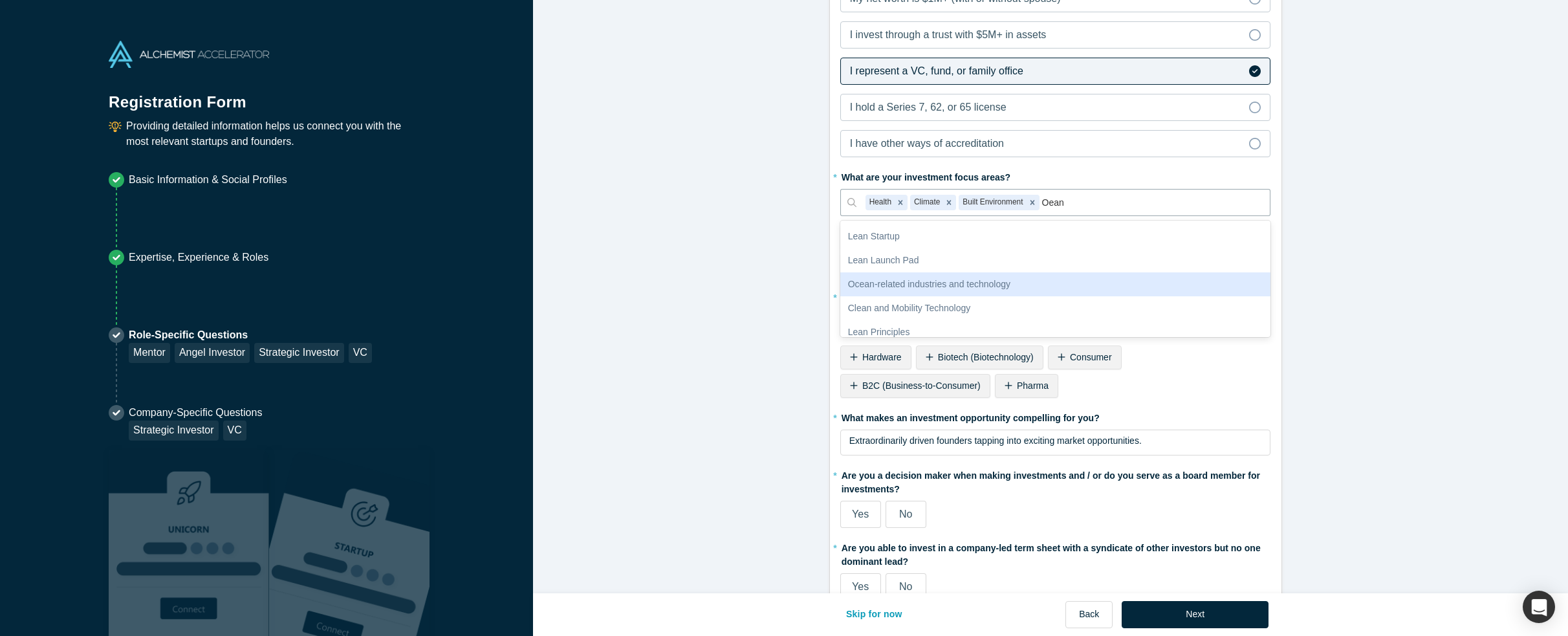
click at [1006, 280] on div "Ocean-related industries and technology" at bounding box center [1055, 284] width 431 height 24
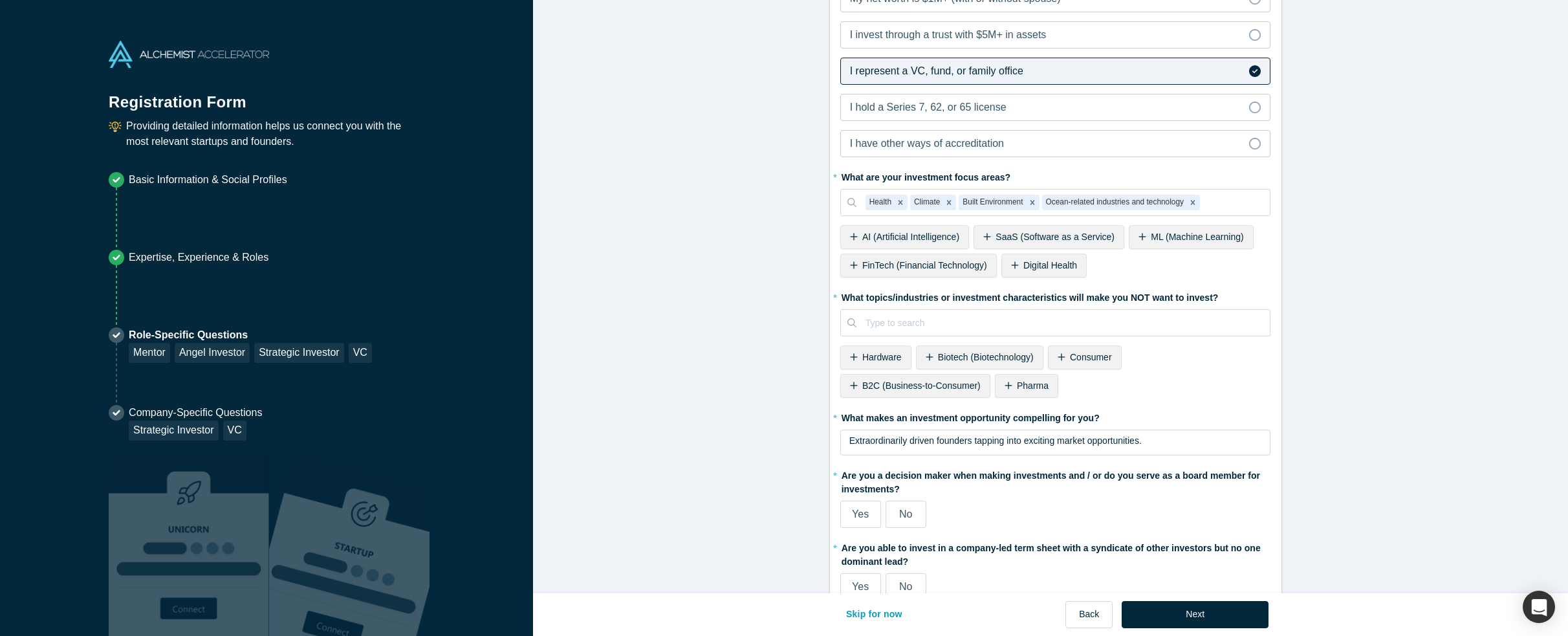
click at [683, 258] on form "Mentor / Advisor 1/5 * What mentor type would you prefer? Regular Mentor Direct…" at bounding box center [1055, 429] width 1044 height 2384
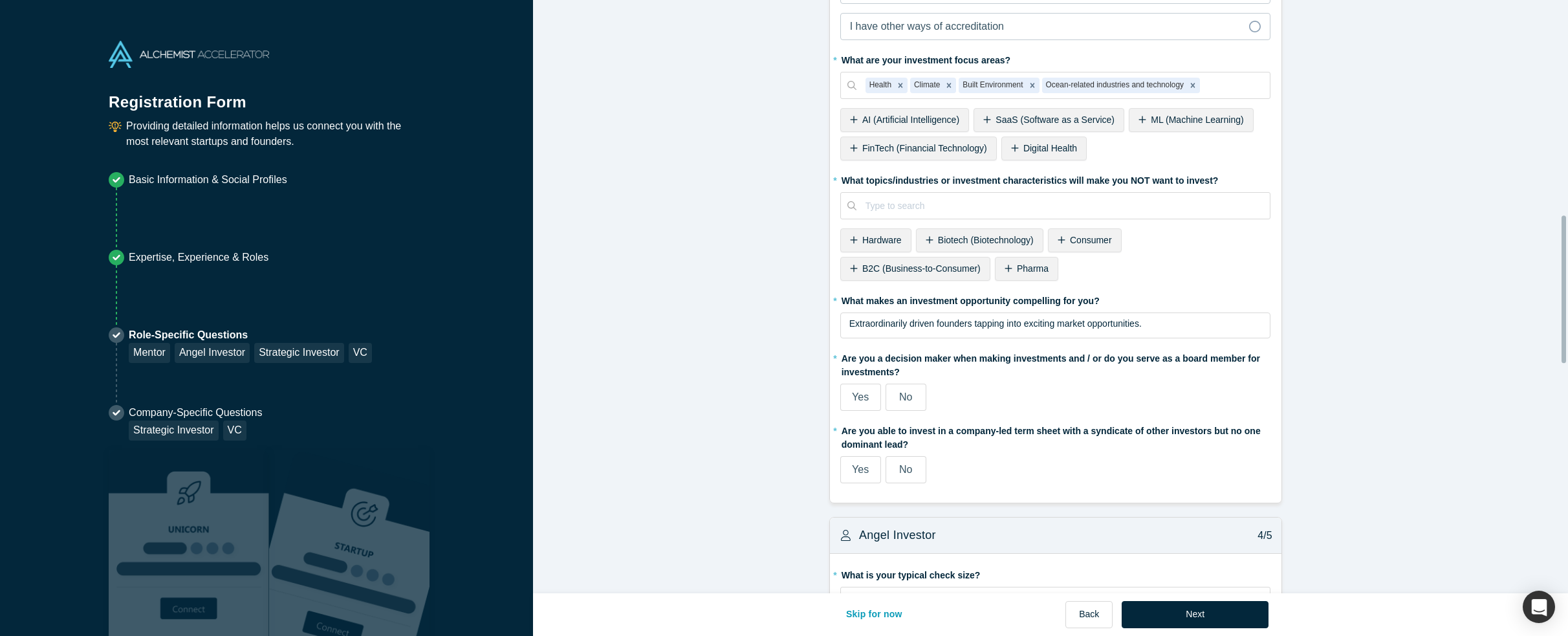
scroll to position [906, 0]
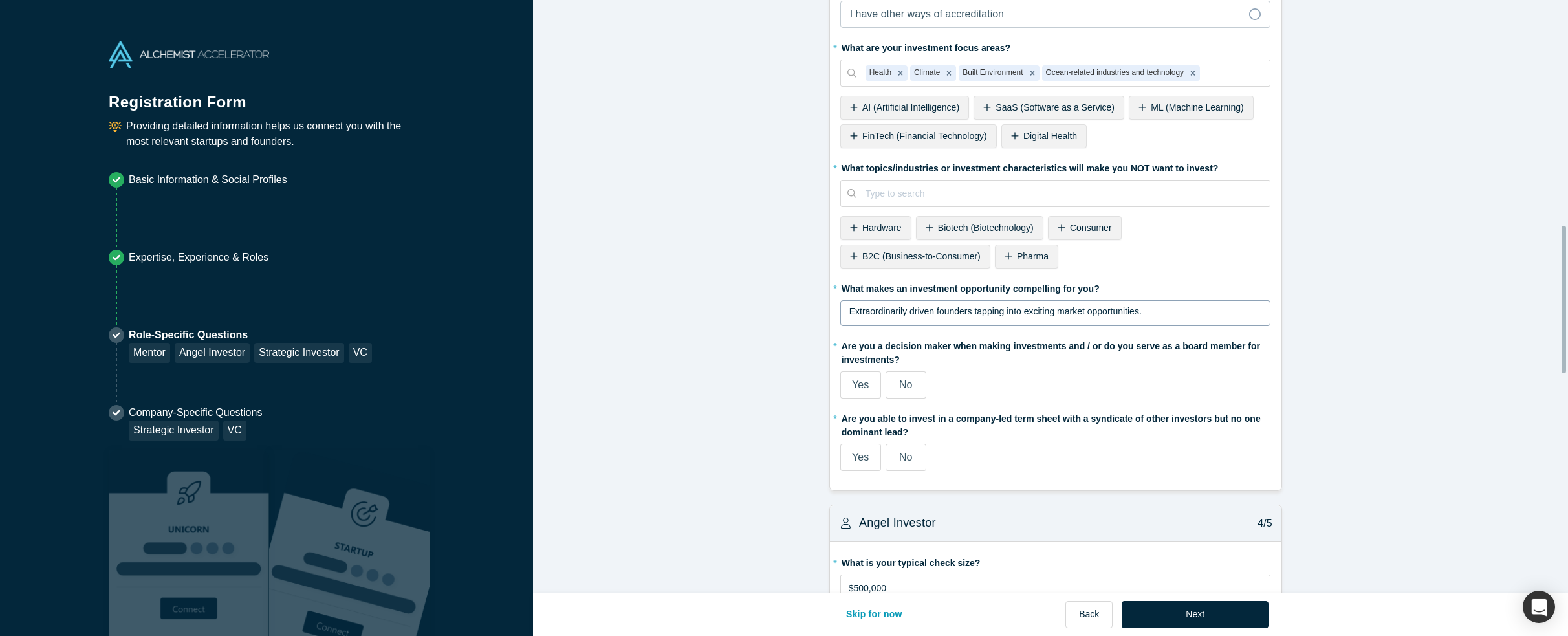
click at [879, 306] on span "Extraordinarily driven founders tapping into exciting market opportunities." at bounding box center [995, 311] width 292 height 10
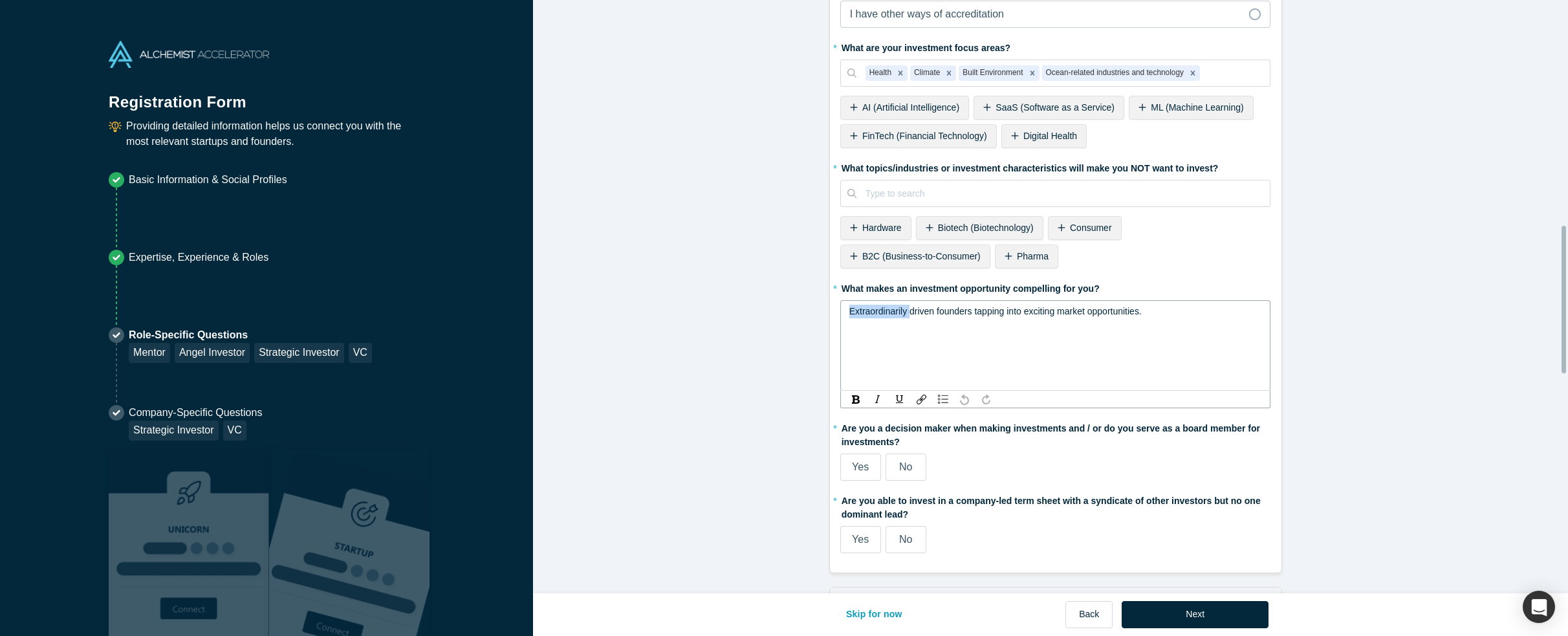
click at [879, 306] on span "Extraordinarily driven founders tapping into exciting market opportunities." at bounding box center [995, 311] width 292 height 10
click at [931, 319] on div "Extraordinarily driven founders tapping into exciting market opportunities." at bounding box center [1055, 346] width 431 height 91
click at [913, 306] on span "Extraordinarily driven founders tapping into exciting market opportunities." at bounding box center [995, 311] width 292 height 10
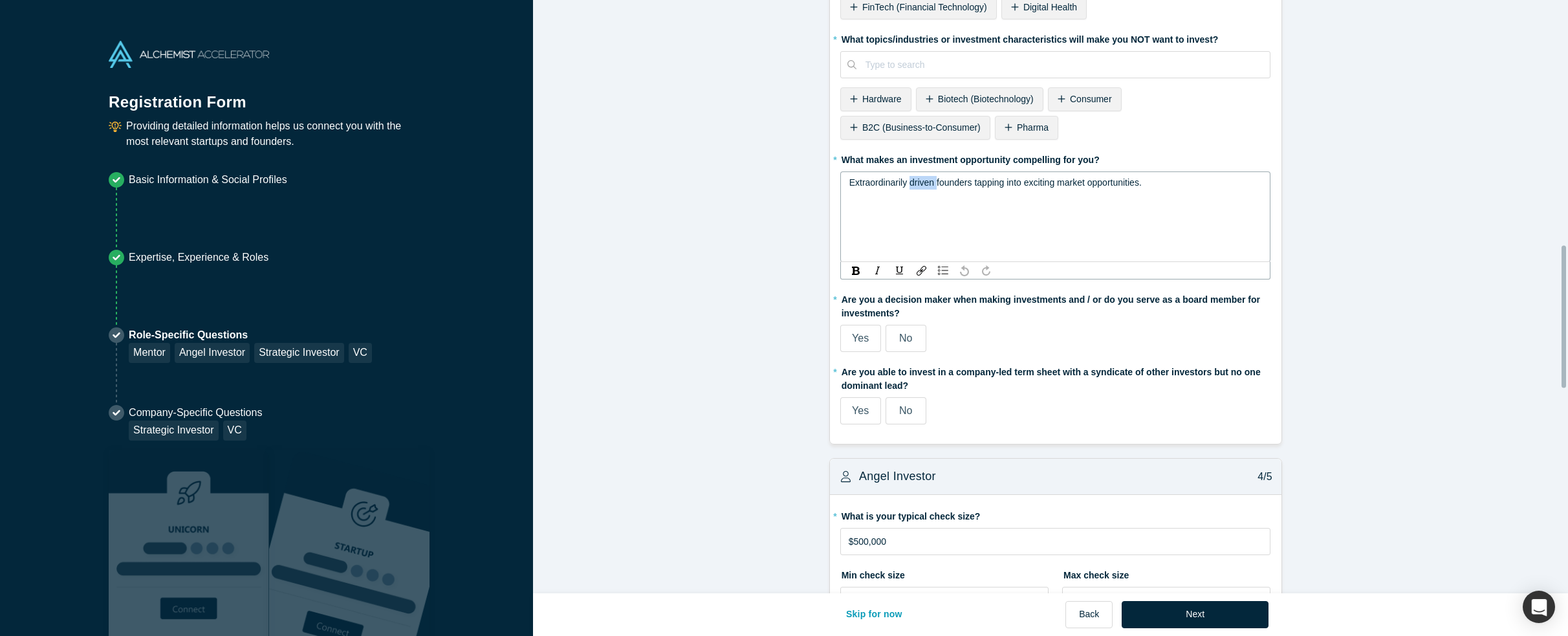
scroll to position [1035, 0]
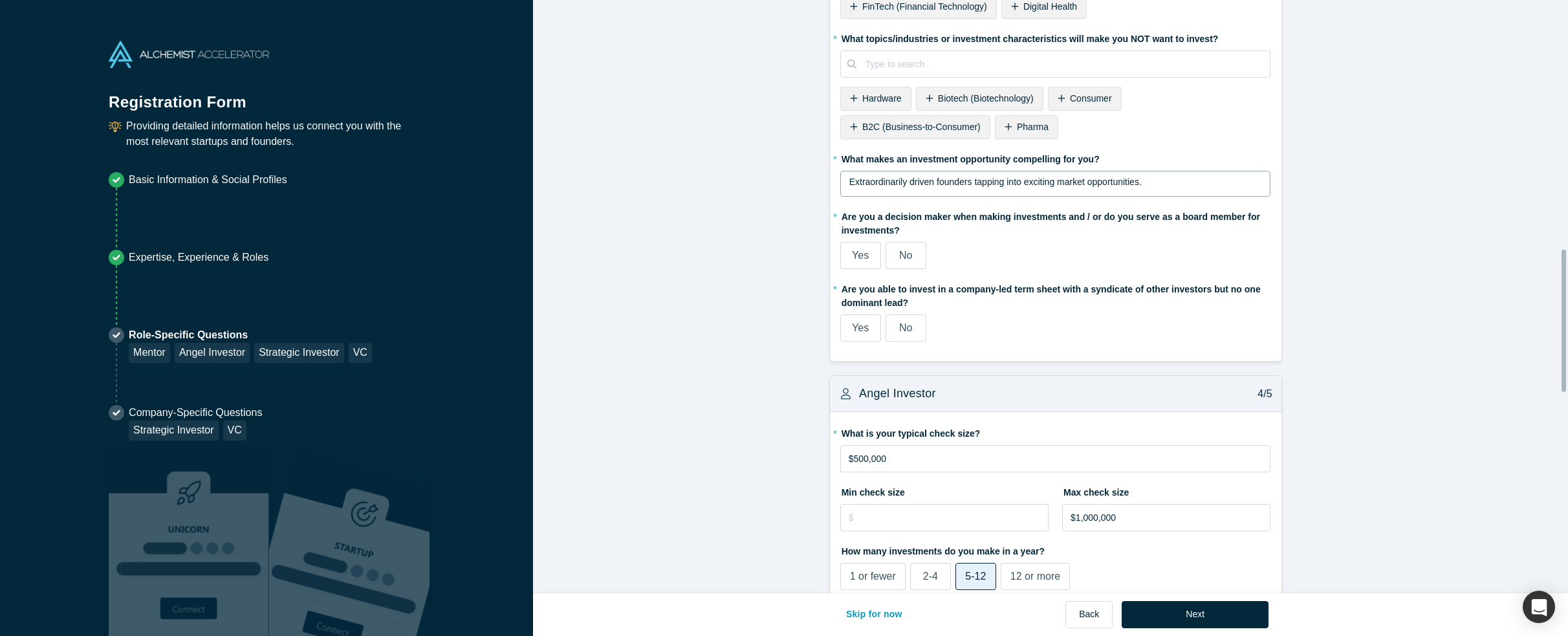
click at [1134, 197] on div "Extraordinarily driven founders tapping into exciting market opportunities." at bounding box center [1055, 183] width 431 height 26
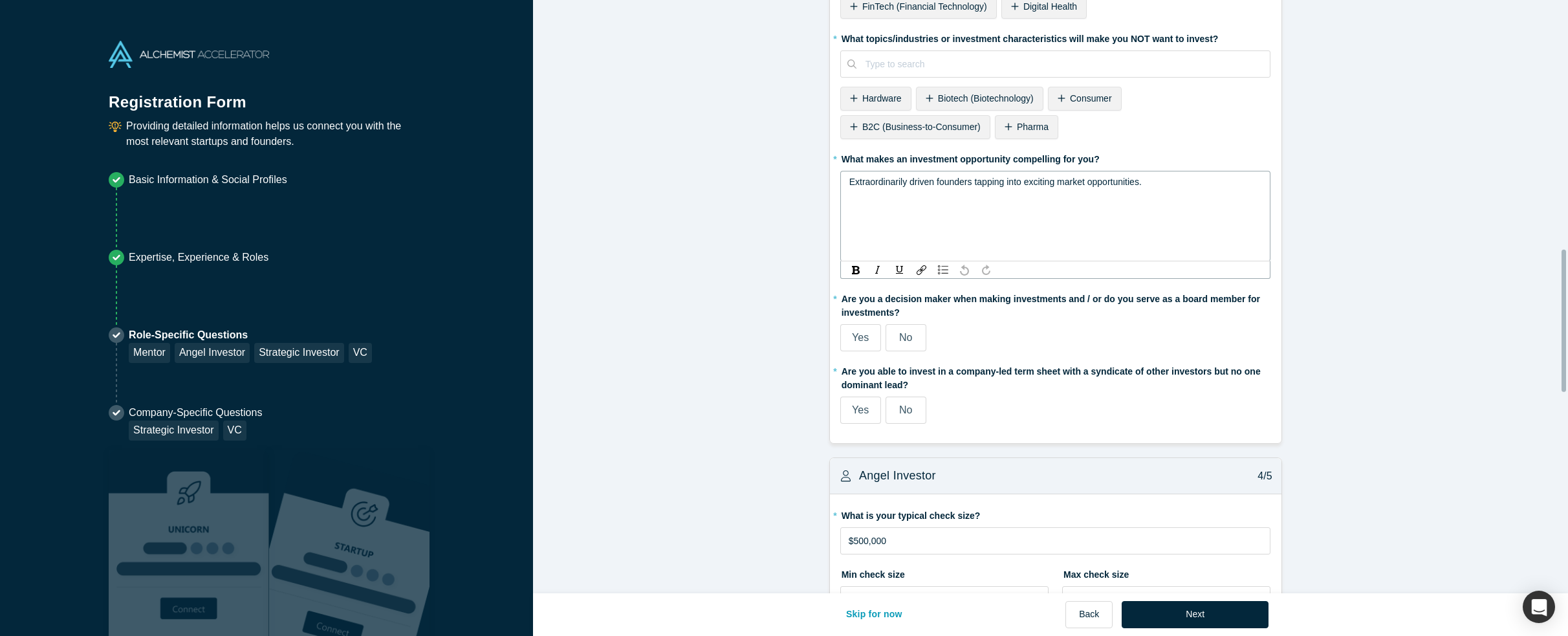
click at [1213, 175] on div "Extraordinarily driven founders tapping into exciting market opportunities." at bounding box center [1056, 182] width 413 height 14
click at [983, 300] on div "* Are you a decision maker when making investments and / or do you serve as a b…" at bounding box center [1055, 319] width 431 height 64
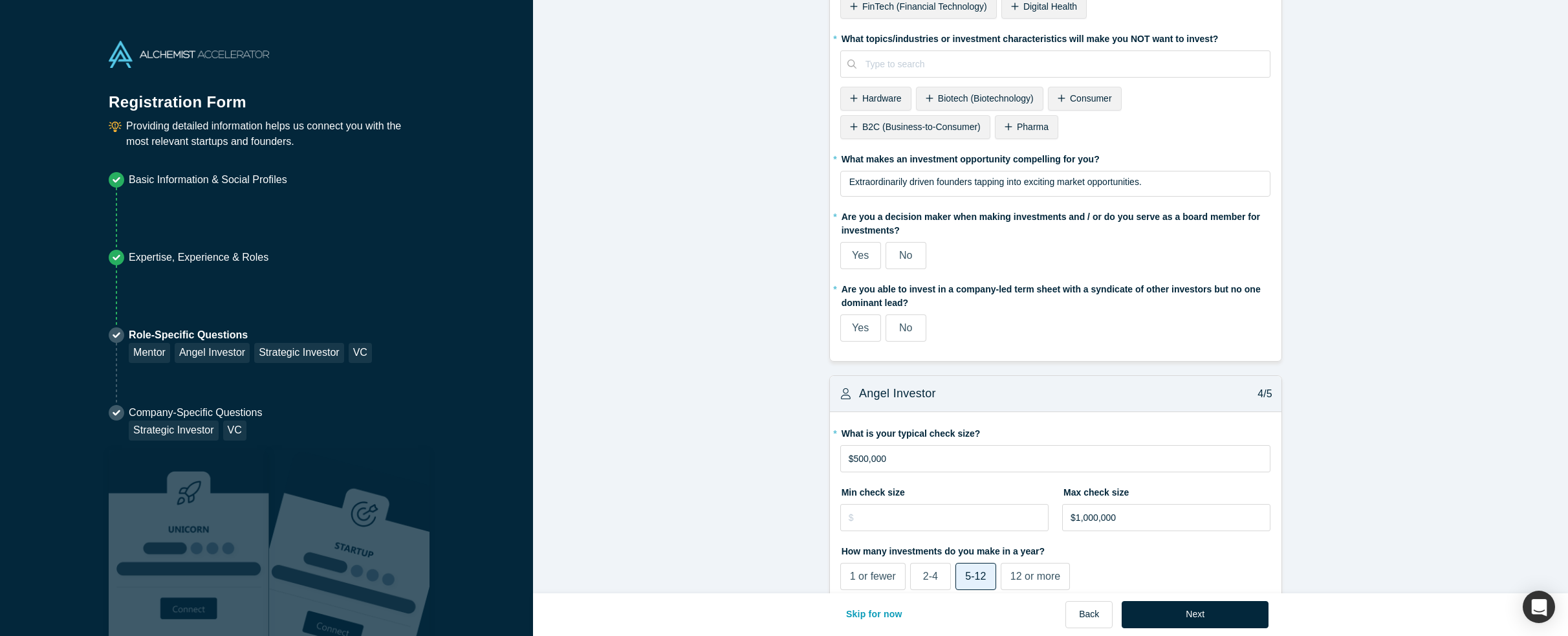
click at [981, 300] on label "* Are you able to invest in a company-led term sheet with a syndicate of other …" at bounding box center [1055, 294] width 431 height 32
click at [1011, 218] on label "* Are you a decision maker when making investments and / or do you serve as a b…" at bounding box center [1055, 221] width 431 height 32
click at [899, 252] on span "No" at bounding box center [906, 255] width 13 height 11
click at [0, 0] on input "No" at bounding box center [0, 0] width 0 height 0
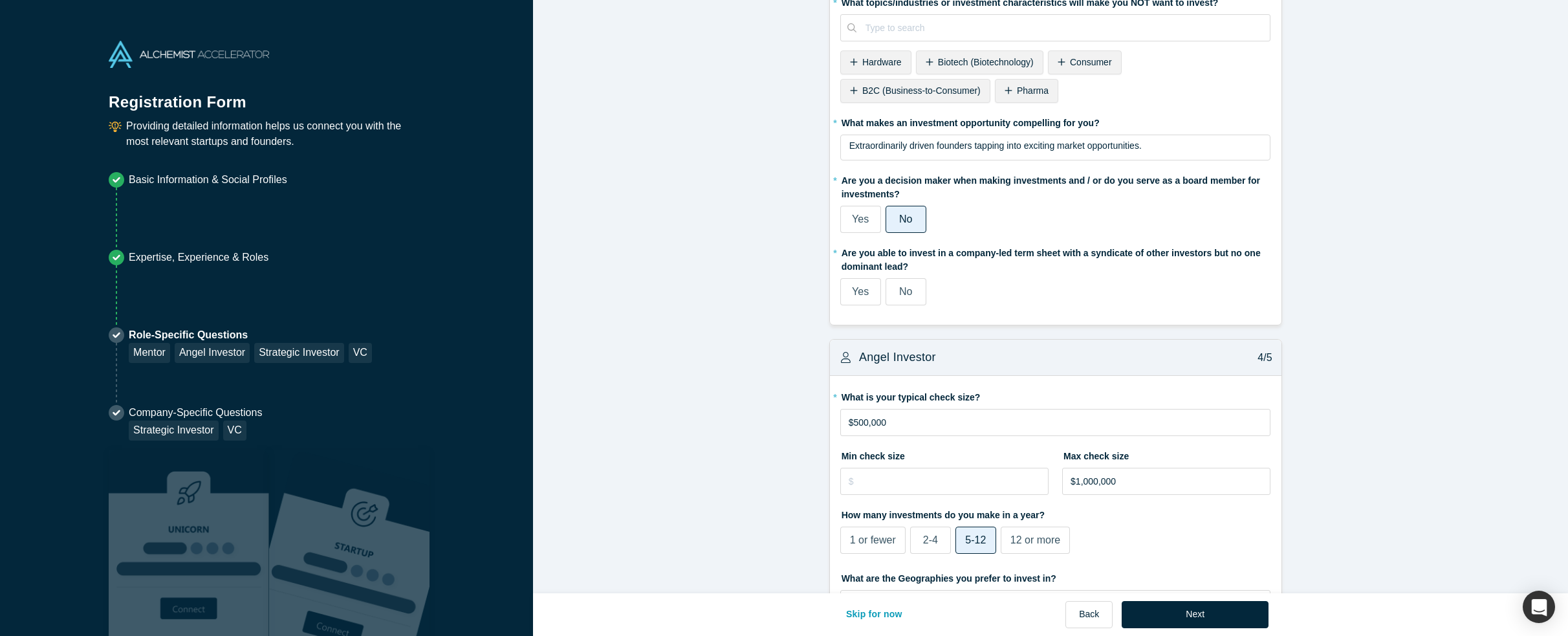
scroll to position [1100, 0]
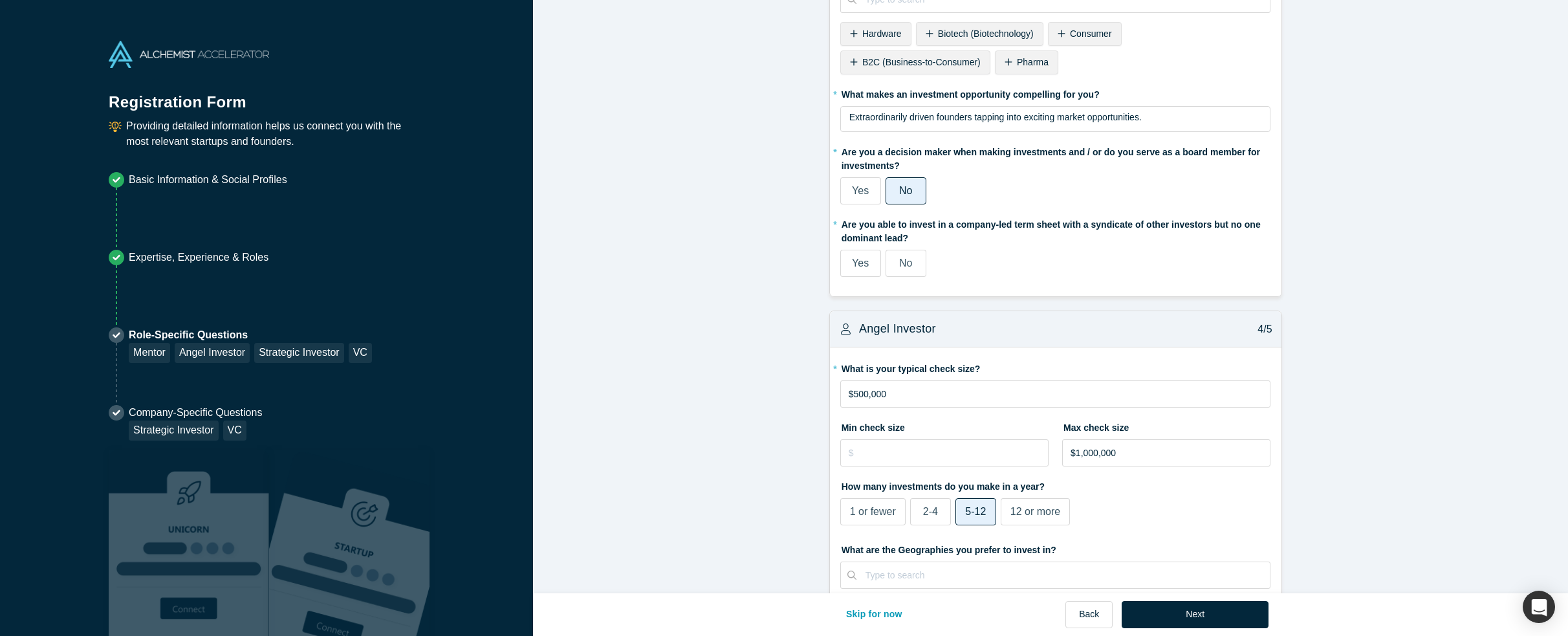
click at [861, 258] on span "Yes" at bounding box center [860, 263] width 17 height 11
click at [0, 0] on input "Yes" at bounding box center [0, 0] width 0 height 0
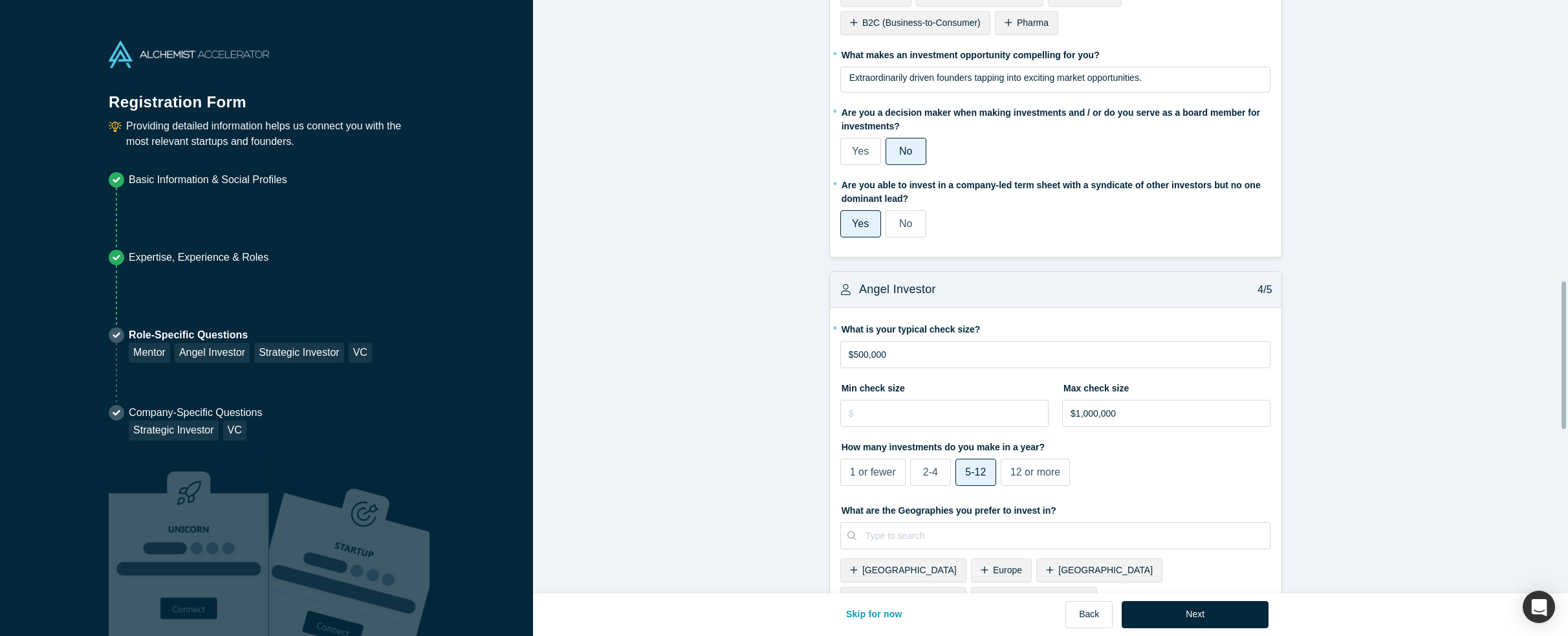
scroll to position [1230, 0]
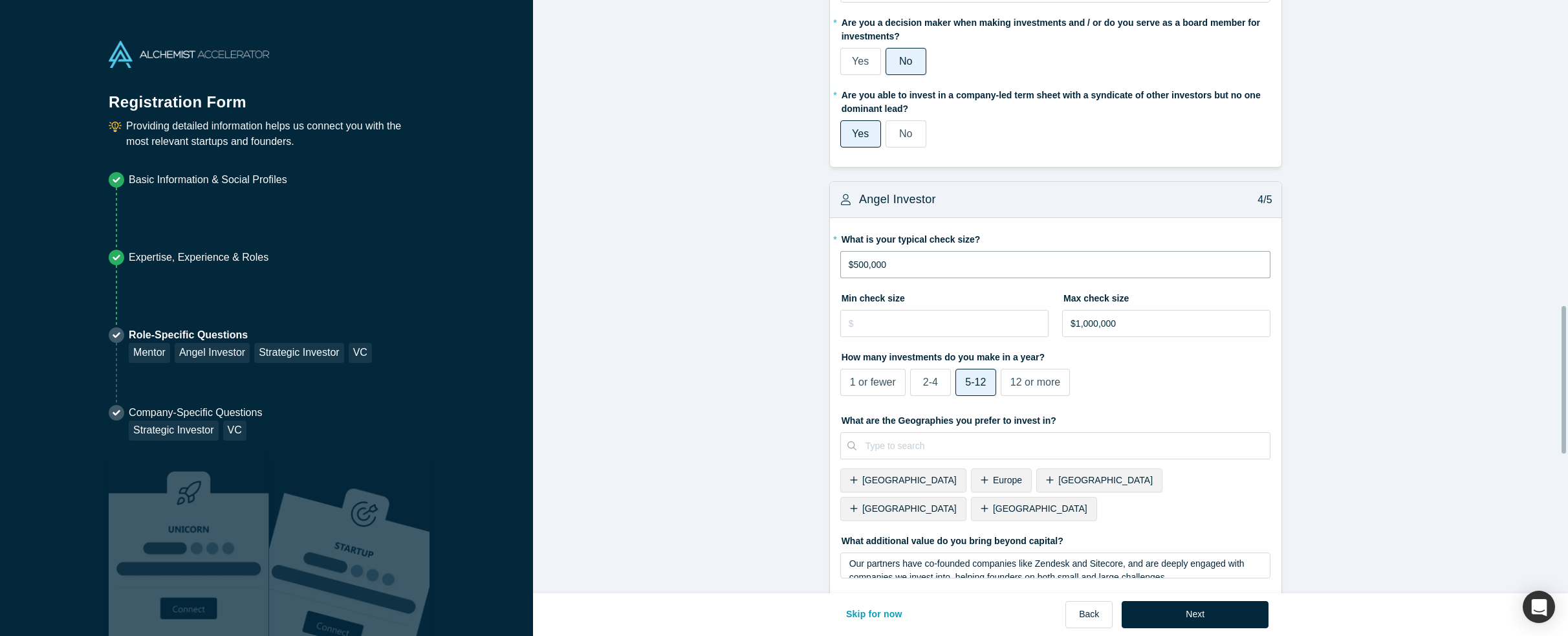
click at [982, 267] on input "$500,000" at bounding box center [1055, 265] width 431 height 27
drag, startPoint x: 842, startPoint y: 259, endPoint x: 952, endPoint y: 259, distance: 110.0
click at [915, 259] on input "$500,000" at bounding box center [1055, 265] width 431 height 27
click at [952, 259] on input "$500,000" at bounding box center [1055, 265] width 431 height 27
click at [926, 322] on input "tel" at bounding box center [944, 323] width 208 height 27
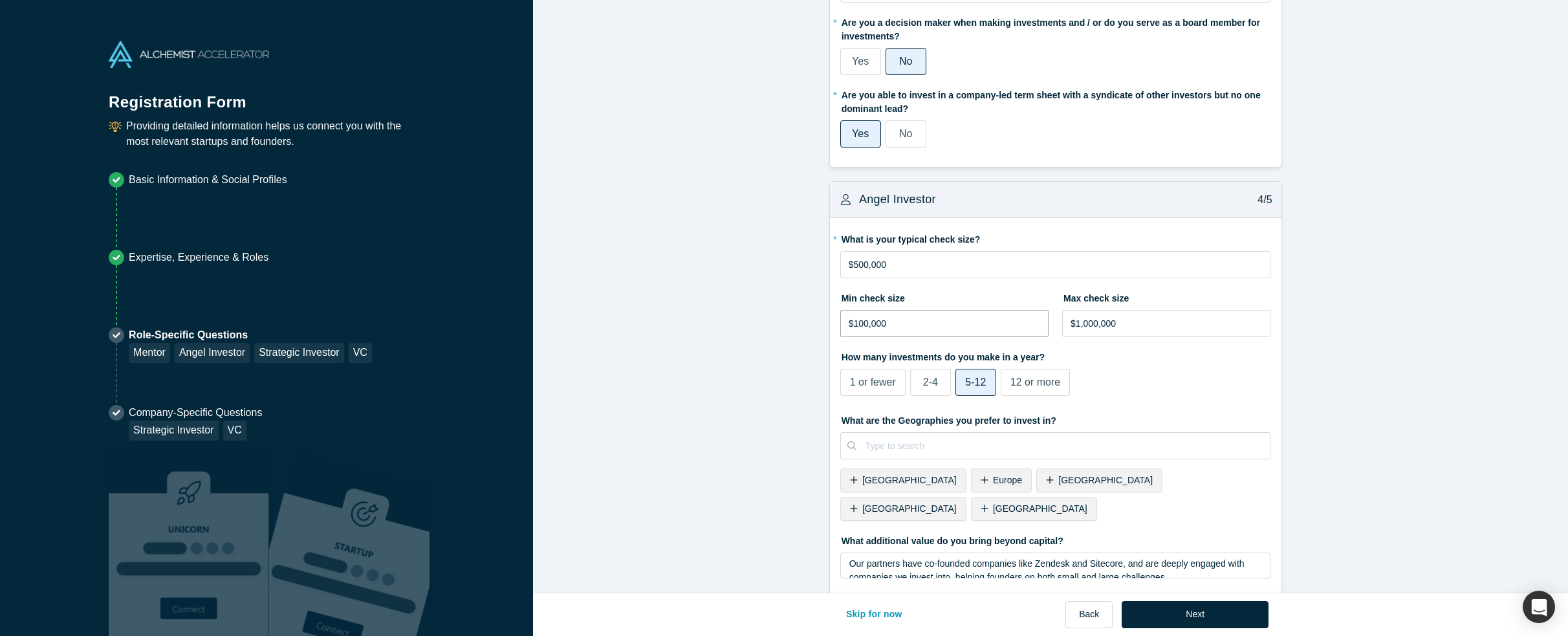
type input "$100,000"
type input "$3,000,000"
click at [896, 255] on input "$500,000" at bounding box center [1055, 265] width 431 height 27
drag, startPoint x: 850, startPoint y: 258, endPoint x: 888, endPoint y: 266, distance: 38.8
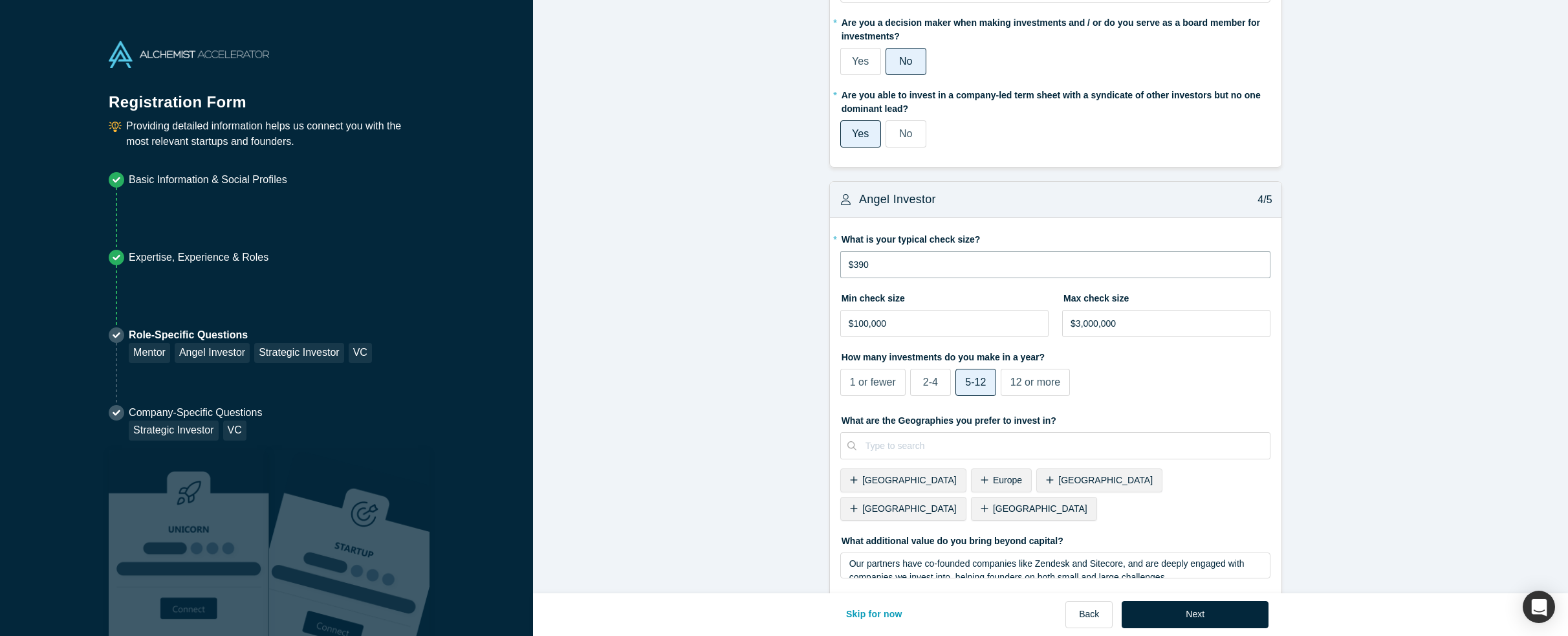
click at [888, 266] on input "$390" at bounding box center [1055, 265] width 431 height 27
type input "$300,000"
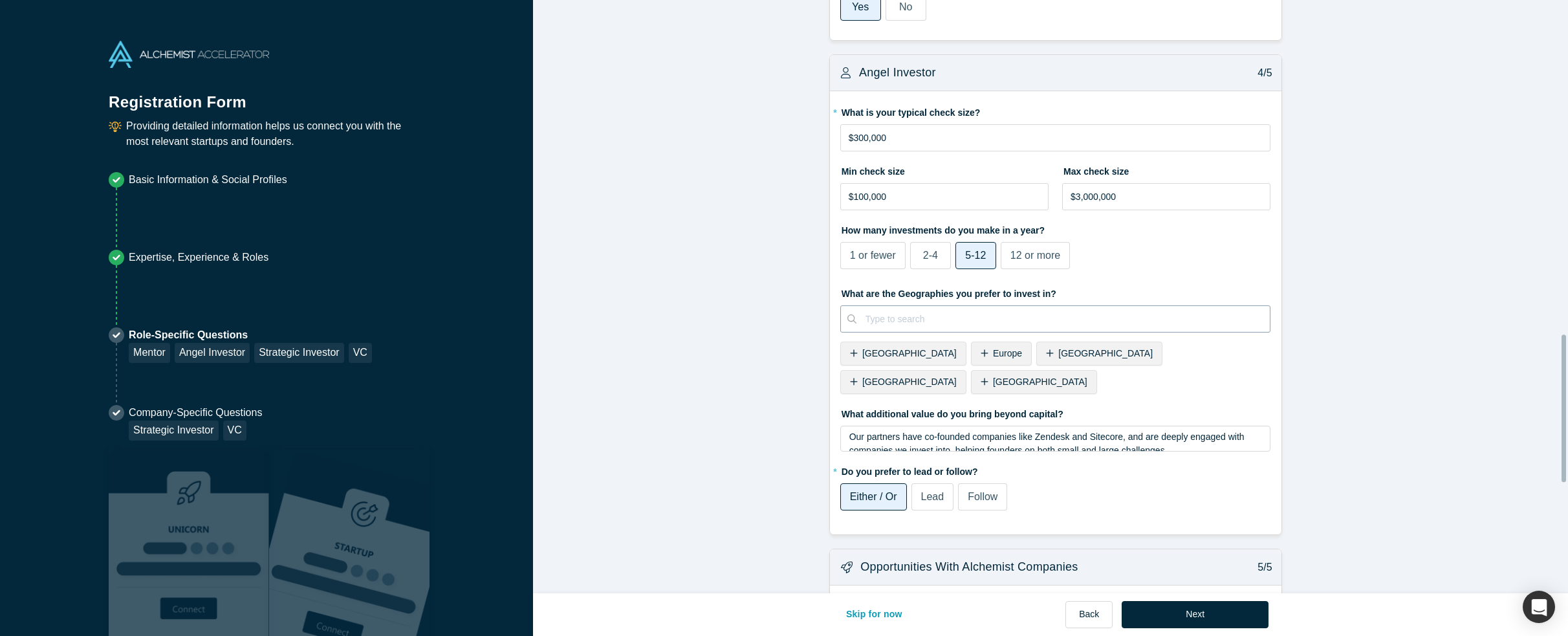
scroll to position [1359, 0]
click at [957, 314] on div at bounding box center [1063, 317] width 396 height 16
type input "europe"
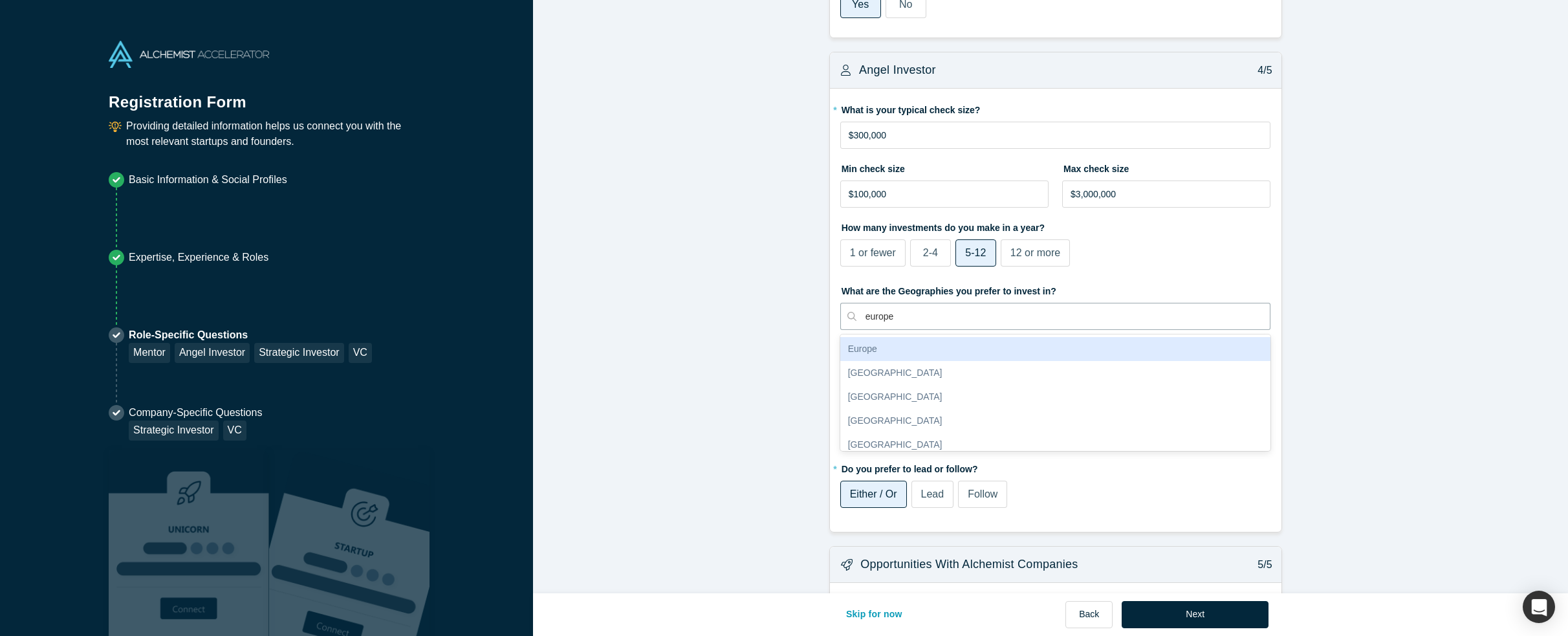
click at [992, 347] on div "Europe" at bounding box center [1055, 349] width 431 height 24
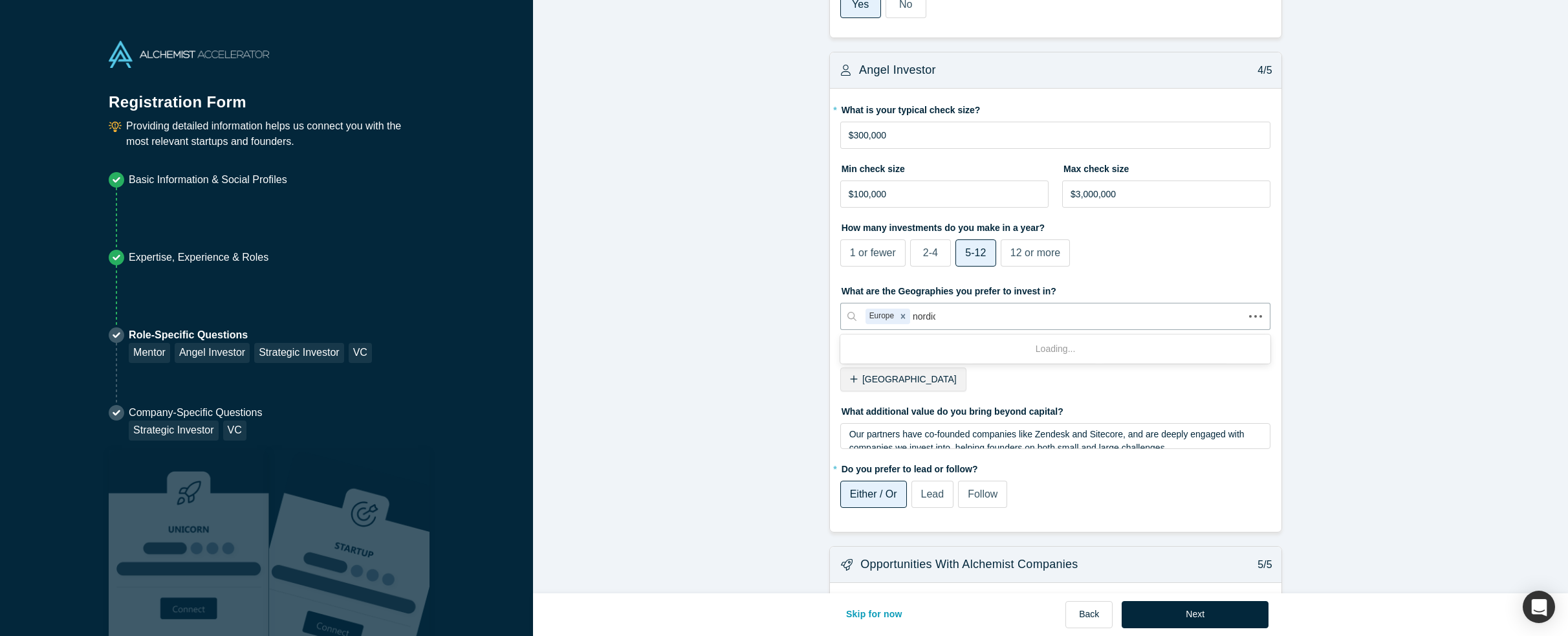
type input "nordics"
click at [926, 317] on input "nordics" at bounding box center [928, 317] width 31 height 14
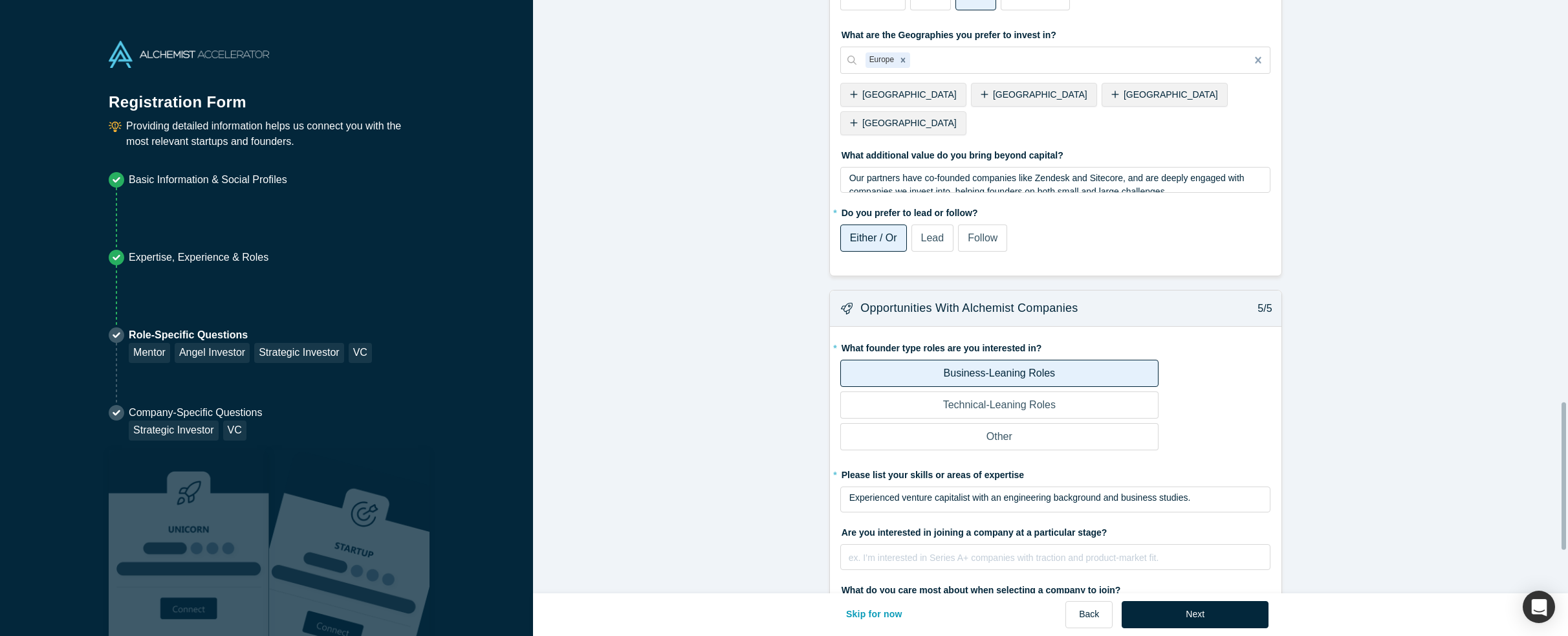
scroll to position [1618, 0]
click at [1105, 169] on div "Our partners have co-founded companies like Zendesk and Sitecore, and are deepl…" at bounding box center [1056, 182] width 413 height 27
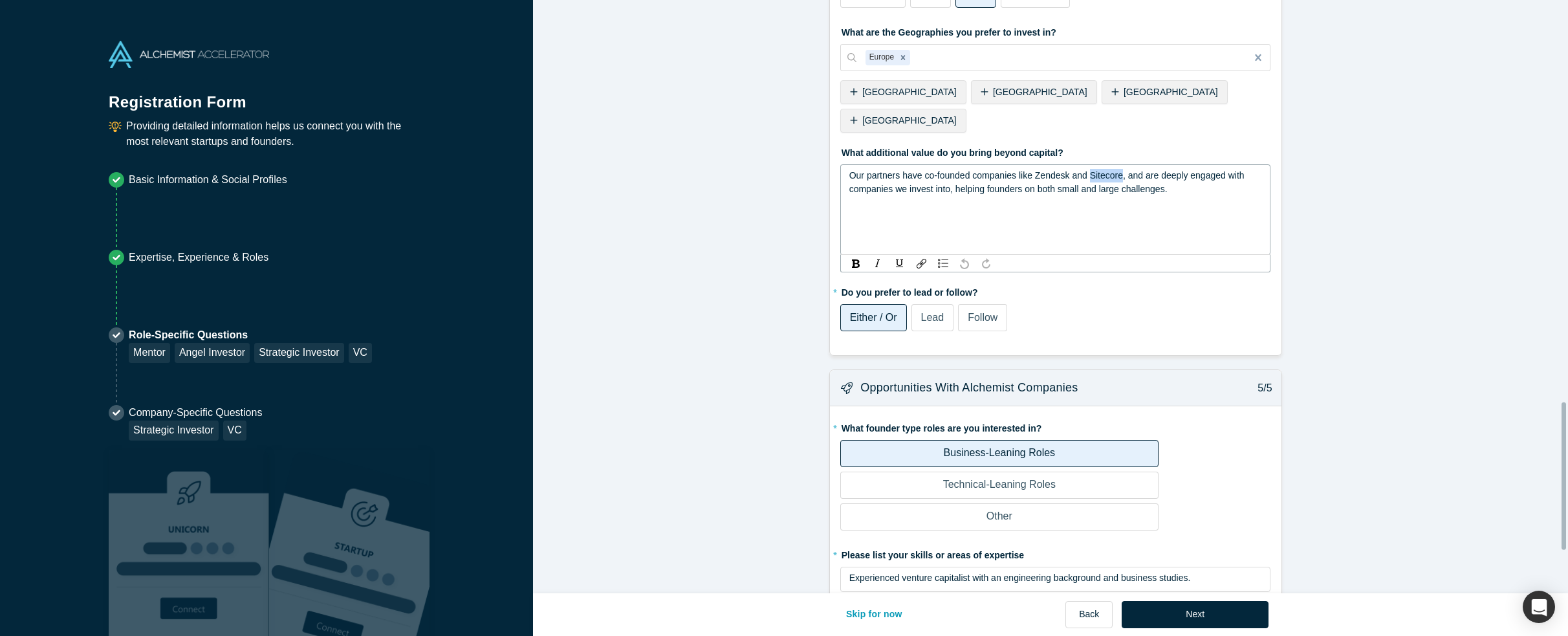
click at [1105, 169] on div "Our partners have co-founded companies like Zendesk and Sitecore, and are deepl…" at bounding box center [1056, 182] width 413 height 27
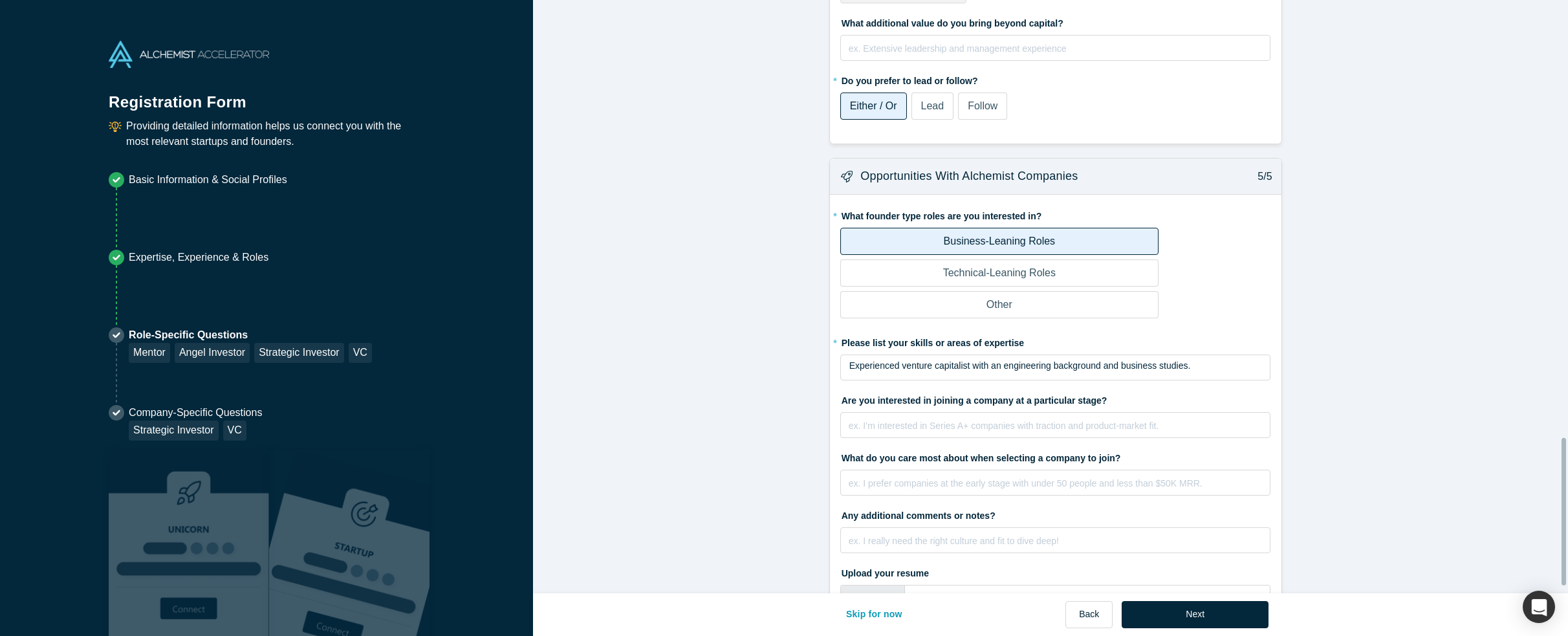
scroll to position [1788, 0]
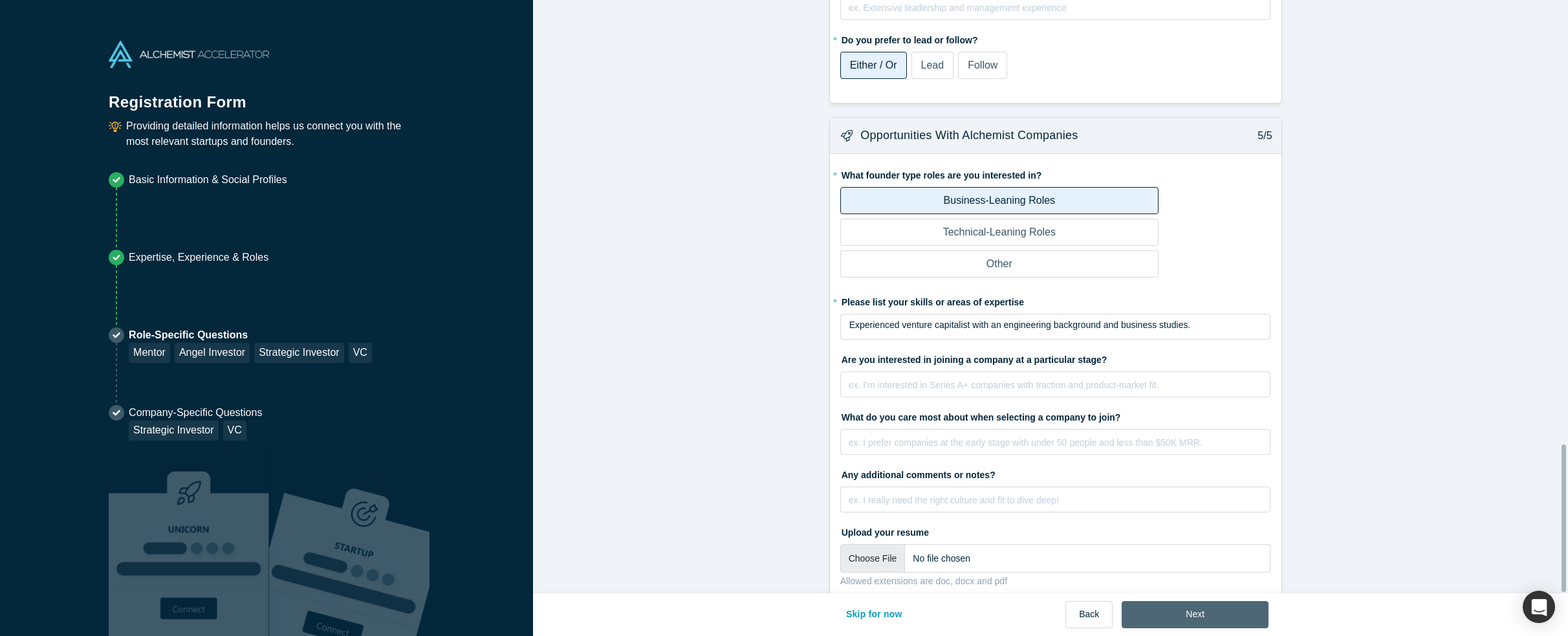
click at [1246, 613] on button "Next" at bounding box center [1195, 615] width 146 height 27
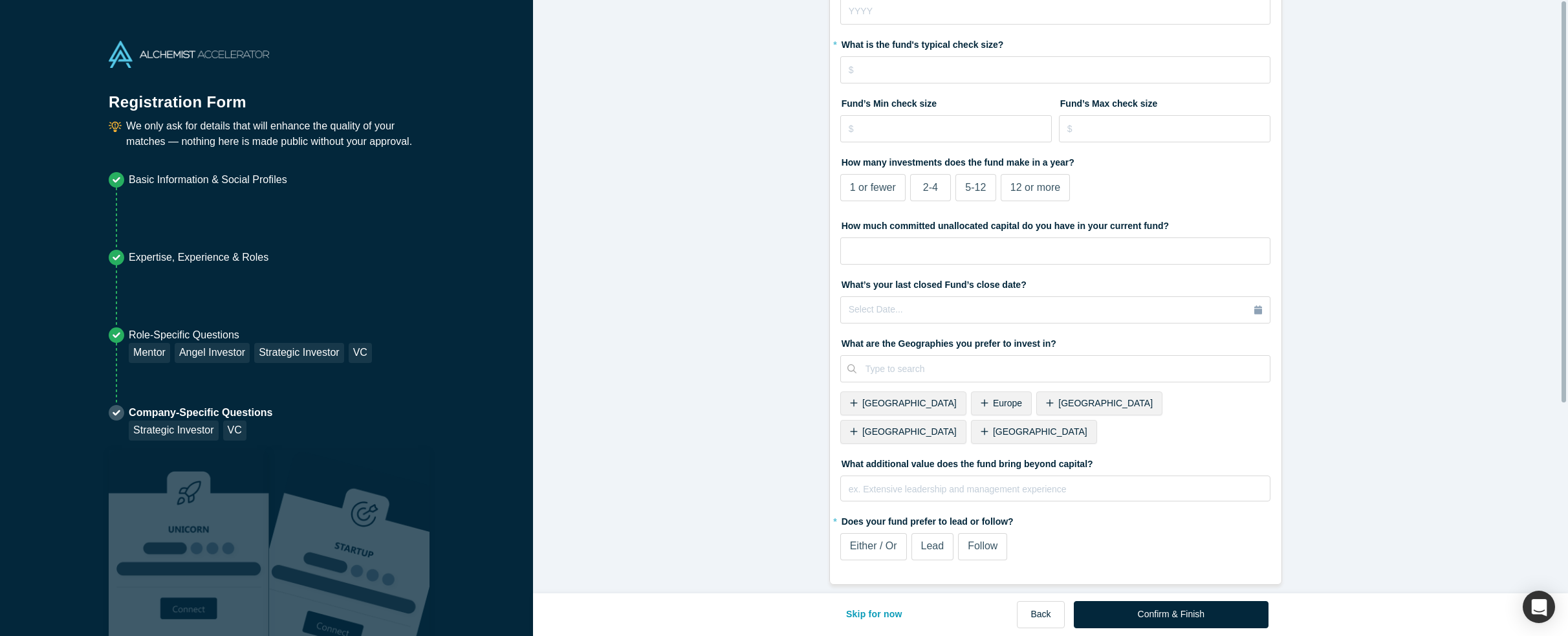
scroll to position [0, 0]
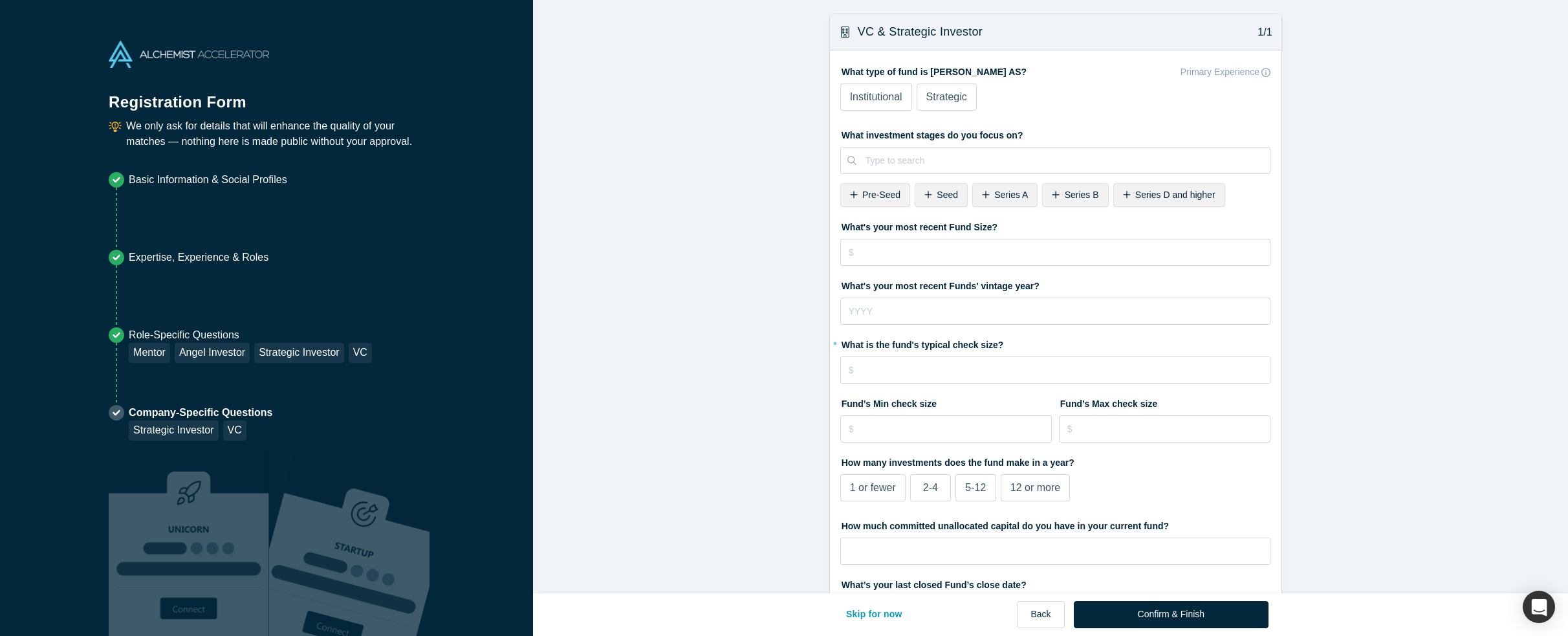
click at [862, 196] on span "Pre-Seed" at bounding box center [881, 195] width 38 height 10
click at [920, 190] on span "Series A" at bounding box center [937, 195] width 34 height 10
click at [877, 197] on div "Seed" at bounding box center [866, 195] width 53 height 24
click at [877, 197] on span "Series B" at bounding box center [879, 195] width 34 height 10
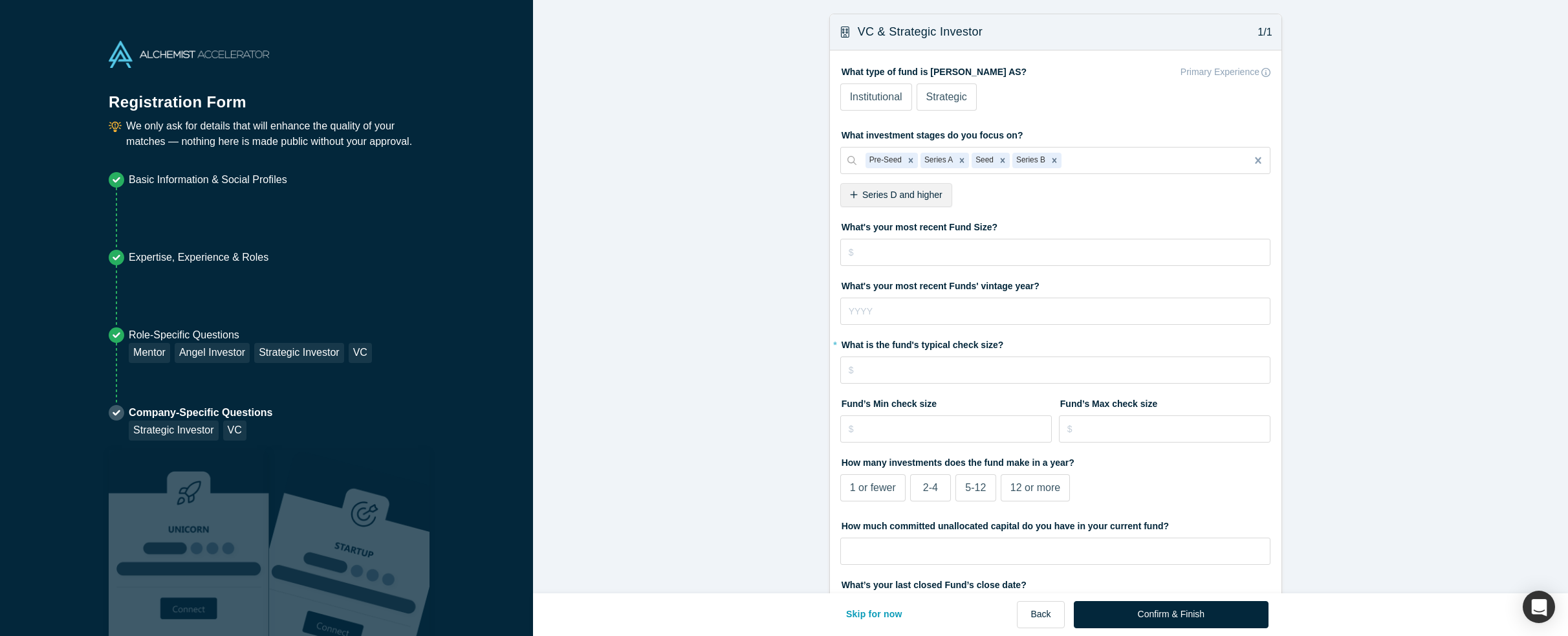
click at [891, 100] on span "Institutional" at bounding box center [877, 97] width 53 height 11
click at [0, 0] on input "Institutional" at bounding box center [0, 0] width 0 height 0
click at [951, 97] on span "Strategic" at bounding box center [947, 97] width 41 height 11
click at [0, 0] on input "Strategic" at bounding box center [0, 0] width 0 height 0
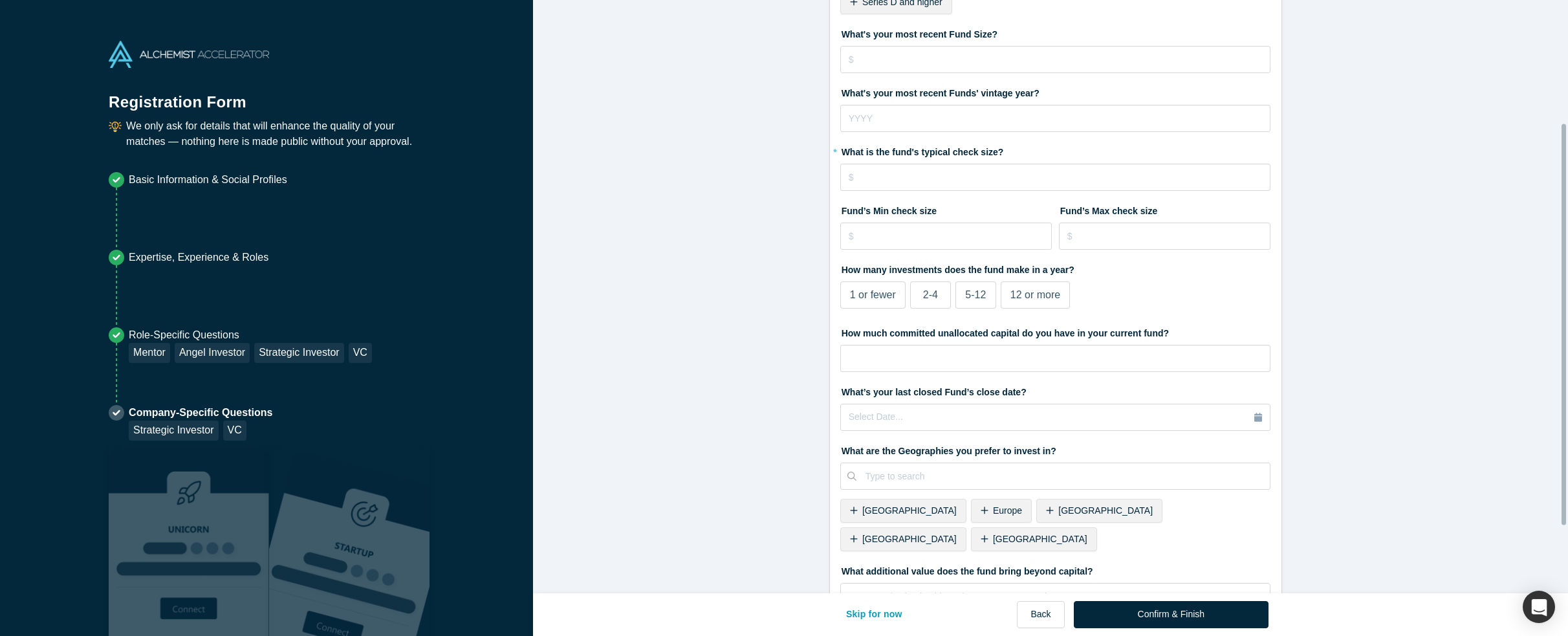
scroll to position [194, 0]
click at [1008, 177] on input "tel" at bounding box center [1055, 176] width 431 height 27
type input "$5"
type input "$300,000"
click at [1005, 222] on input "tel" at bounding box center [946, 234] width 212 height 27
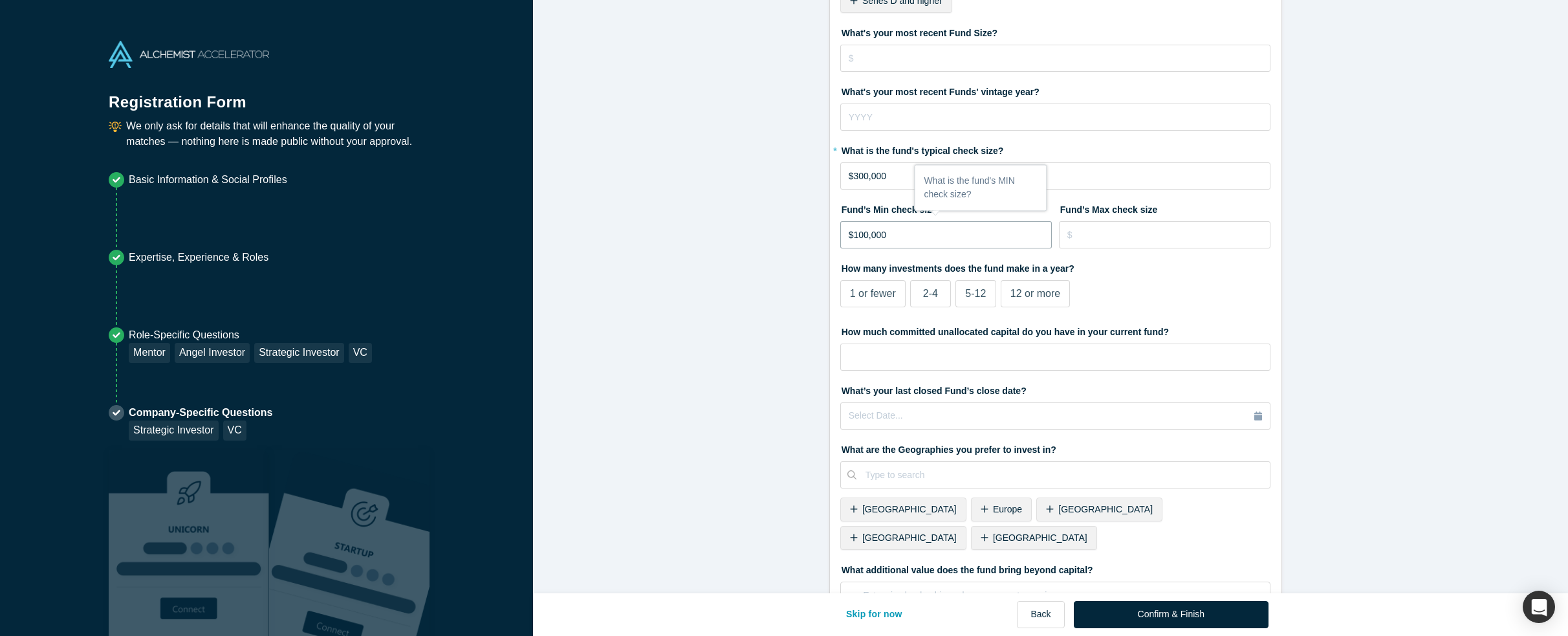
type input "$100,000"
type input "$3,000,000"
click at [758, 236] on form "VC & Strategic Investor 1/1 What type of fund is [PERSON_NAME] AS? Primary Expe…" at bounding box center [1055, 256] width 1044 height 872
click at [976, 291] on span "5-12" at bounding box center [976, 293] width 21 height 11
click at [0, 0] on input "5-12" at bounding box center [0, 0] width 0 height 0
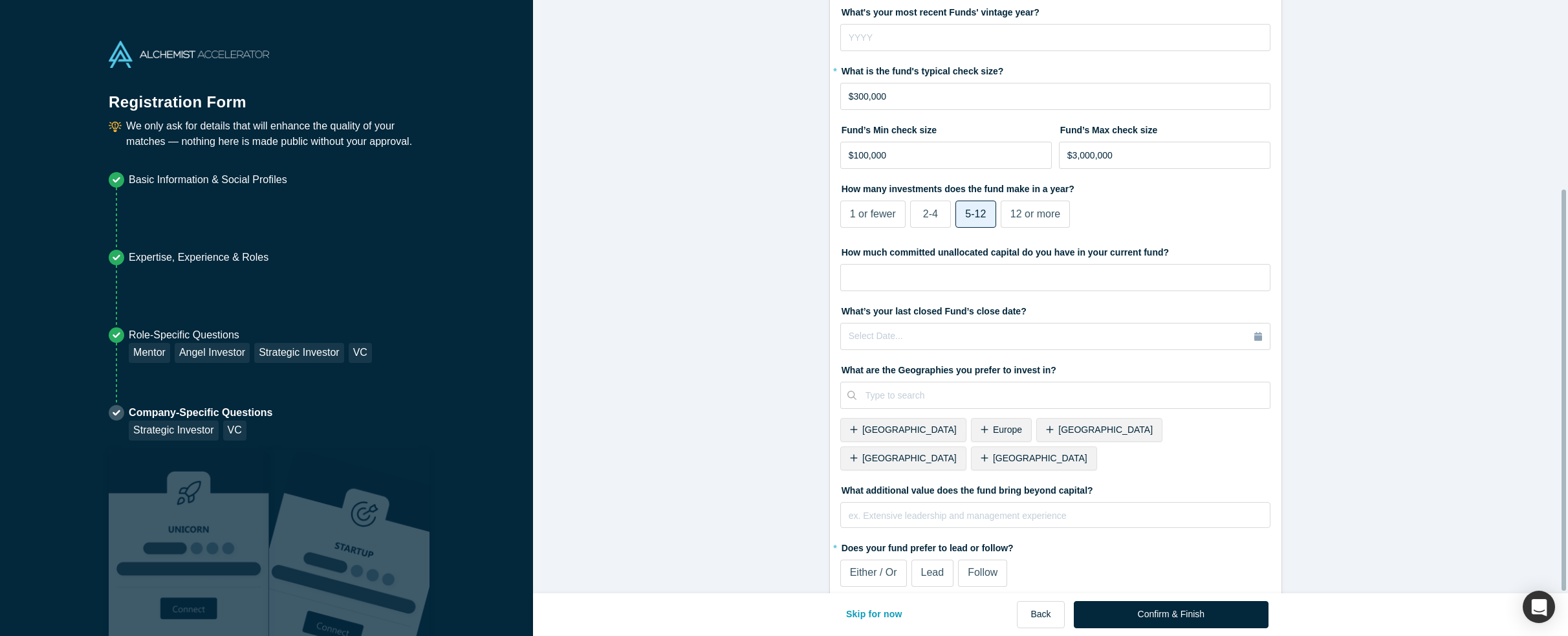
scroll to position [280, 0]
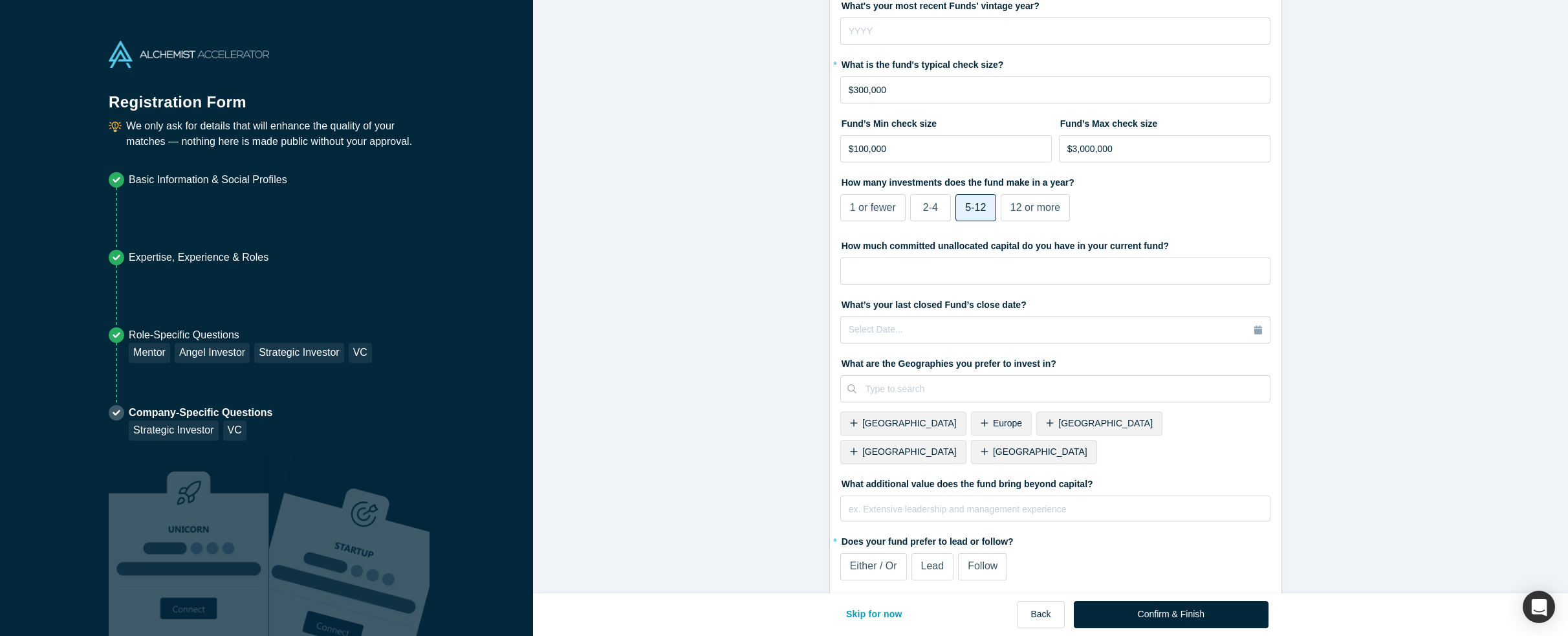
click at [890, 561] on span "Either / Or" at bounding box center [874, 566] width 47 height 11
click at [0, 0] on input "Either / Or" at bounding box center [0, 0] width 0 height 0
click at [1175, 607] on button "Confirm & Finish" at bounding box center [1171, 615] width 195 height 27
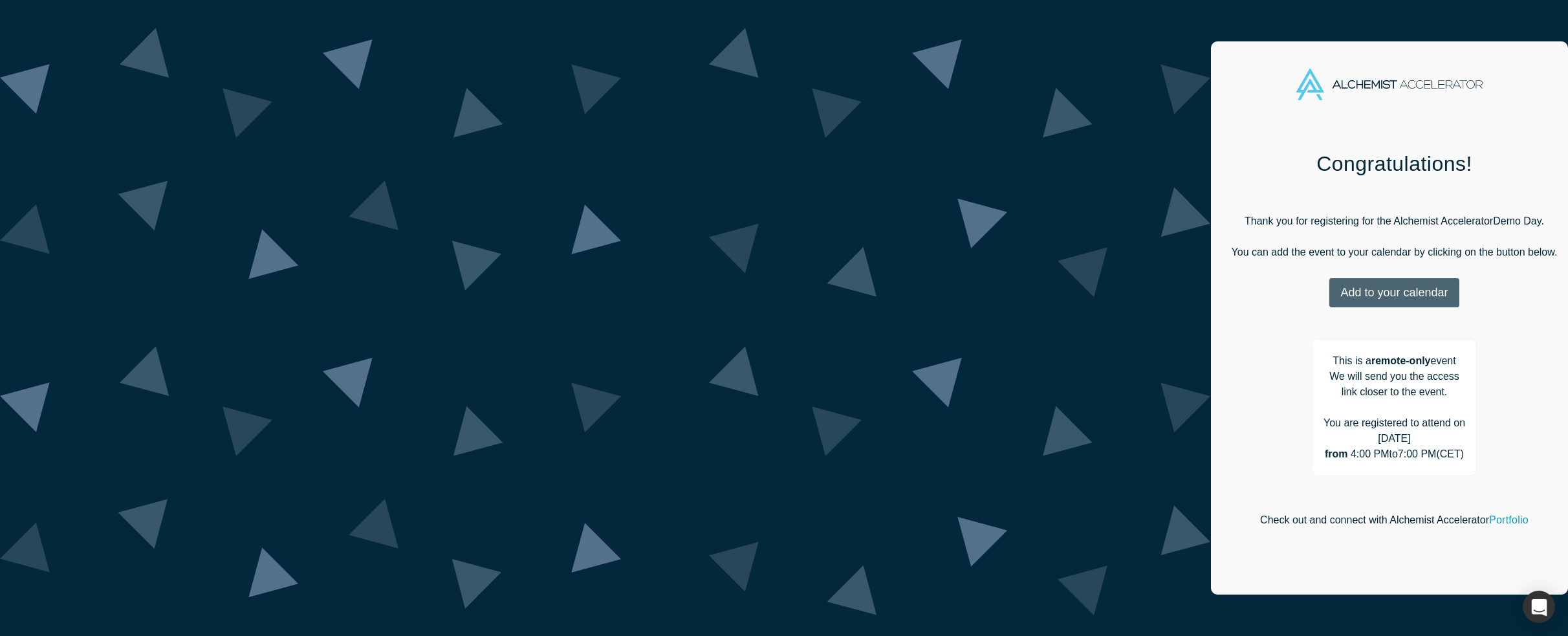
click at [1329, 290] on button "Add to your calendar" at bounding box center [1394, 293] width 130 height 29
click at [1360, 332] on link "Outlook" at bounding box center [1391, 333] width 63 height 11
click at [1229, 220] on div "Thank you for registering for the Alchemist Accelerator Demo Day. You can add t…" at bounding box center [1394, 258] width 330 height 125
click at [1211, 160] on div "Congratulations! Thank you for registering for the Alchemist Accelerator Demo D…" at bounding box center [1394, 368] width 367 height 473
click at [1312, 364] on p "This is a remote-only event We will send you the access link closer to the even…" at bounding box center [1394, 407] width 166 height 137
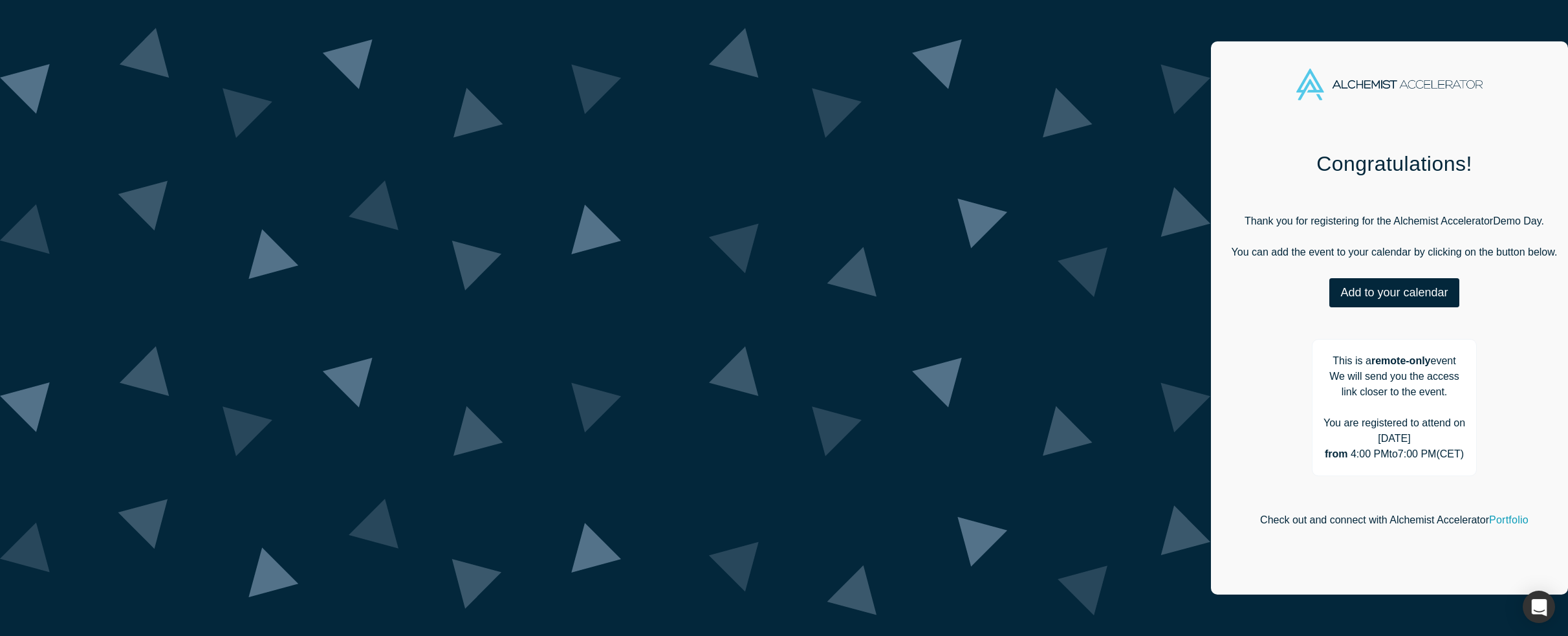
click at [1312, 364] on p "This is a remote-only event We will send you the access link closer to the even…" at bounding box center [1394, 407] width 166 height 137
click at [1229, 333] on div "Congratulations! Thank you for registering for the Alchemist Accelerator Demo D…" at bounding box center [1394, 352] width 330 height 405
click at [1329, 295] on button "Add to your calendar" at bounding box center [1394, 293] width 130 height 29
click at [1360, 363] on link "Google" at bounding box center [1391, 357] width 62 height 11
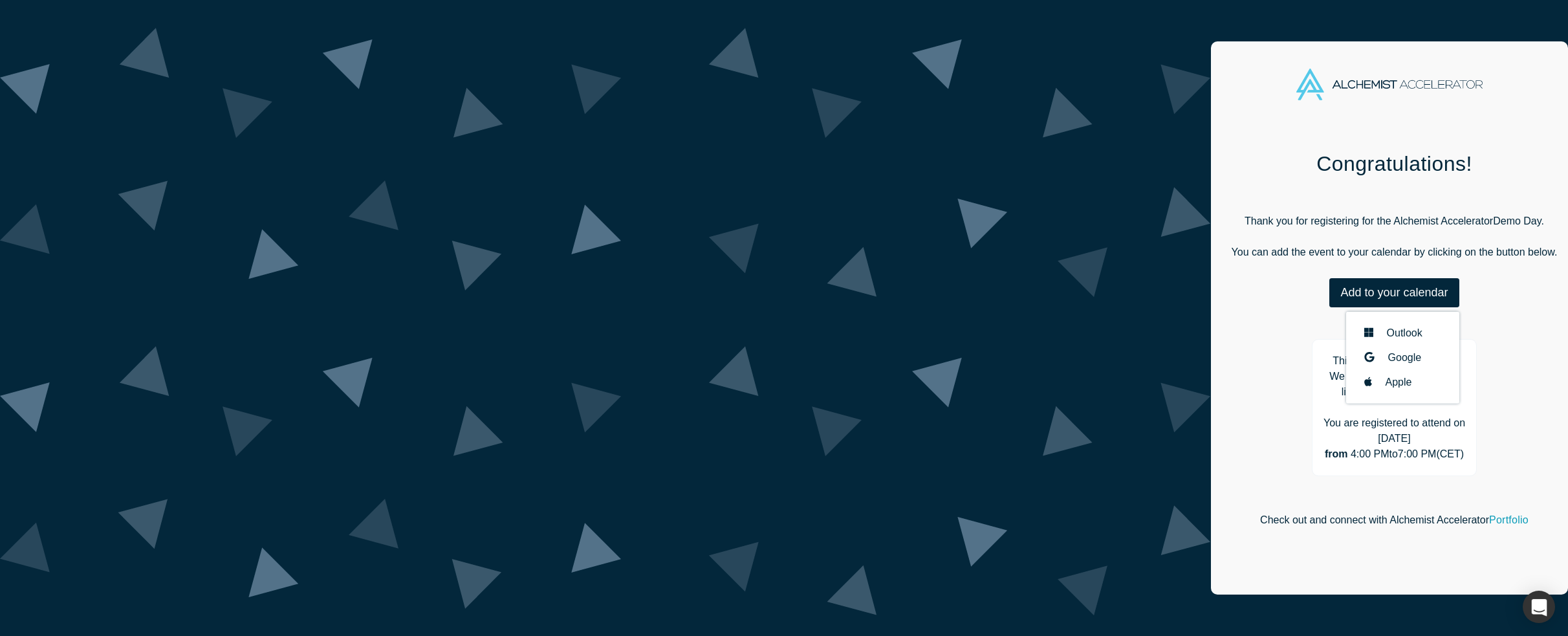
click at [1211, 299] on div "Congratulations! Thank you for registering for the Alchemist Accelerator Demo D…" at bounding box center [1394, 368] width 367 height 473
